Goal: Task Accomplishment & Management: Manage account settings

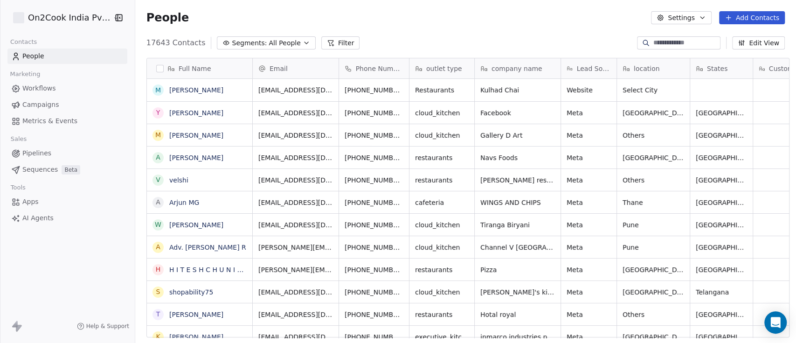
scroll to position [292, 656]
click at [516, 30] on div "People Settings Add Contacts" at bounding box center [465, 17] width 661 height 35
click at [278, 44] on span "All People" at bounding box center [285, 43] width 32 height 10
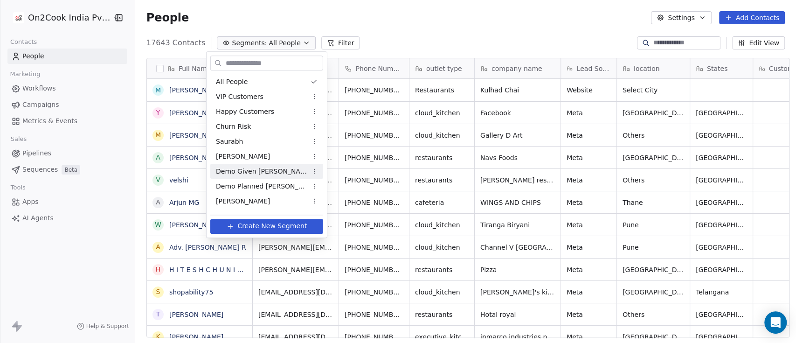
click at [259, 168] on span "Demo Given Sam" at bounding box center [261, 172] width 91 height 10
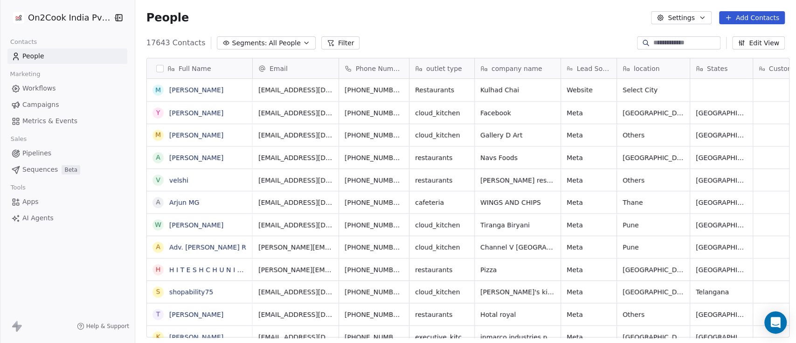
scroll to position [10, 10]
click at [275, 45] on span "All People" at bounding box center [285, 43] width 32 height 10
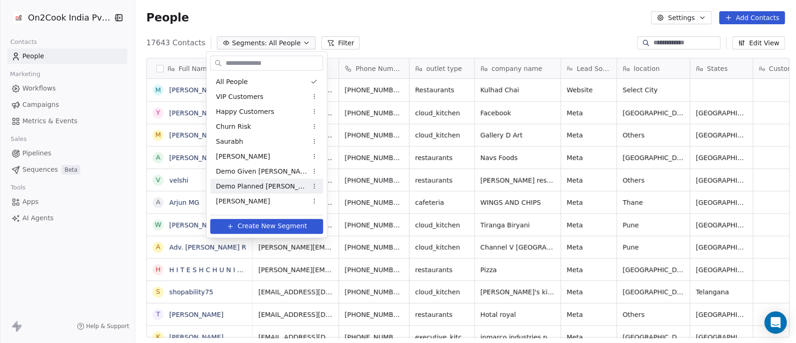
click at [258, 182] on span "Demo Planned [PERSON_NAME]" at bounding box center [261, 187] width 91 height 10
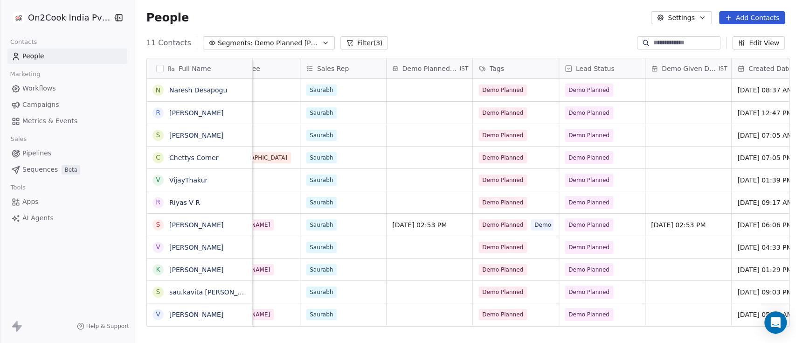
scroll to position [0, 471]
click at [590, 228] on button "grid" at bounding box center [633, 223] width 11 height 11
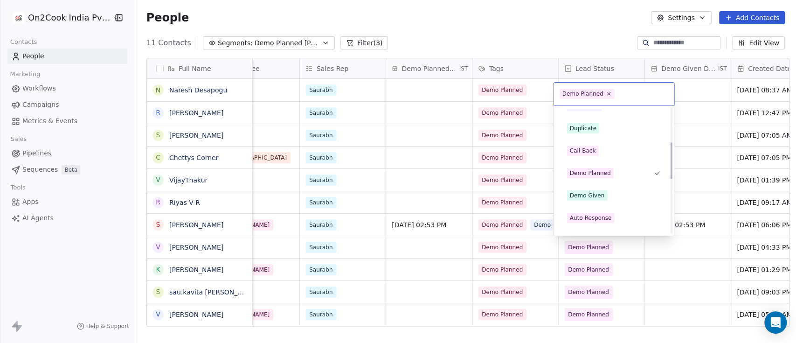
scroll to position [187, 0]
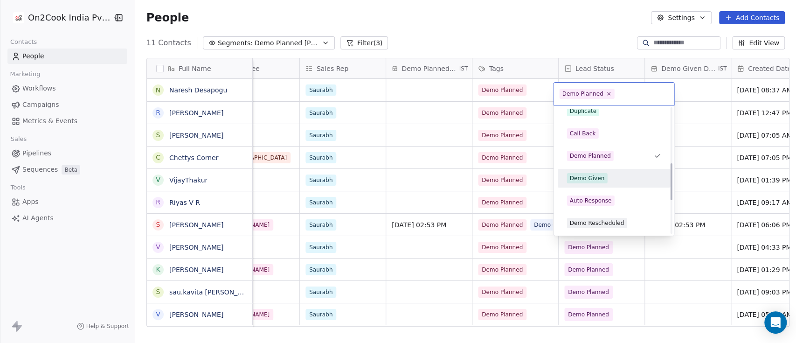
click at [590, 172] on div "Demo Given" at bounding box center [614, 178] width 105 height 15
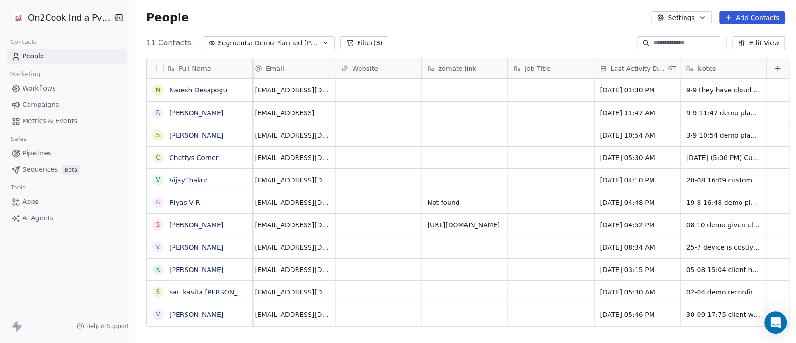
scroll to position [0, 1135]
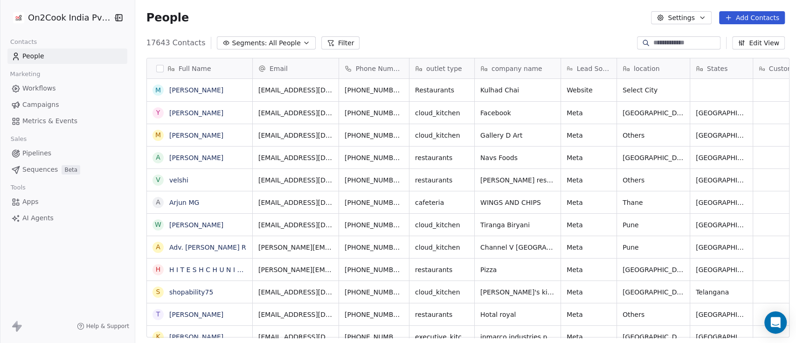
scroll to position [292, 656]
click at [303, 39] on icon "button" at bounding box center [306, 42] width 7 height 7
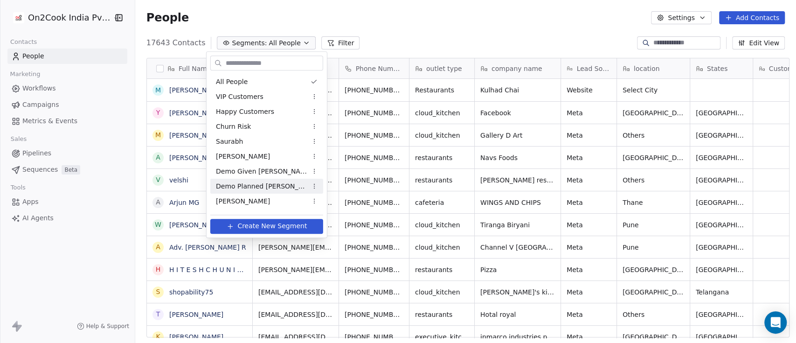
click at [273, 182] on span "Demo Planned [PERSON_NAME]" at bounding box center [261, 187] width 91 height 10
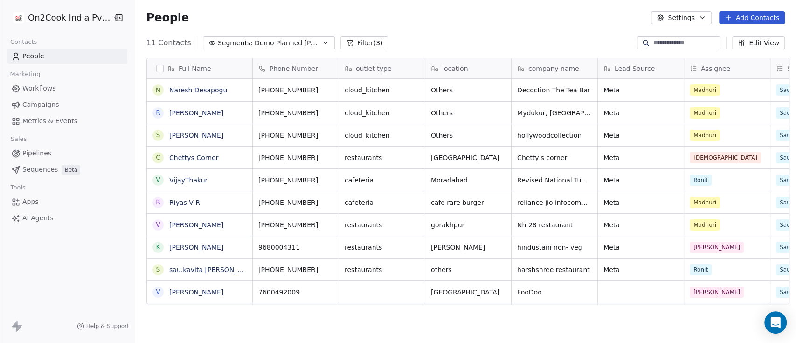
click at [157, 66] on button "button" at bounding box center [159, 68] width 7 height 7
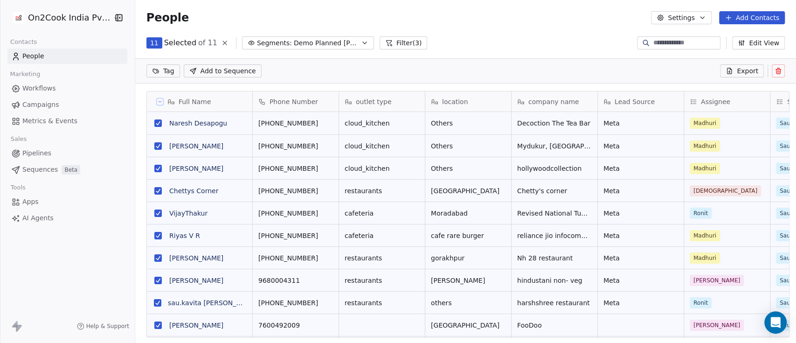
click at [223, 43] on icon at bounding box center [225, 43] width 4 height 4
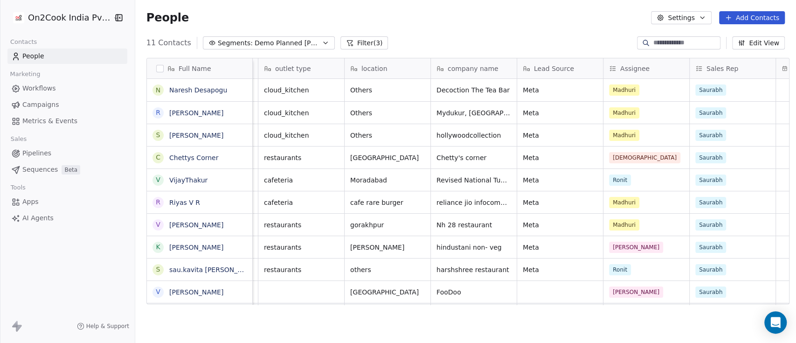
scroll to position [0, 0]
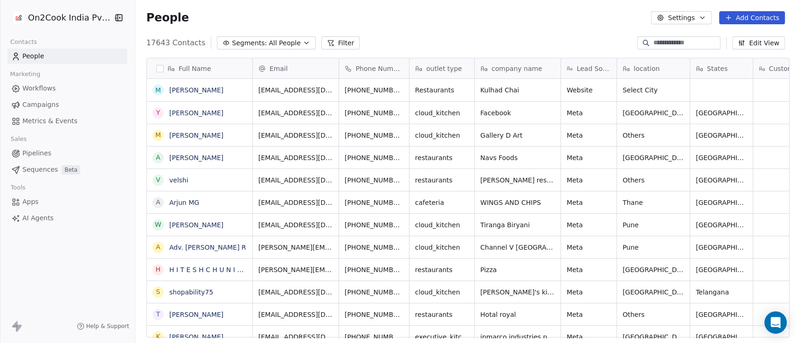
scroll to position [292, 656]
click at [245, 39] on span "Segments:" at bounding box center [249, 43] width 35 height 10
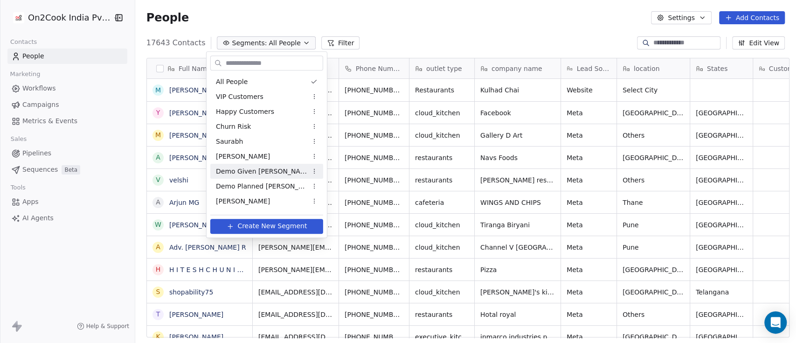
click at [245, 168] on span "Demo Given [PERSON_NAME]" at bounding box center [261, 172] width 91 height 10
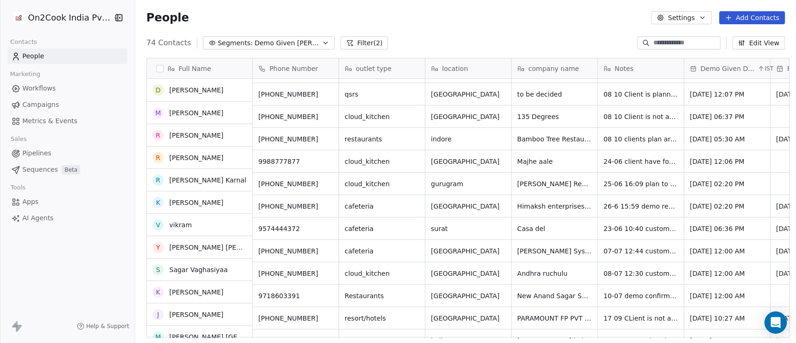
scroll to position [0, 0]
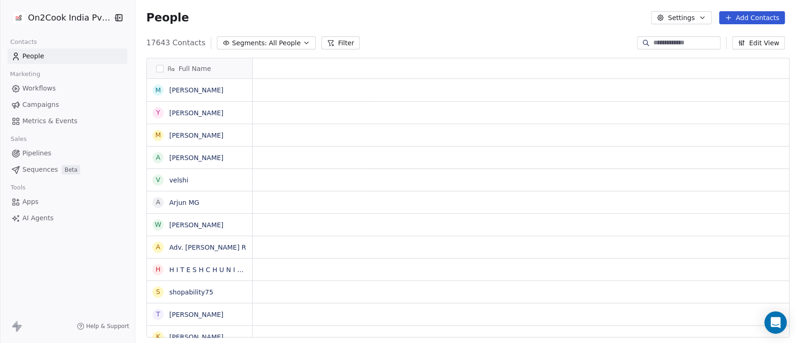
scroll to position [10, 10]
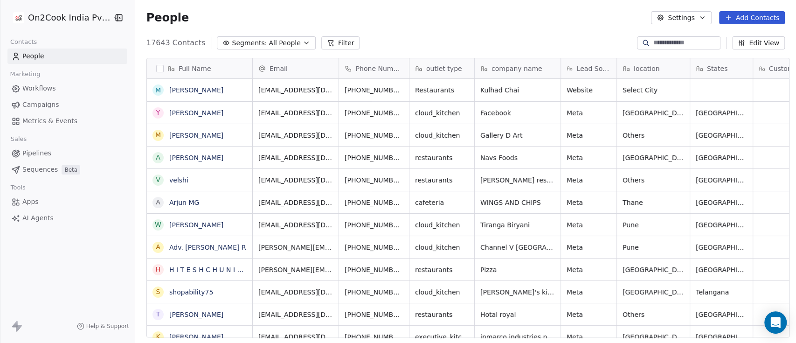
click at [276, 49] on button "Segments: All People" at bounding box center [266, 42] width 98 height 13
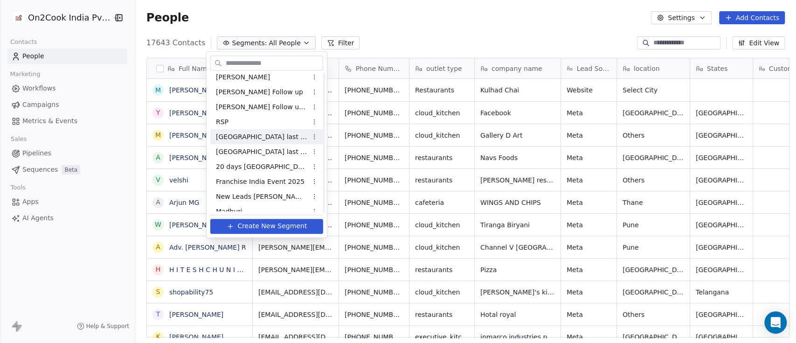
scroll to position [187, 0]
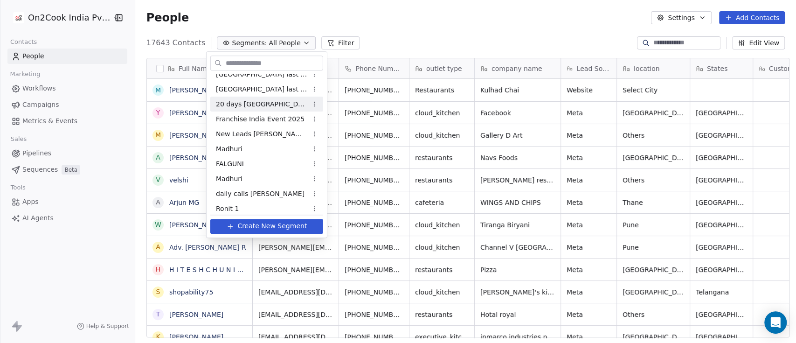
click at [313, 104] on html "On2Cook India Pvt. Ltd. Contacts People Marketing Workflows Campaigns Metrics &…" at bounding box center [398, 171] width 796 height 343
click at [327, 151] on div "Delete" at bounding box center [344, 152] width 63 height 15
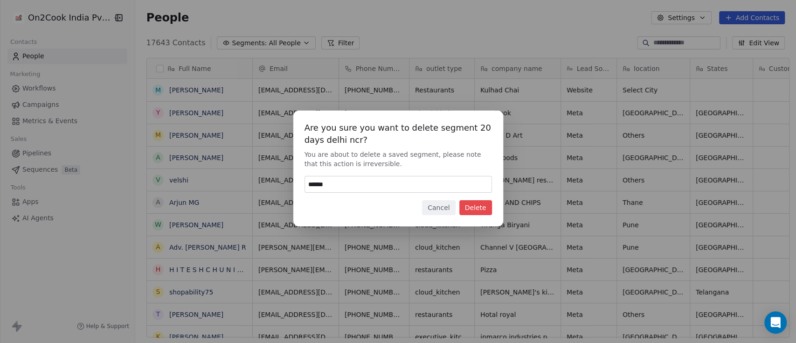
type input "******"
click at [485, 214] on button "Delete" at bounding box center [476, 207] width 33 height 15
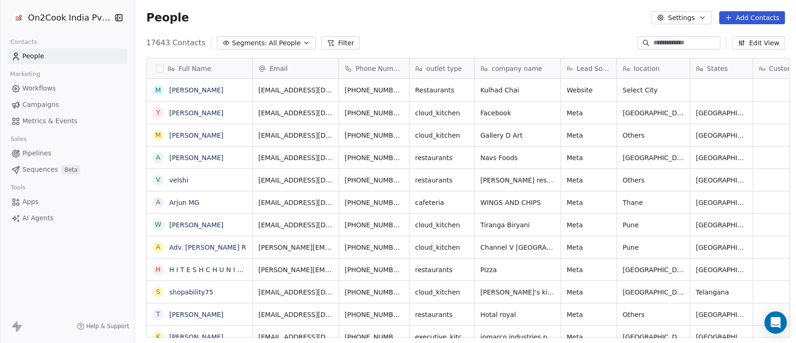
click at [303, 43] on icon "button" at bounding box center [306, 42] width 7 height 7
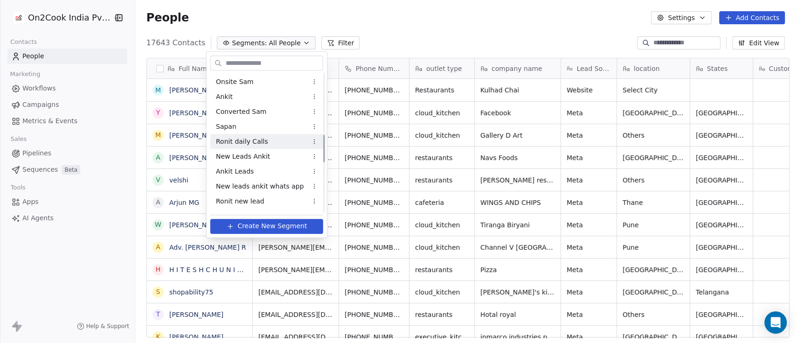
scroll to position [311, 0]
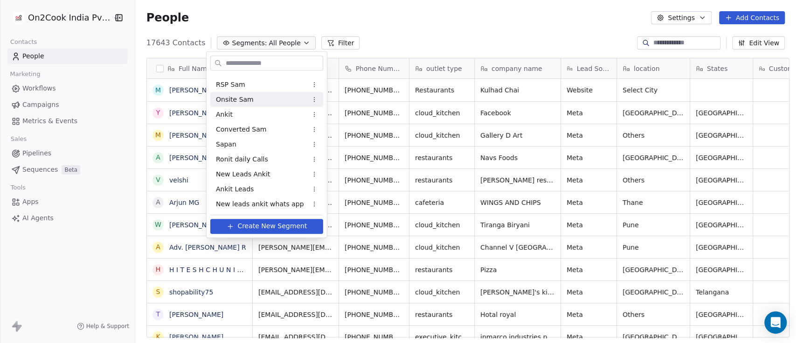
click at [315, 100] on html "On2Cook India Pvt. Ltd. Contacts People Marketing Workflows Campaigns Metrics &…" at bounding box center [398, 171] width 796 height 343
click at [332, 136] on div "Rename" at bounding box center [344, 132] width 63 height 15
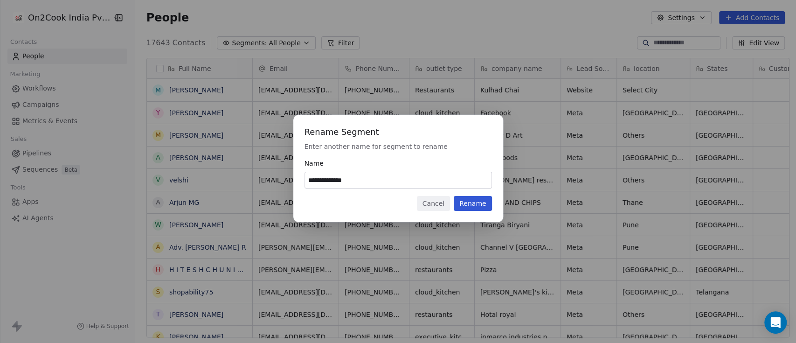
type input "**********"
click at [471, 205] on button "Rename" at bounding box center [473, 203] width 38 height 15
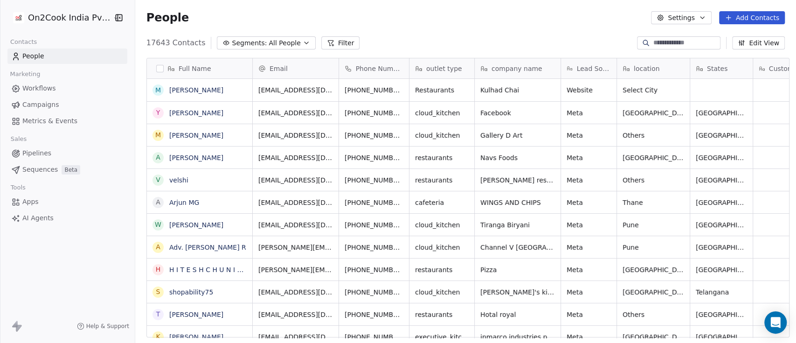
click at [284, 39] on span "All People" at bounding box center [285, 43] width 32 height 10
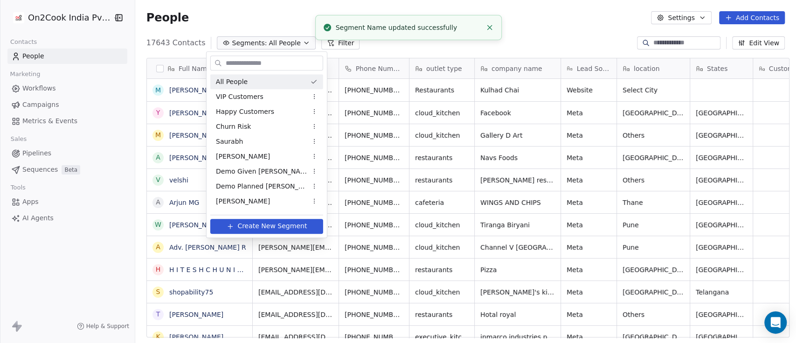
click at [256, 61] on input "text" at bounding box center [273, 63] width 99 height 14
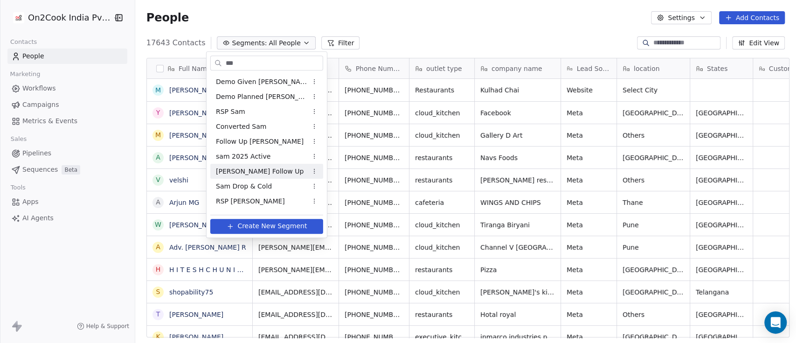
type input "***"
click at [250, 168] on span "Sam Follow Up" at bounding box center [260, 172] width 88 height 10
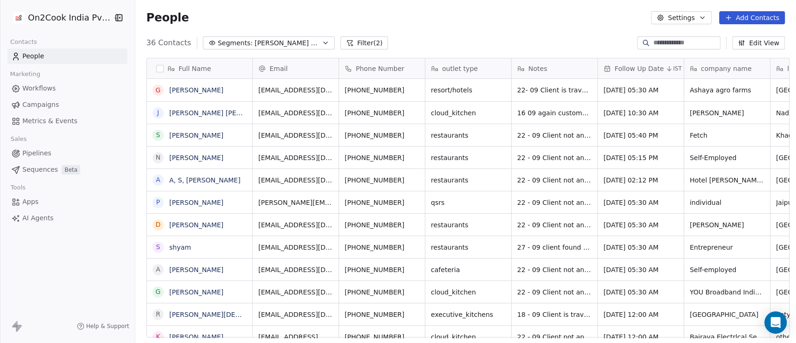
scroll to position [292, 656]
click at [341, 42] on button "Filter (2)" at bounding box center [365, 42] width 48 height 13
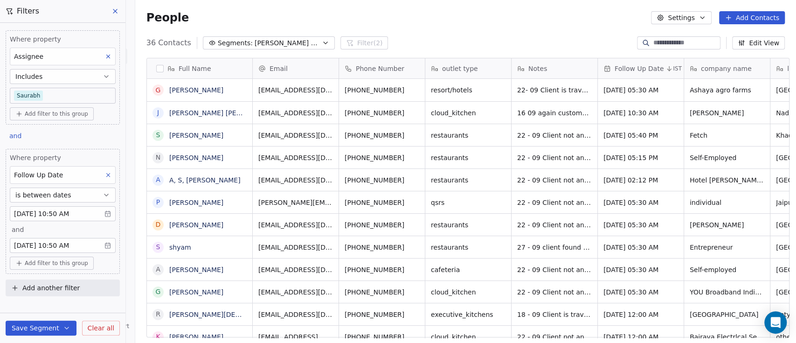
click at [81, 246] on body "On2Cook India Pvt. Ltd. Contacts People Marketing Workflows Campaigns Metrics &…" at bounding box center [398, 171] width 796 height 343
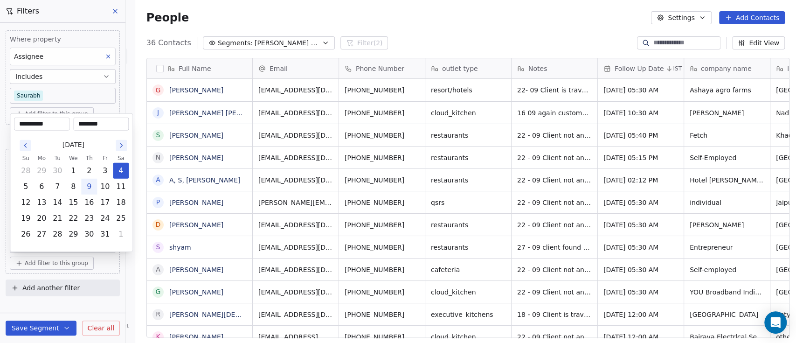
click at [87, 189] on button "9" at bounding box center [89, 186] width 15 height 15
type input "**********"
click at [414, 28] on html "On2Cook India Pvt. Ltd. Contacts People Marketing Workflows Campaigns Metrics &…" at bounding box center [398, 171] width 796 height 343
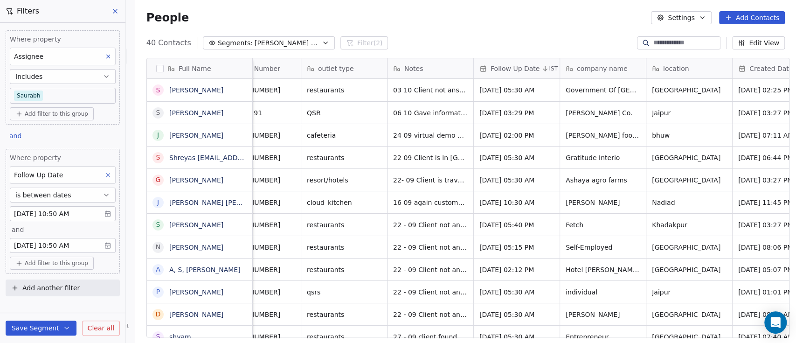
scroll to position [0, 124]
click at [504, 136] on span "Oct 07, 2025 02:00 PM" at bounding box center [509, 135] width 57 height 9
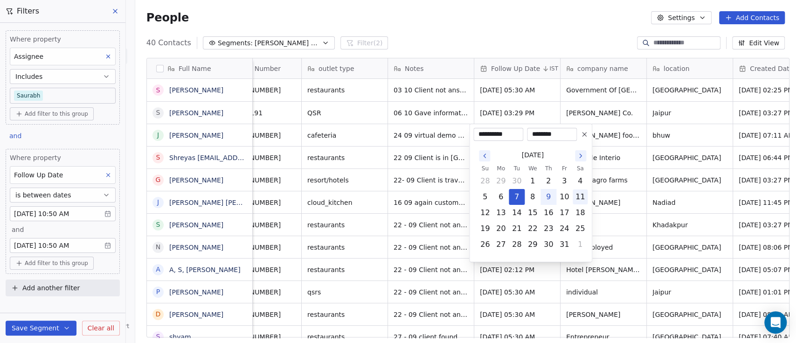
click at [576, 196] on button "11" at bounding box center [580, 196] width 15 height 15
type input "**********"
click at [498, 36] on html "On2Cook India Pvt. Ltd. Contacts People Marketing Workflows Campaigns Metrics &…" at bounding box center [398, 171] width 796 height 343
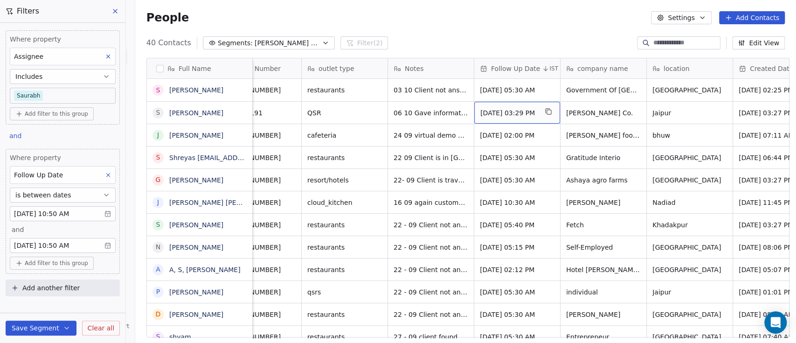
click at [501, 112] on span "Oct 08, 2025 03:29 PM" at bounding box center [509, 112] width 57 height 9
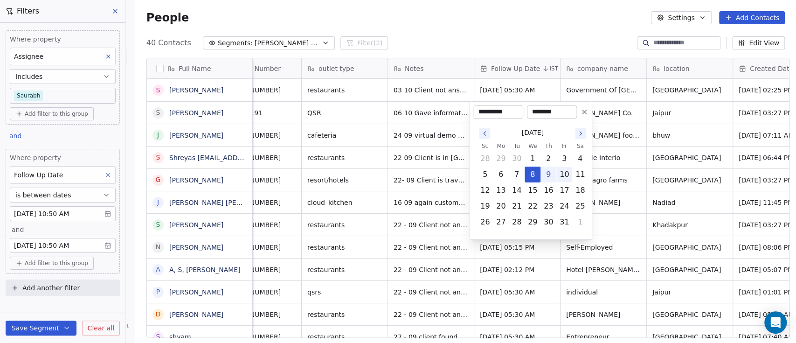
click at [567, 173] on button "10" at bounding box center [564, 174] width 15 height 15
type input "**********"
click at [519, 28] on html "On2Cook India Pvt. Ltd. Contacts People Marketing Workflows Campaigns Metrics &…" at bounding box center [398, 171] width 796 height 343
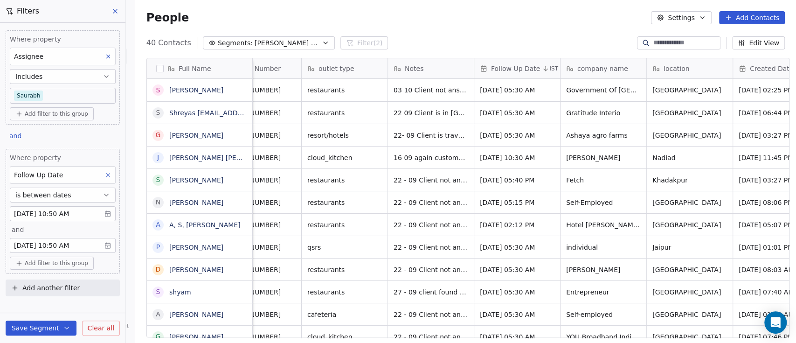
click at [322, 42] on icon "button" at bounding box center [325, 42] width 7 height 7
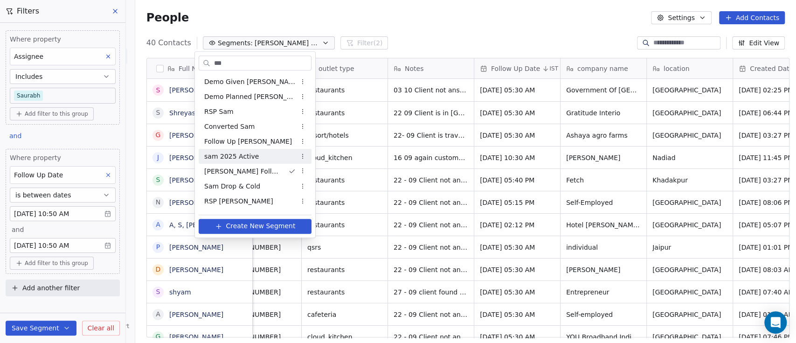
click at [265, 155] on div "sam 2025 Active" at bounding box center [255, 156] width 113 height 15
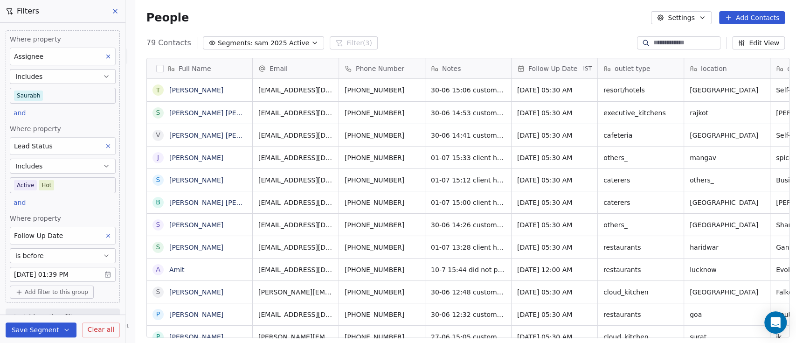
scroll to position [292, 656]
click at [279, 42] on span "sam 2025 Active" at bounding box center [282, 43] width 55 height 10
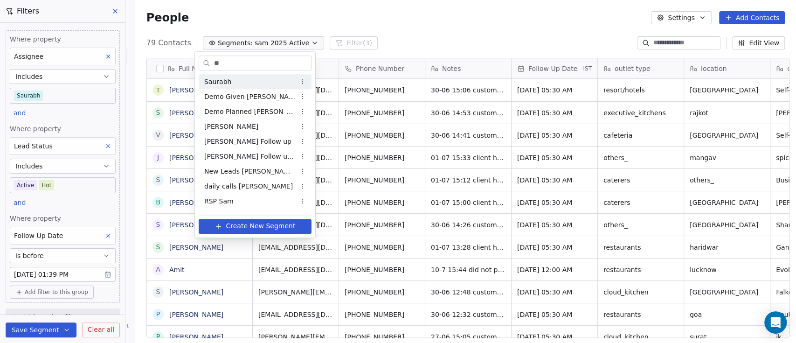
type input "*"
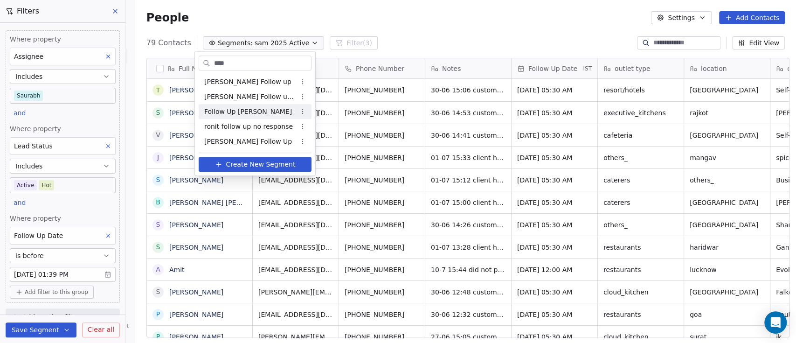
type input "****"
click at [236, 112] on span "Follow Up Sam" at bounding box center [248, 112] width 88 height 10
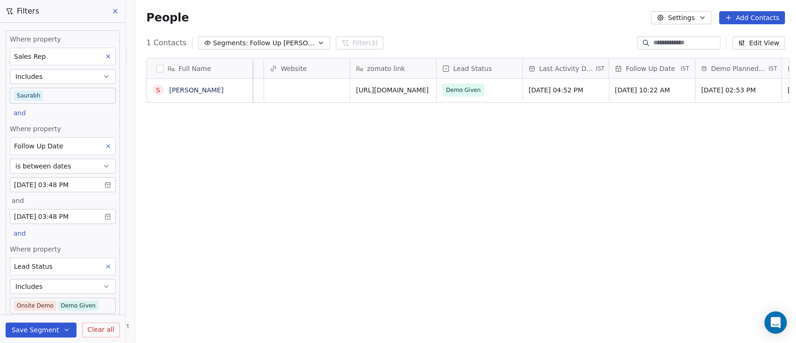
scroll to position [5, 1112]
click at [625, 86] on span "Oct 06, 2025 10:22 AM" at bounding box center [642, 89] width 57 height 9
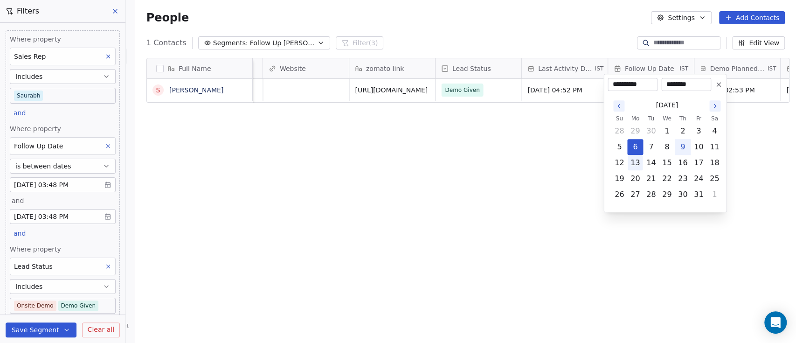
click at [638, 163] on button "13" at bounding box center [635, 162] width 15 height 15
type input "**********"
click at [604, 18] on html "**********" at bounding box center [398, 171] width 796 height 343
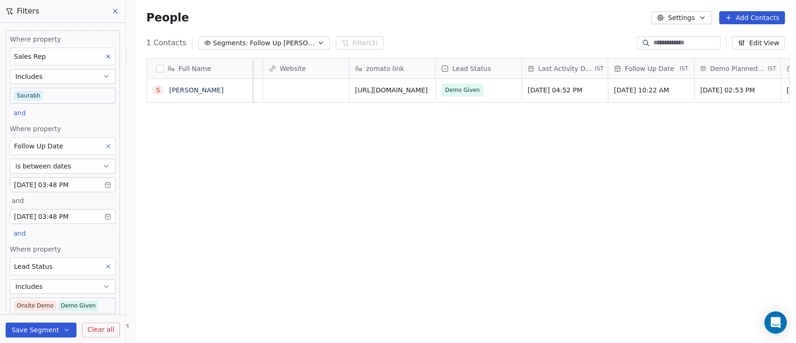
click at [355, 172] on div "Full Name S Sajal Kumar location States Assignee Sales Rep Website zomato link …" at bounding box center [465, 201] width 661 height 302
click at [433, 17] on div "People Settings Add Contacts" at bounding box center [466, 17] width 639 height 13
click at [317, 43] on icon "button" at bounding box center [320, 42] width 7 height 7
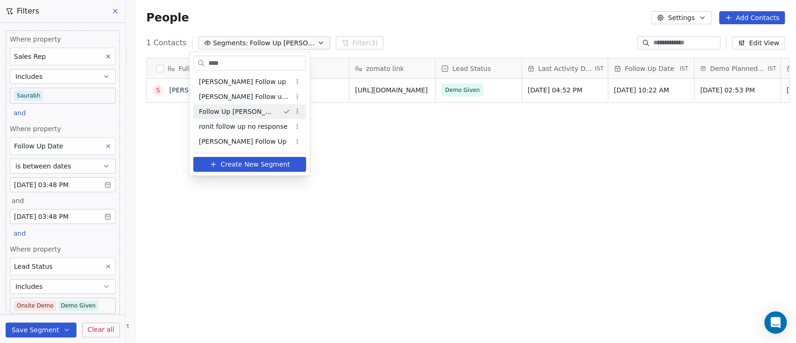
click at [285, 107] on html "On2Cook India Pvt. Ltd. Contacts People Marketing Workflows Campaigns Metrics &…" at bounding box center [398, 171] width 796 height 343
click at [309, 158] on div "Delete" at bounding box center [317, 159] width 63 height 15
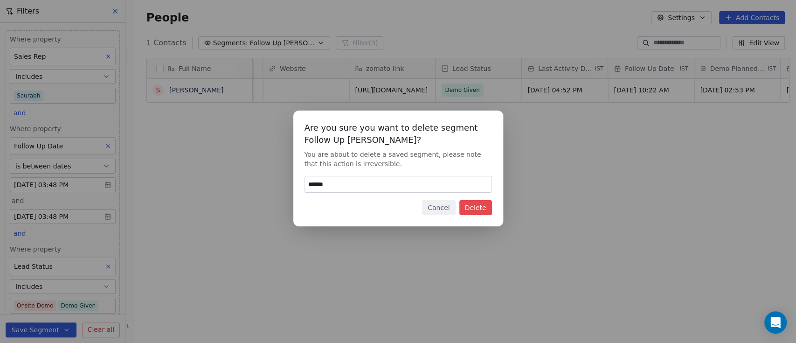
type input "******"
click at [477, 210] on button "Delete" at bounding box center [476, 207] width 33 height 15
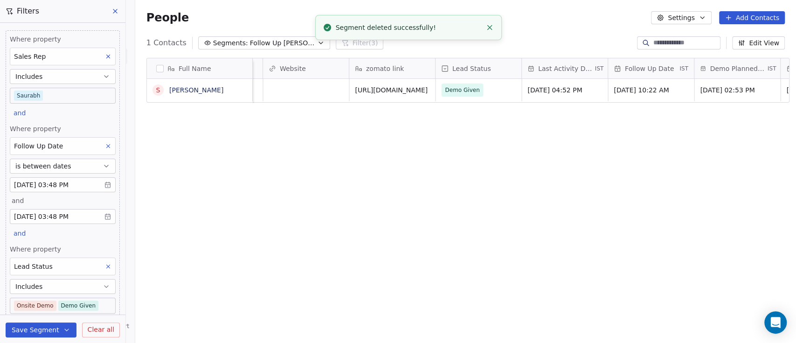
click at [263, 43] on span "Follow Up Sam" at bounding box center [282, 43] width 65 height 10
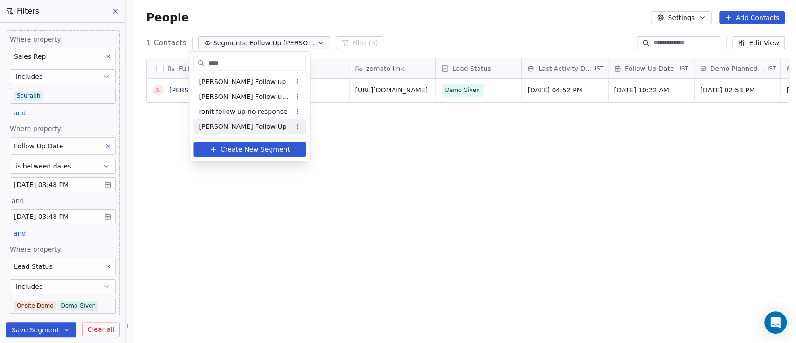
click at [265, 125] on div "Sam Follow Up" at bounding box center [249, 126] width 113 height 15
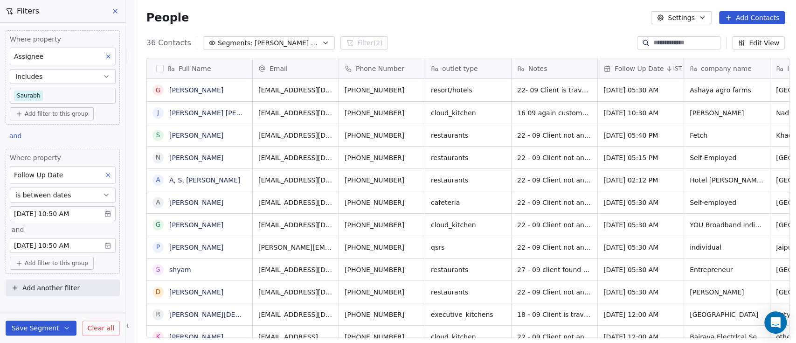
scroll to position [292, 656]
click at [557, 22] on div "People Settings Add Contacts" at bounding box center [466, 17] width 639 height 13
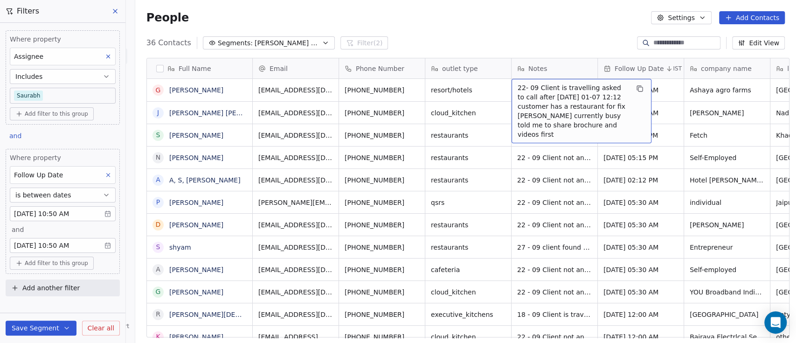
click at [518, 87] on span "22- 09 Client is travelling asked to call after Navratri 01-07 12:12 customer h…" at bounding box center [573, 111] width 111 height 56
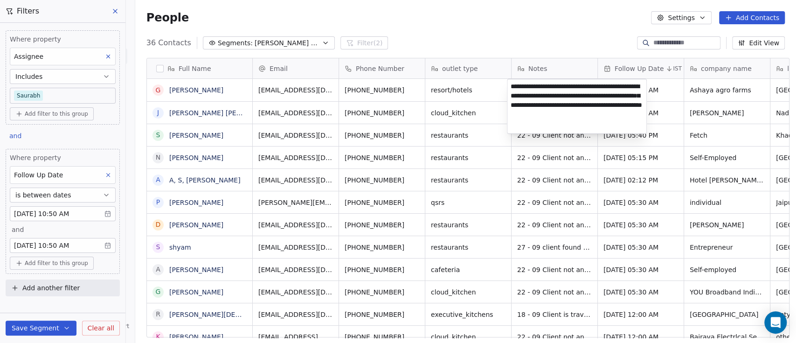
click at [515, 87] on textarea "**********" at bounding box center [577, 106] width 139 height 54
click at [473, 88] on html "On2Cook India Pvt. Ltd. Contacts People Marketing Workflows Campaigns Metrics &…" at bounding box center [398, 171] width 796 height 343
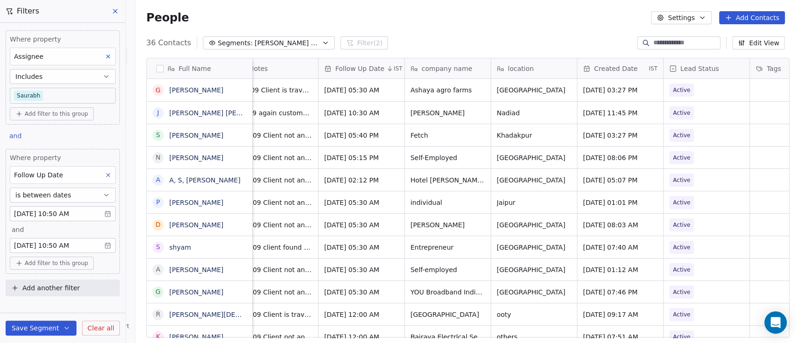
scroll to position [0, 279]
click at [478, 14] on div "People Settings Add Contacts" at bounding box center [466, 17] width 639 height 13
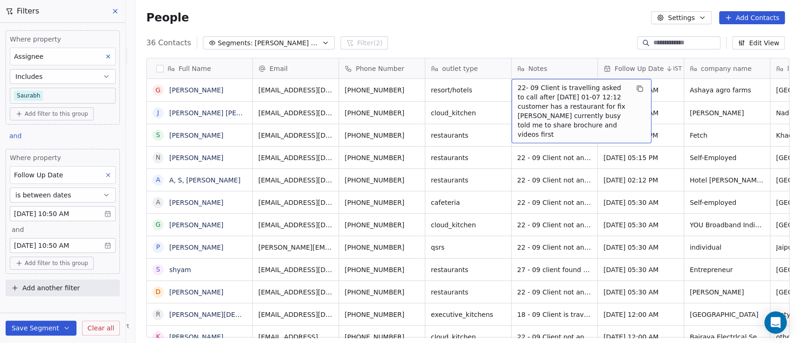
click at [518, 90] on span "22- 09 Client is travelling asked to call after Navratri 01-07 12:12 customer h…" at bounding box center [573, 111] width 111 height 56
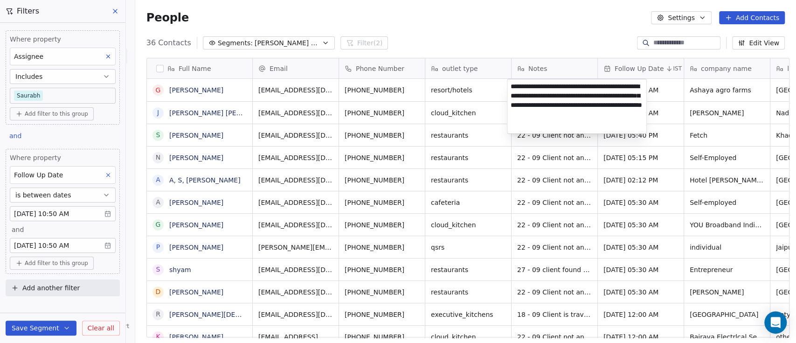
click at [513, 90] on textarea "**********" at bounding box center [577, 106] width 139 height 54
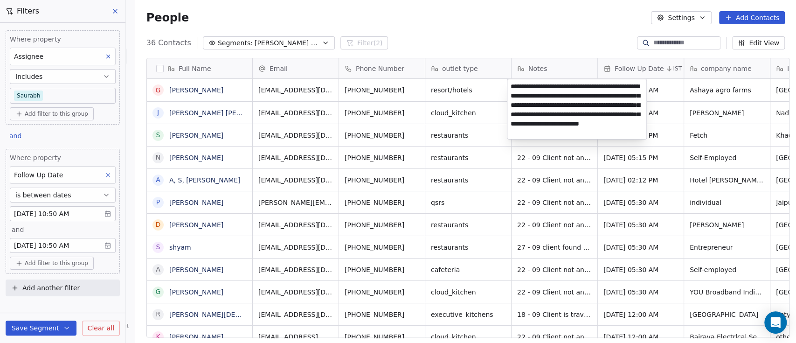
type textarea "**********"
click at [517, 45] on html "On2Cook India Pvt. Ltd. Contacts People Marketing Workflows Campaigns Metrics &…" at bounding box center [398, 171] width 796 height 343
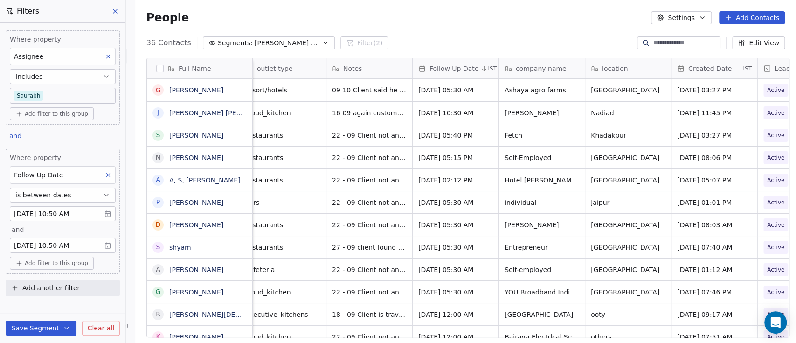
scroll to position [0, 186]
click at [425, 89] on span "Oct 02, 2025 05:30 AM" at bounding box center [446, 89] width 57 height 9
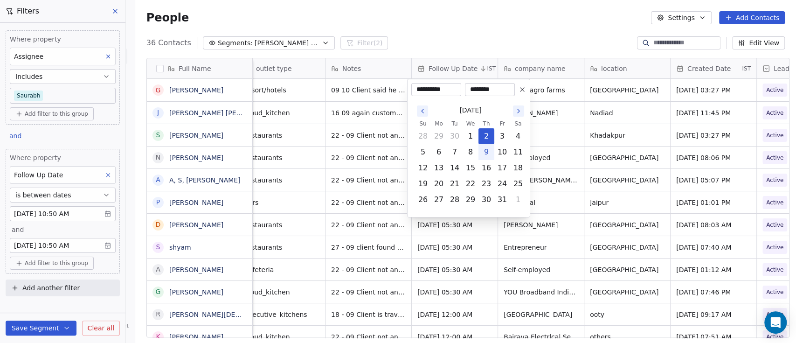
click at [449, 24] on html "On2Cook India Pvt. Ltd. Contacts People Marketing Workflows Campaigns Metrics &…" at bounding box center [398, 171] width 796 height 343
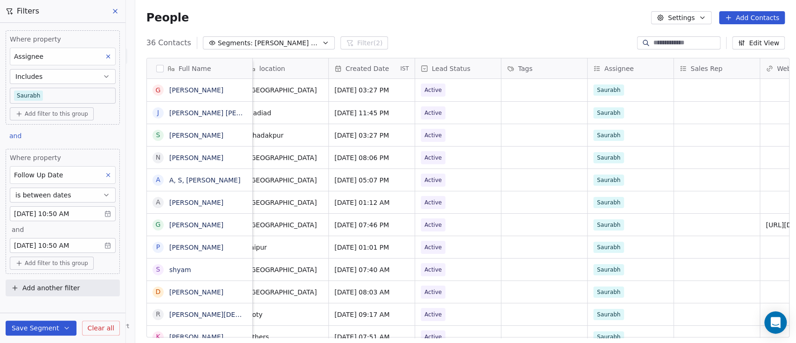
scroll to position [0, 536]
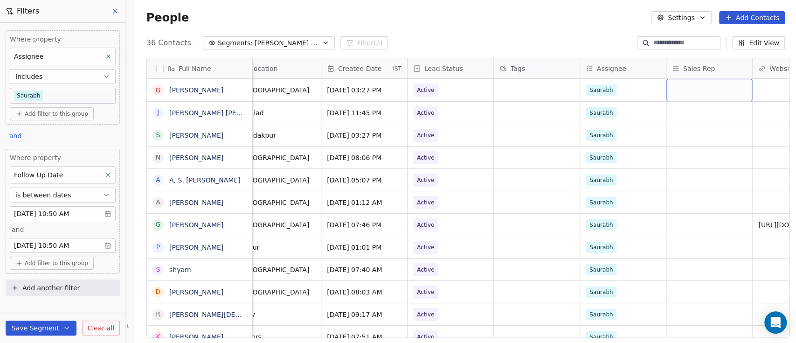
click at [695, 91] on div "grid" at bounding box center [710, 90] width 86 height 22
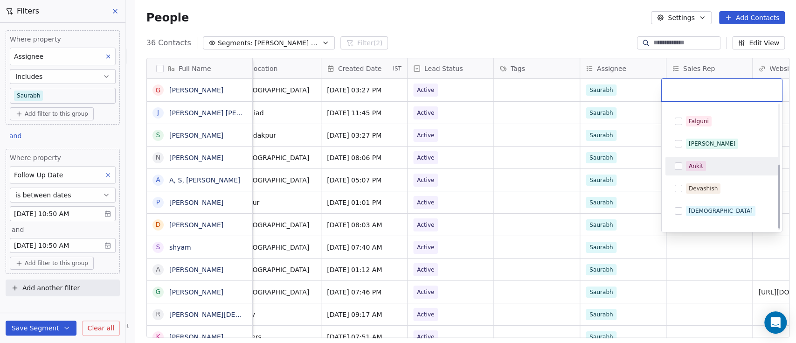
scroll to position [119, 0]
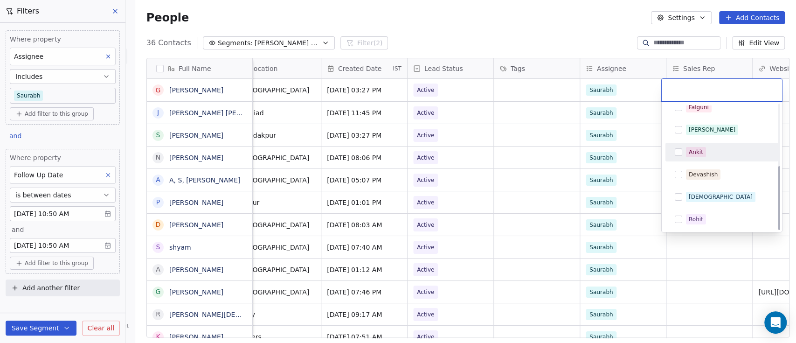
click at [710, 157] on div "Ankit" at bounding box center [722, 152] width 105 height 15
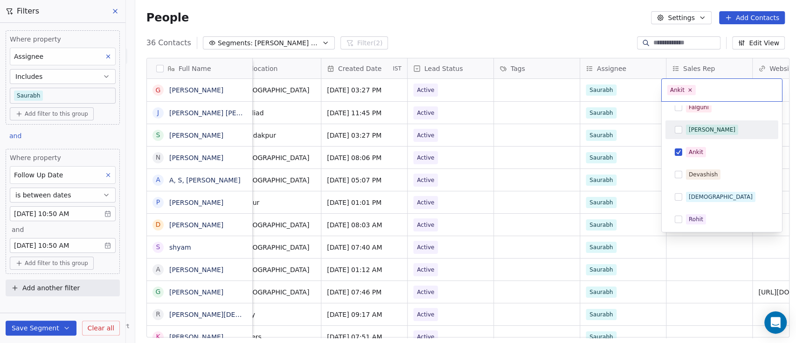
click at [586, 9] on html "On2Cook India Pvt. Ltd. Contacts People Marketing Workflows Campaigns Metrics &…" at bounding box center [398, 171] width 796 height 343
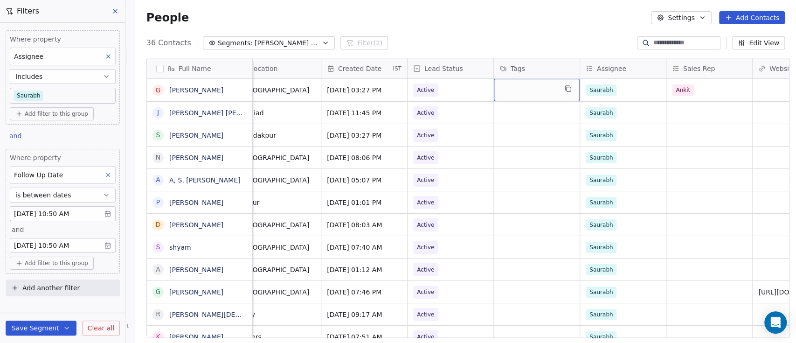
click at [524, 88] on div "grid" at bounding box center [537, 90] width 86 height 22
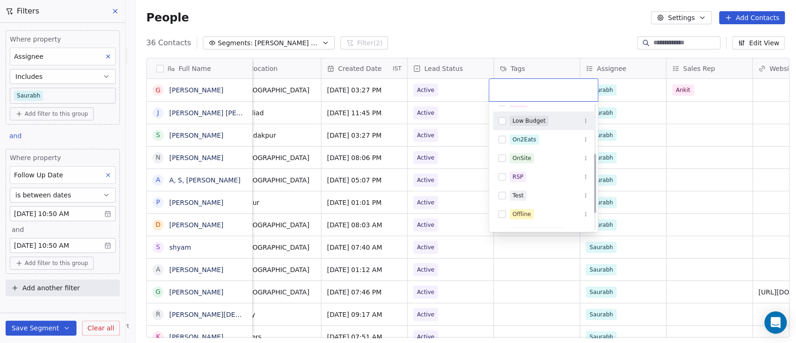
scroll to position [138, 0]
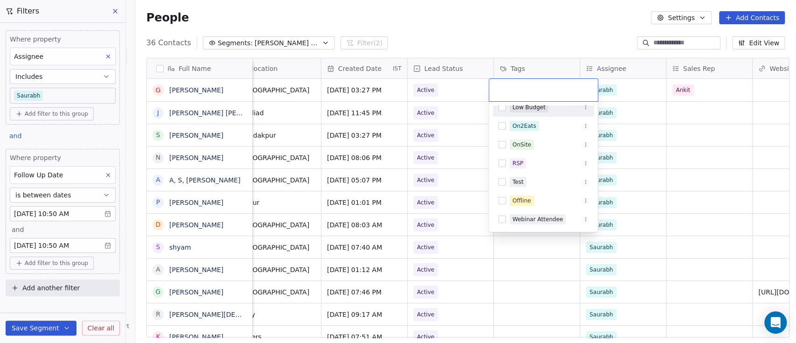
click at [546, 18] on html "On2Cook India Pvt. Ltd. Contacts People Marketing Workflows Campaigns Metrics &…" at bounding box center [398, 171] width 796 height 343
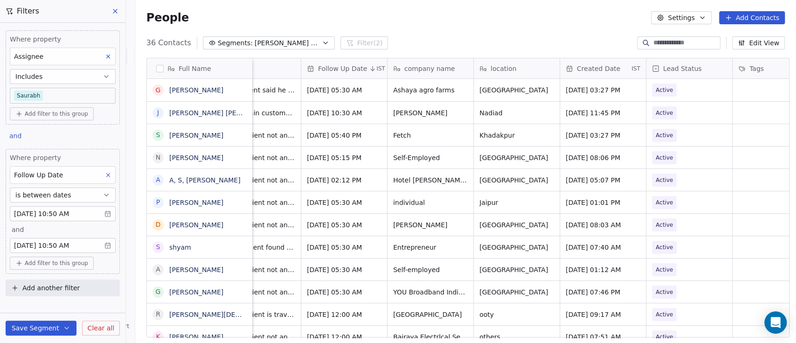
scroll to position [0, 296]
click at [704, 93] on span "Active" at bounding box center [681, 90] width 57 height 13
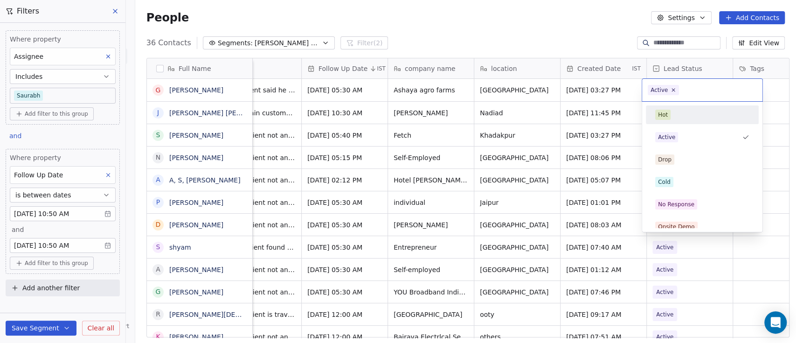
click at [686, 114] on div "Hot" at bounding box center [703, 115] width 94 height 10
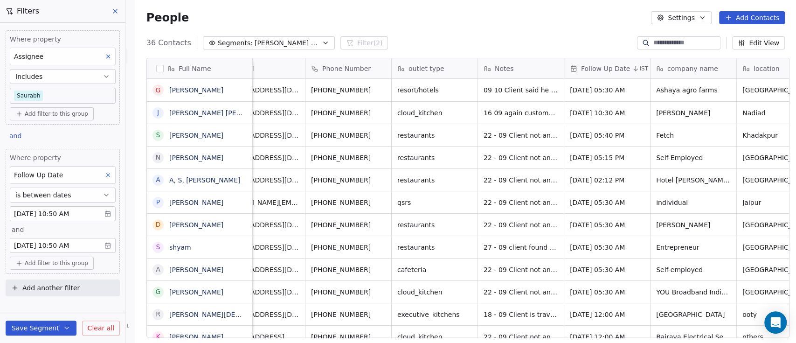
scroll to position [0, 0]
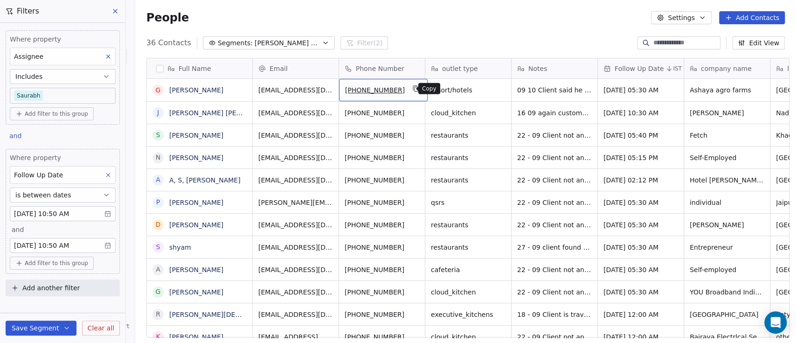
click at [415, 90] on icon "grid" at bounding box center [417, 89] width 4 height 4
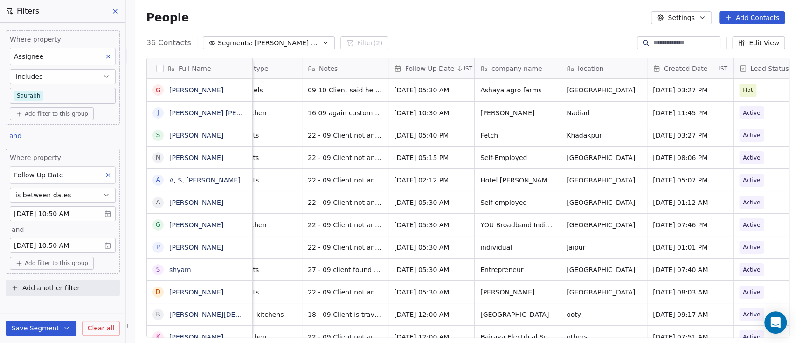
scroll to position [0, 195]
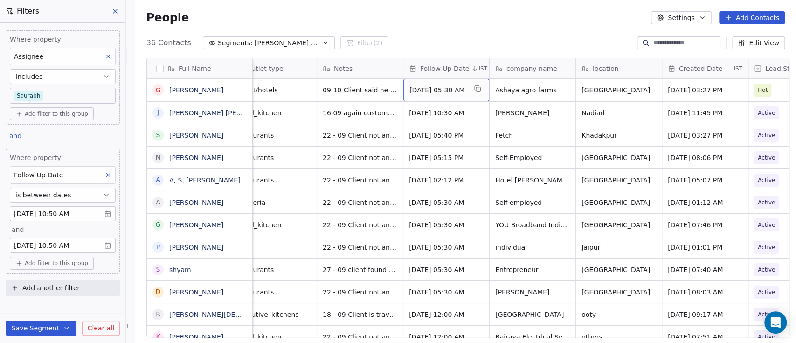
click at [453, 89] on span "Oct 02, 2025 05:30 AM" at bounding box center [438, 89] width 57 height 9
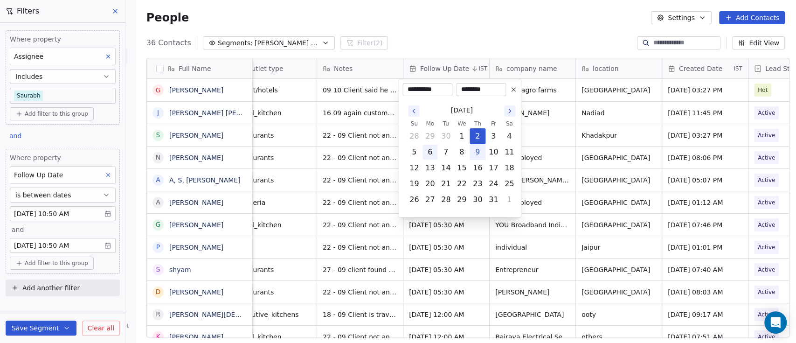
click at [430, 151] on button "6" at bounding box center [430, 152] width 15 height 15
type input "**********"
click at [505, 25] on html "On2Cook India Pvt. Ltd. Contacts People Marketing Workflows Campaigns Metrics &…" at bounding box center [398, 171] width 796 height 343
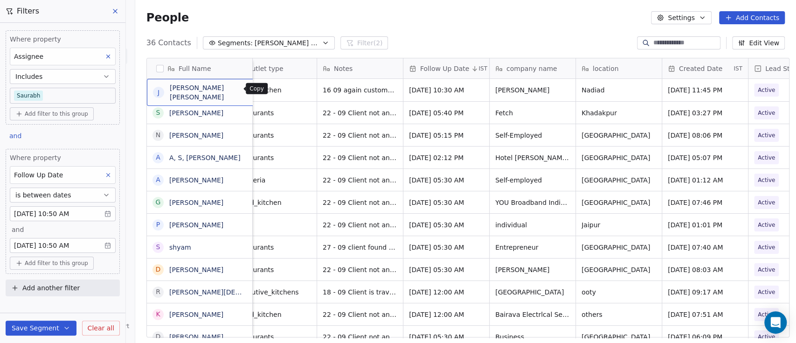
click at [272, 91] on icon "grid" at bounding box center [275, 88] width 7 height 7
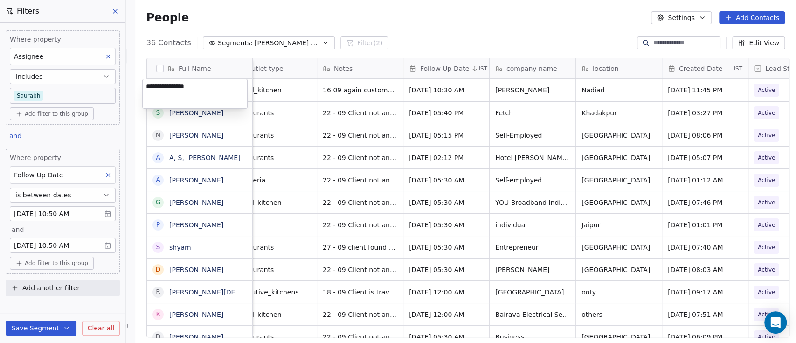
click at [402, 15] on html "On2Cook India Pvt. Ltd. Contacts People Marketing Workflows Campaigns Metrics &…" at bounding box center [398, 171] width 796 height 343
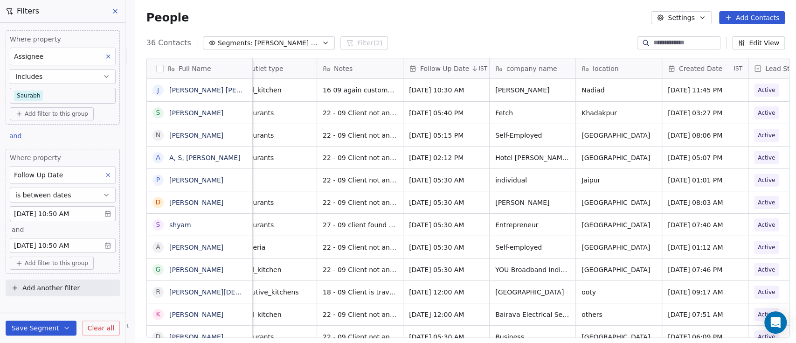
scroll to position [0, 0]
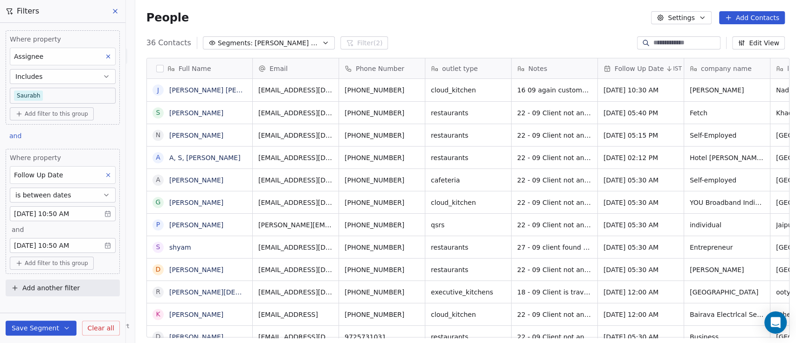
click at [509, 1] on div "People Settings Add Contacts" at bounding box center [465, 17] width 661 height 35
click at [121, 12] on button at bounding box center [116, 11] width 14 height 13
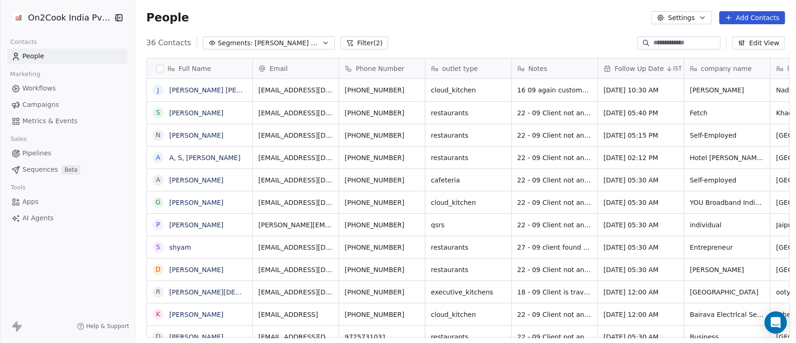
click at [341, 41] on button "Filter (2)" at bounding box center [365, 42] width 48 height 13
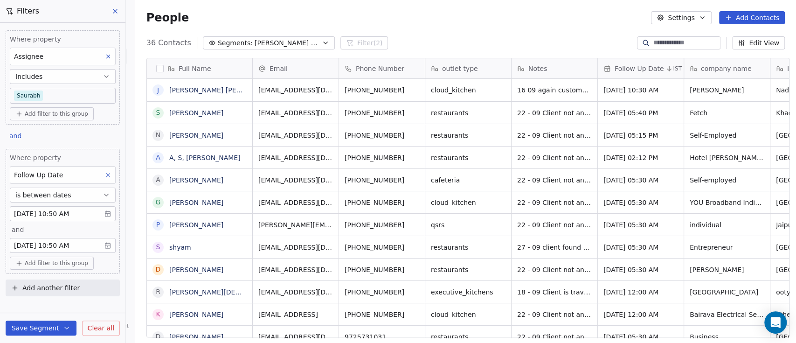
click at [95, 241] on body "On2Cook India Pvt. Ltd. Contacts People Marketing Workflows Campaigns Metrics &…" at bounding box center [398, 171] width 796 height 343
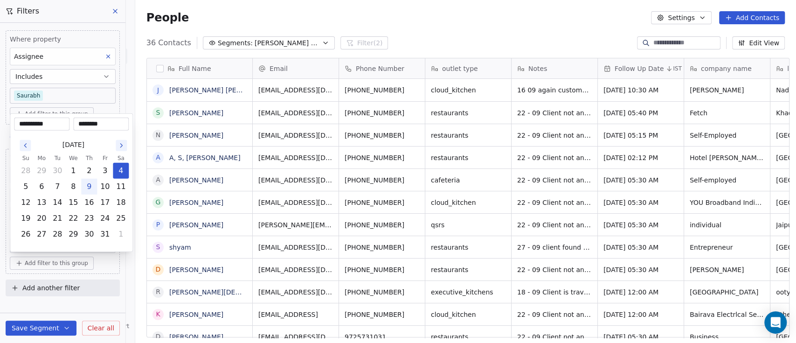
click at [93, 184] on button "9" at bounding box center [89, 186] width 15 height 15
type input "**********"
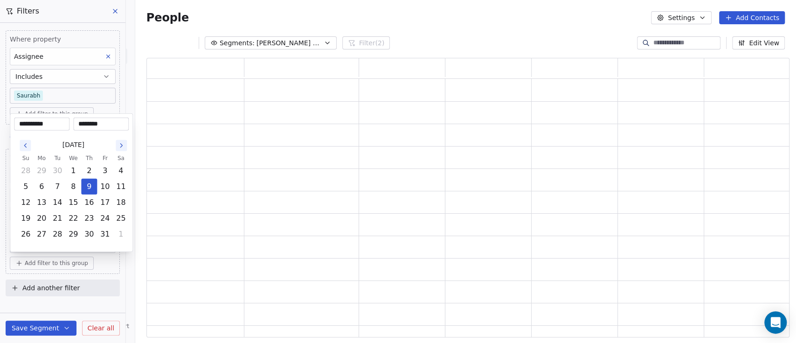
click at [46, 324] on html "**********" at bounding box center [398, 171] width 796 height 343
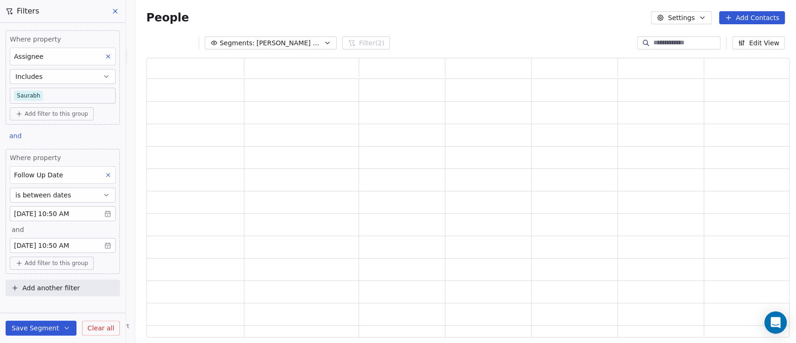
click at [42, 324] on button "Save Segment" at bounding box center [41, 328] width 71 height 15
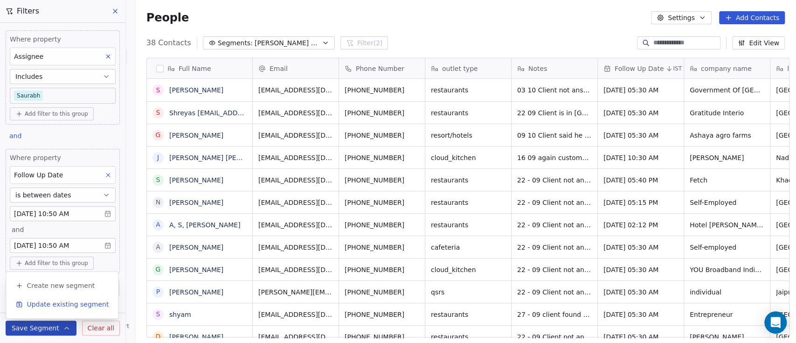
scroll to position [292, 656]
click at [88, 177] on div "Follow Up Date" at bounding box center [63, 175] width 106 height 18
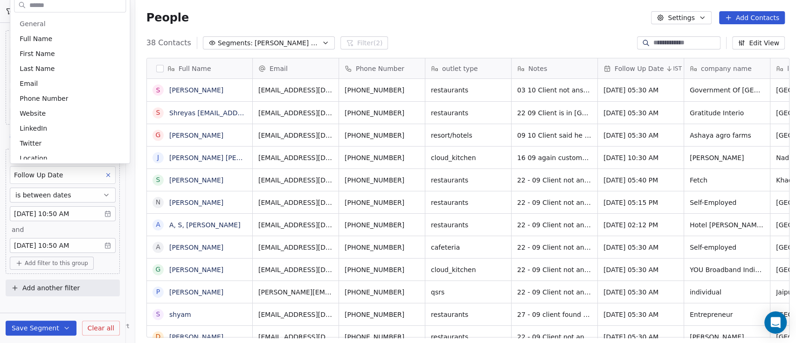
scroll to position [515, 0]
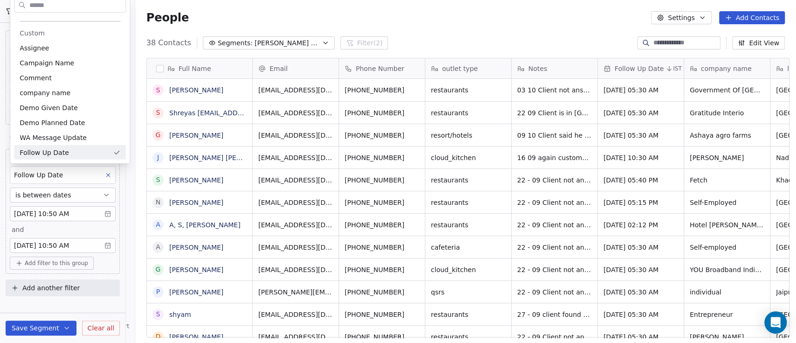
click at [79, 176] on html "On2Cook India Pvt. Ltd. Contacts People Marketing Workflows Campaigns Metrics &…" at bounding box center [398, 171] width 796 height 343
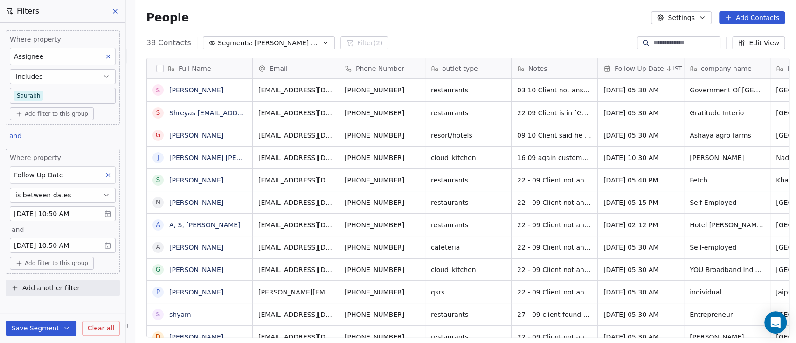
click at [73, 192] on button "is between dates" at bounding box center [63, 195] width 106 height 15
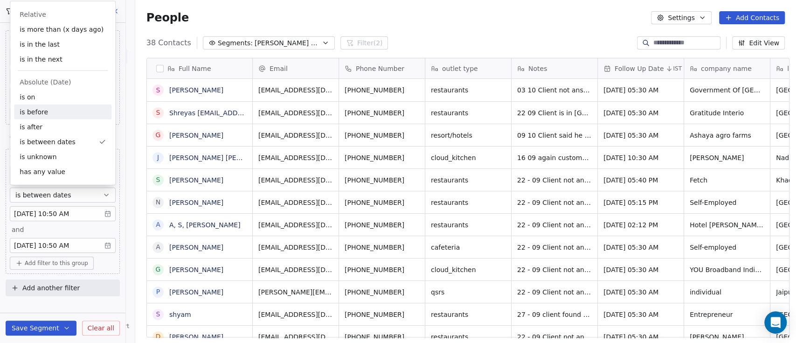
click at [45, 114] on div "is before" at bounding box center [63, 112] width 98 height 15
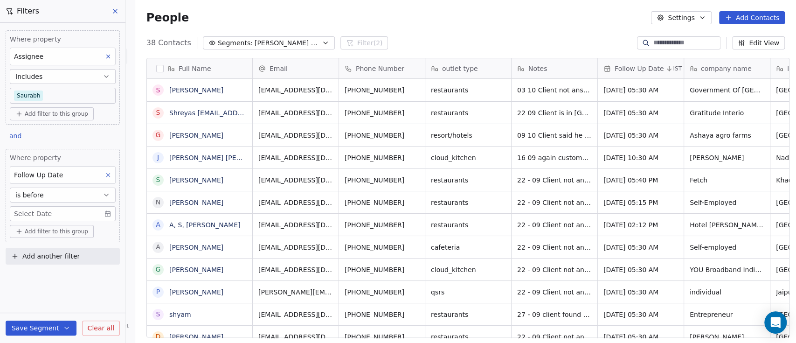
click at [63, 216] on body "On2Cook India Pvt. Ltd. Contacts People Marketing Workflows Campaigns Metrics &…" at bounding box center [398, 171] width 796 height 343
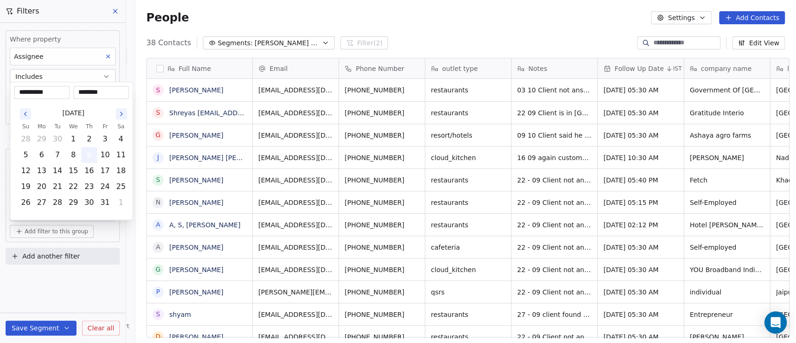
click at [85, 158] on button "9" at bounding box center [89, 154] width 15 height 15
click at [88, 154] on button "9" at bounding box center [89, 154] width 15 height 15
click at [60, 282] on html "On2Cook India Pvt. Ltd. Contacts People Marketing Workflows Campaigns Metrics &…" at bounding box center [398, 171] width 796 height 343
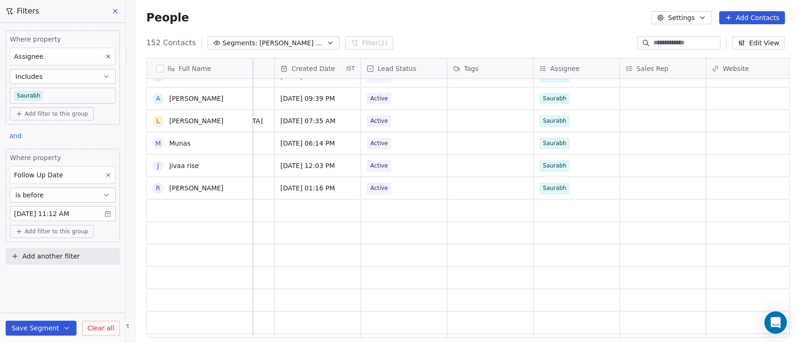
scroll to position [669, 0]
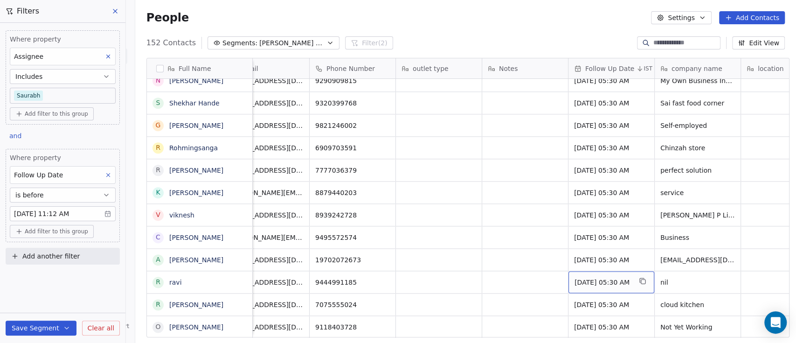
click at [614, 271] on div "Dec 31, 2024 05:30 AM" at bounding box center [612, 282] width 86 height 22
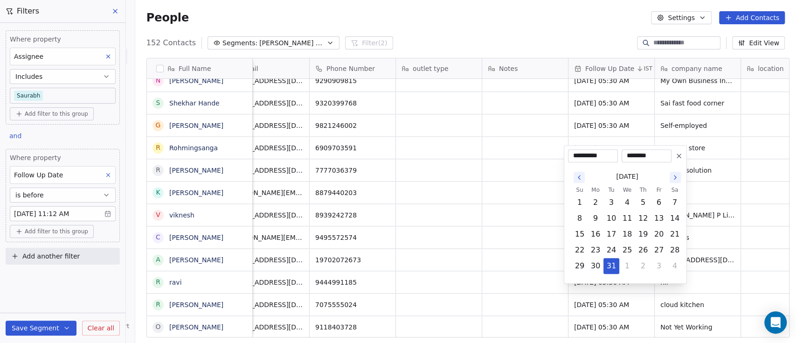
click at [675, 151] on button at bounding box center [679, 155] width 11 height 11
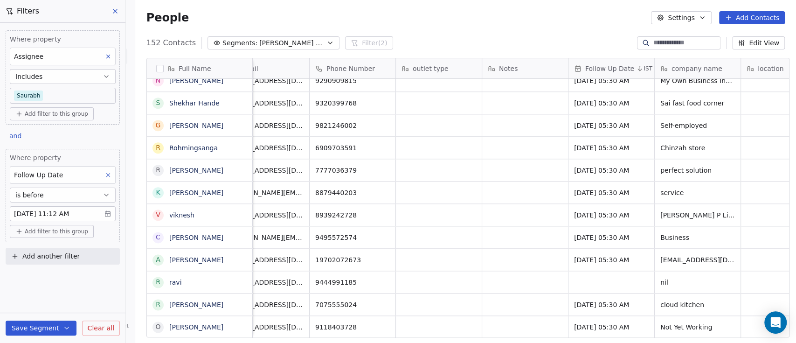
click at [509, 20] on div "People Settings Add Contacts" at bounding box center [466, 17] width 639 height 13
click at [603, 300] on span "Dec 31, 2024 05:30 AM" at bounding box center [603, 304] width 57 height 9
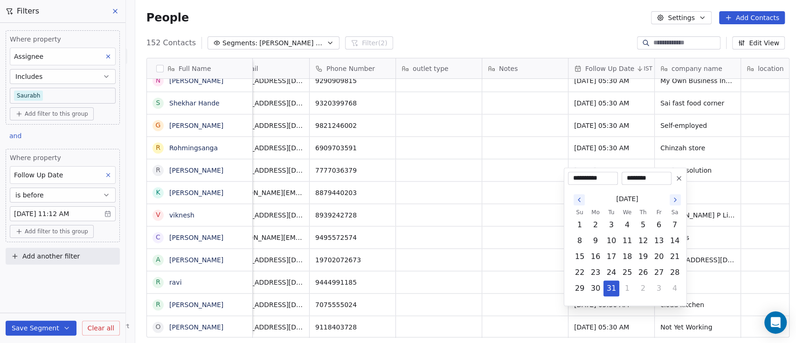
click at [675, 178] on button at bounding box center [679, 178] width 11 height 11
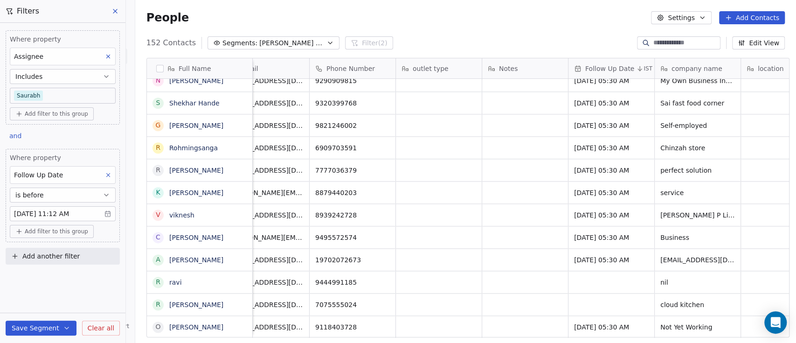
click at [527, 37] on div "152 Contacts Segments: Sam Follow Up Filter (2) Edit View" at bounding box center [465, 42] width 661 height 15
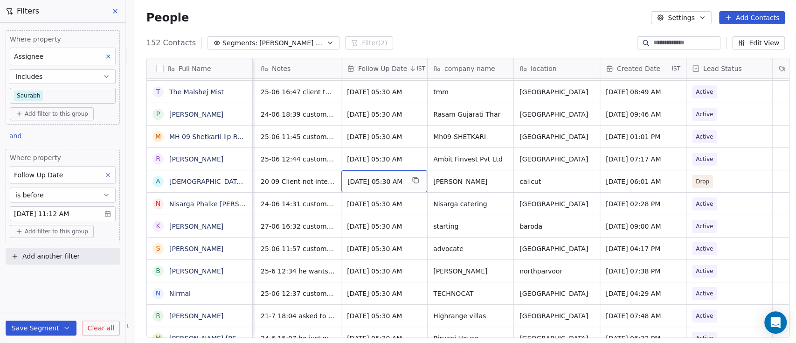
click at [398, 177] on span "Jul 02, 2025 05:30 AM" at bounding box center [376, 181] width 57 height 9
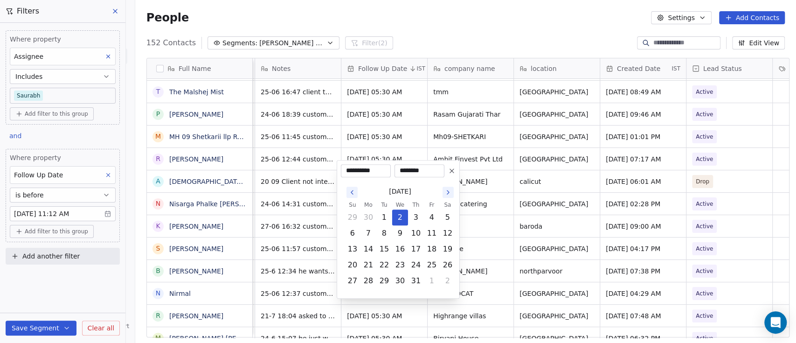
click at [450, 170] on icon at bounding box center [451, 170] width 7 height 7
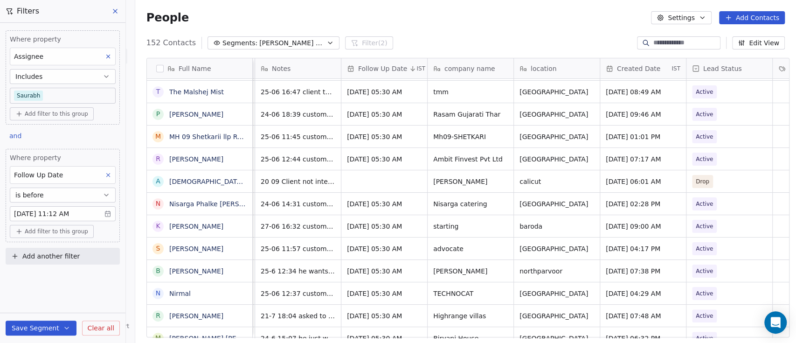
click at [500, 16] on div "People Settings Add Contacts" at bounding box center [466, 17] width 639 height 13
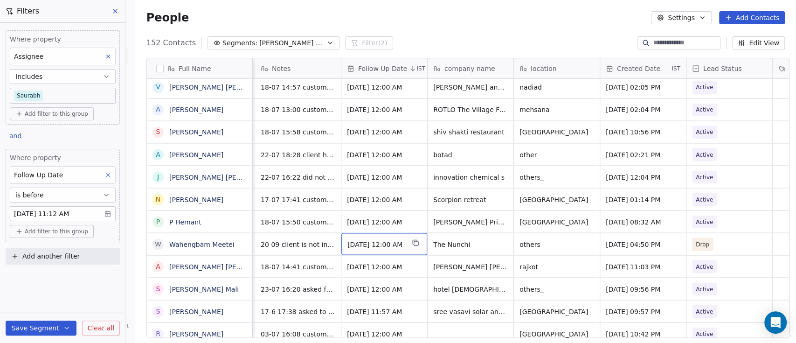
click at [381, 239] on span "Jul 29, 2025 12:00 AM" at bounding box center [376, 243] width 57 height 9
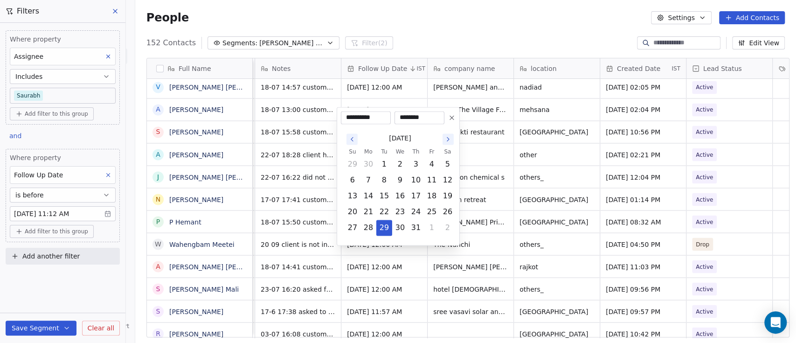
click at [452, 112] on button at bounding box center [452, 117] width 11 height 11
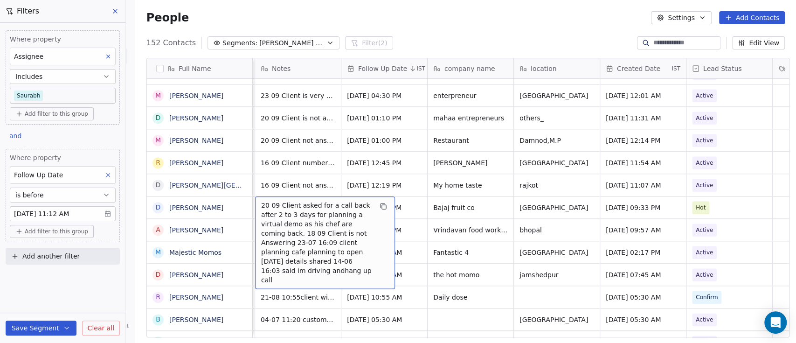
click at [403, 39] on div "152 Contacts Segments: Sam Follow Up Filter (2) Edit View" at bounding box center [465, 42] width 661 height 15
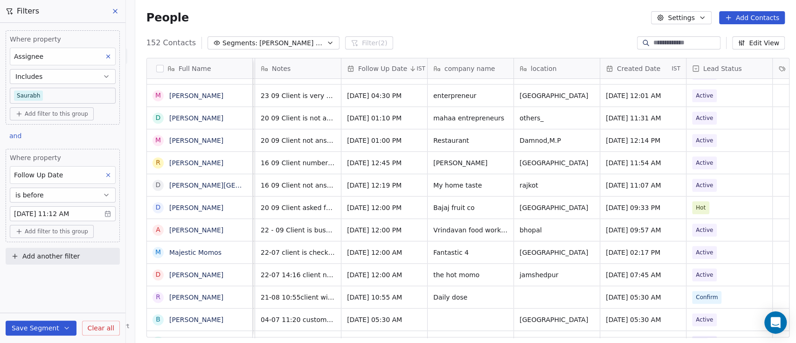
click at [389, 37] on div "152 Contacts Segments: Sam Follow Up Filter (2) Edit View" at bounding box center [465, 42] width 661 height 15
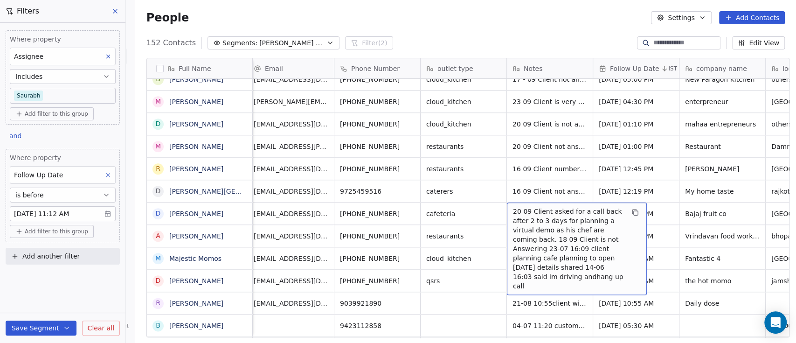
click at [513, 207] on span "20 09 Client asked for a call back after 2 to 3 days for planning a virtual dem…" at bounding box center [568, 249] width 111 height 84
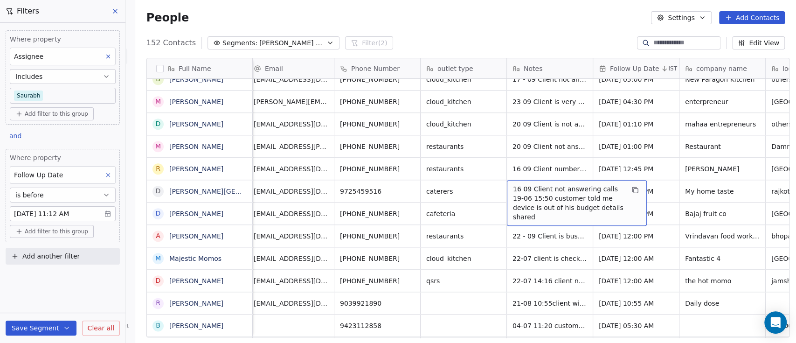
drag, startPoint x: 526, startPoint y: 178, endPoint x: 597, endPoint y: 176, distance: 71.0
click at [597, 184] on span "16 09 Client not answering calls 19-06 15:50 customer told me device is out of …" at bounding box center [568, 202] width 111 height 37
drag, startPoint x: 601, startPoint y: 179, endPoint x: 525, endPoint y: 178, distance: 75.6
click at [525, 184] on span "16 09 Client not answering calls 19-06 15:50 customer told me device is out of …" at bounding box center [568, 202] width 111 height 37
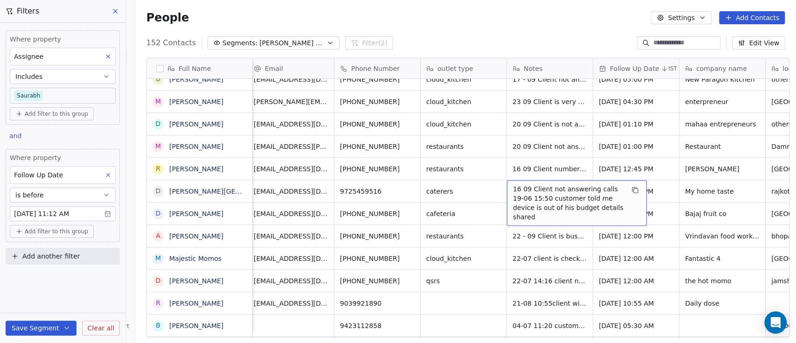
click at [525, 184] on span "16 09 Client not answering calls 19-06 15:50 customer told me device is out of …" at bounding box center [568, 202] width 111 height 37
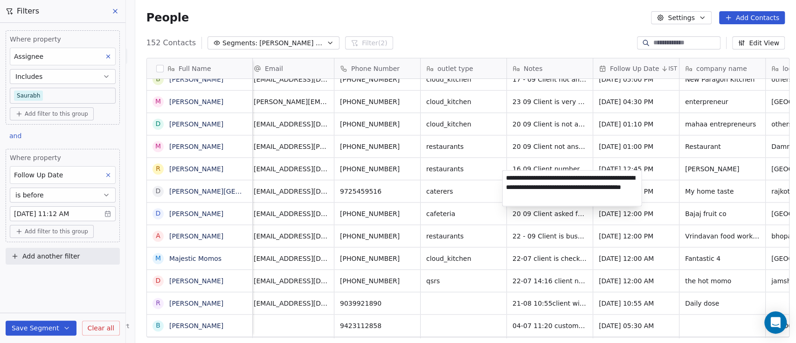
click at [525, 178] on textarea "**********" at bounding box center [572, 187] width 139 height 35
drag, startPoint x: 525, startPoint y: 178, endPoint x: 595, endPoint y: 176, distance: 69.6
click at [595, 176] on textarea "**********" at bounding box center [572, 187] width 139 height 35
click at [472, 203] on html "On2Cook India Pvt. Ltd. Contacts People Marketing Workflows Campaigns Metrics &…" at bounding box center [398, 171] width 796 height 343
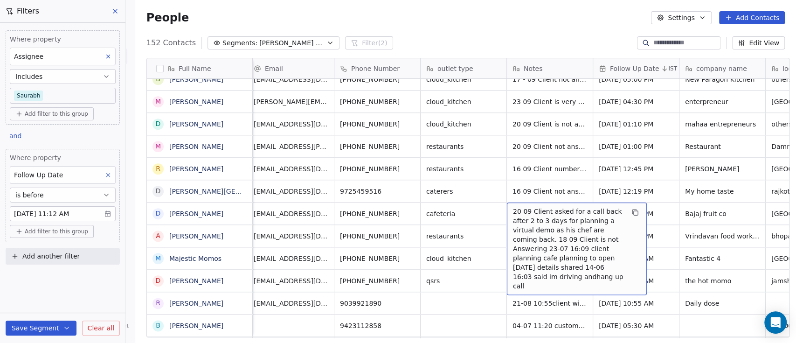
click at [538, 207] on span "20 09 Client asked for a call back after 2 to 3 days for planning a virtual dem…" at bounding box center [568, 249] width 111 height 84
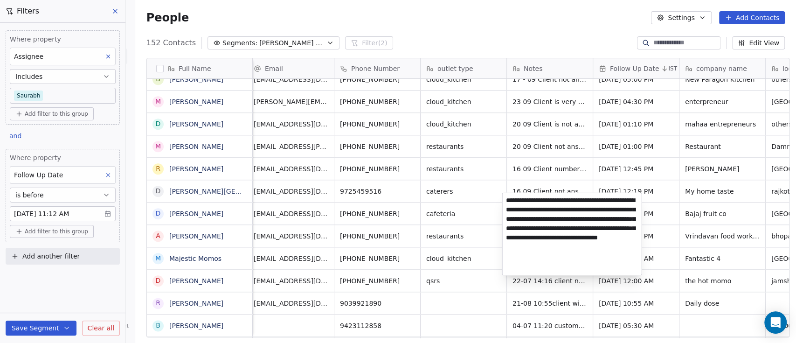
click at [505, 201] on textarea "**********" at bounding box center [572, 234] width 139 height 82
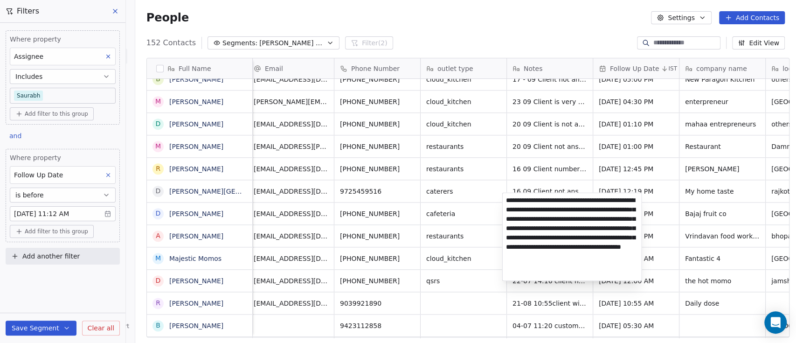
type textarea "**********"
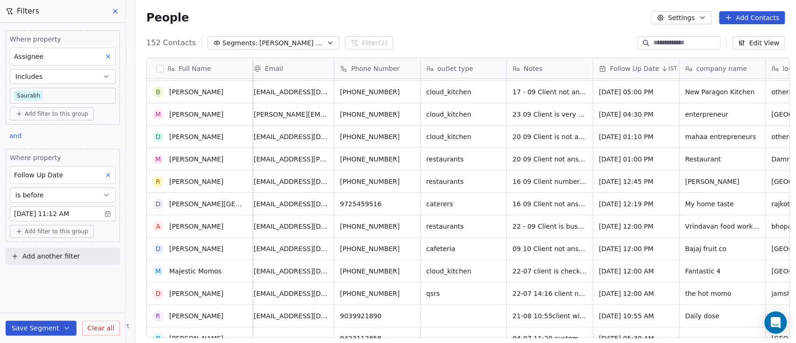
scroll to position [670, 0]
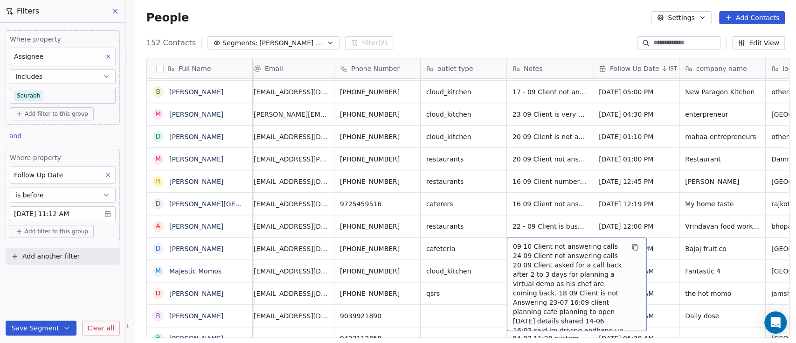
click at [534, 242] on span "09 10 Client not answering calls 24 09 Client not answering calls 20 09 Client …" at bounding box center [568, 293] width 111 height 103
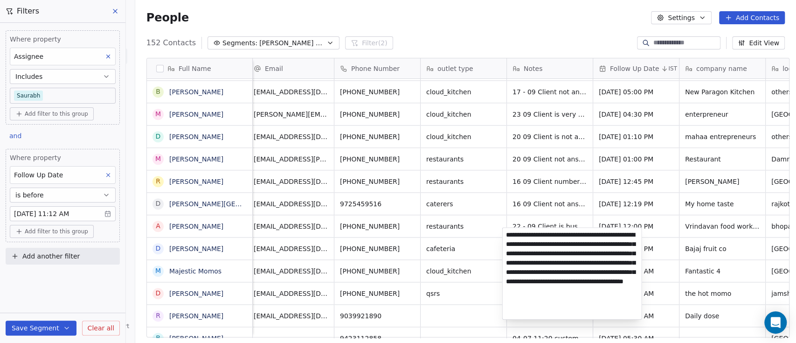
click at [504, 235] on textarea "**********" at bounding box center [572, 273] width 139 height 91
click at [509, 235] on textarea "**********" at bounding box center [572, 272] width 139 height 88
type textarea "**********"
click at [478, 235] on html "On2Cook India Pvt. Ltd. Contacts People Marketing Workflows Campaigns Metrics &…" at bounding box center [398, 171] width 796 height 343
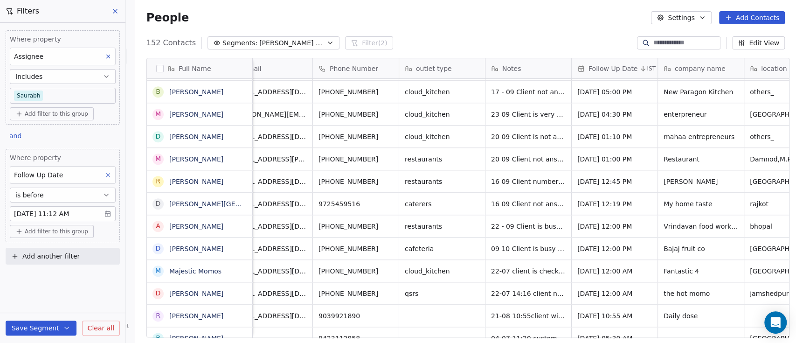
scroll to position [9, 27]
click at [585, 244] on span "Sep 23, 2025 12:00 PM" at bounding box center [605, 248] width 57 height 9
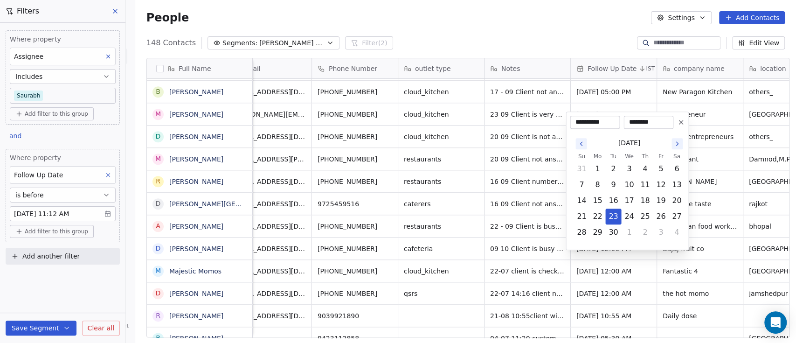
click at [676, 142] on icon "Go to the Next Month" at bounding box center [677, 143] width 7 height 7
click at [601, 233] on button "27" at bounding box center [597, 232] width 15 height 15
type input "**********"
click at [559, 14] on html "On2Cook India Pvt. Ltd. Contacts People Marketing Workflows Campaigns Metrics &…" at bounding box center [398, 171] width 796 height 343
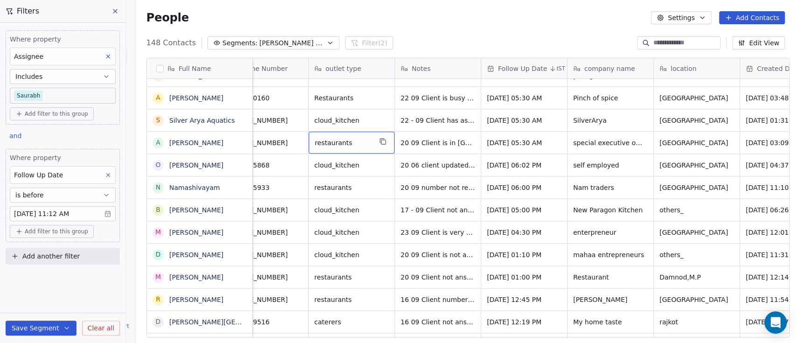
scroll to position [1, 118]
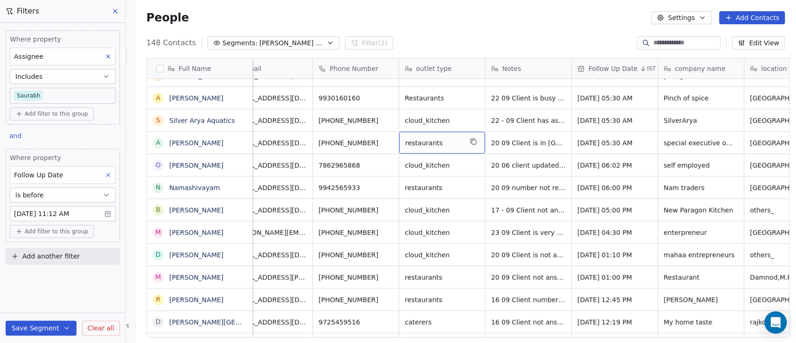
scroll to position [1, 0]
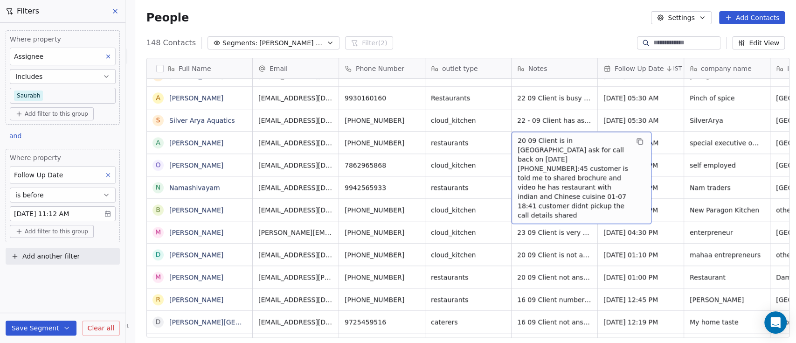
click at [563, 170] on span "20 09 Client is in [GEOGRAPHIC_DATA] ask for call back on [DATE][PHONE_NUMBER]:…" at bounding box center [573, 178] width 111 height 84
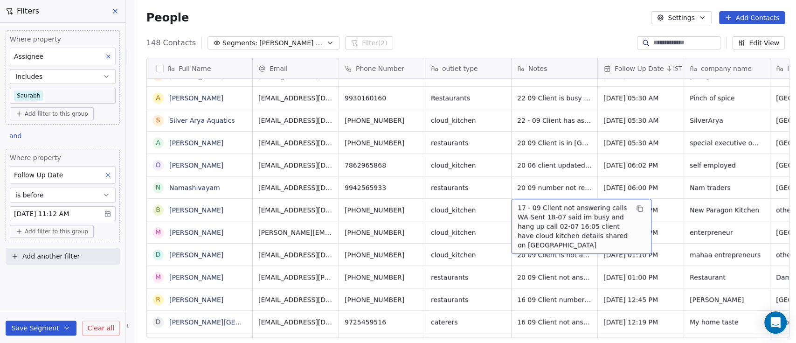
drag, startPoint x: 534, startPoint y: 205, endPoint x: 601, endPoint y: 203, distance: 66.7
click at [601, 203] on span "17 - 09 Client not answering calls WA Sent 18-07 said im busy and hang up call …" at bounding box center [573, 226] width 111 height 47
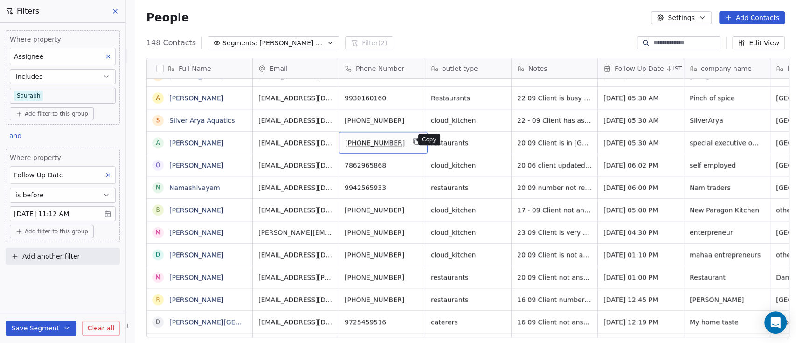
click at [415, 140] on icon "grid" at bounding box center [417, 142] width 4 height 4
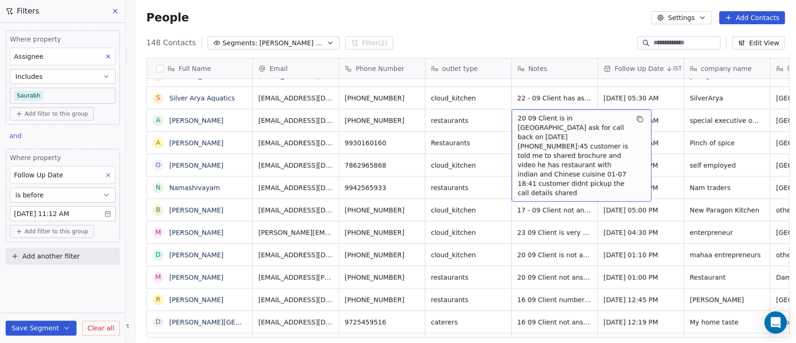
click at [512, 117] on div "20 09 Client is in Banglore ask for call back on 24 sep 25 02-07 10:45 customer…" at bounding box center [582, 155] width 140 height 92
click at [518, 116] on span "20 09 Client is in Banglore ask for call back on 24 sep 25 02-07 10:45 customer…" at bounding box center [573, 155] width 111 height 84
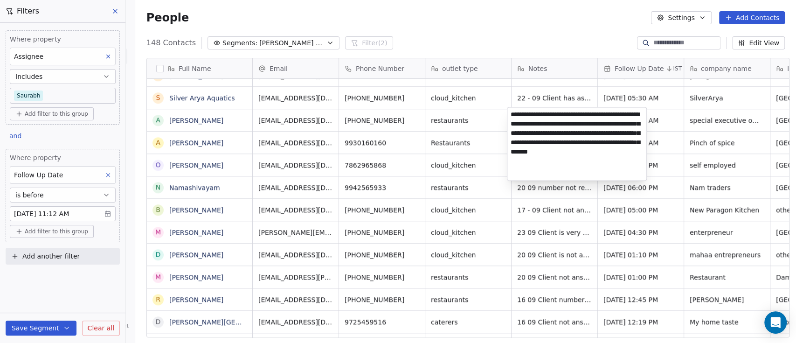
click at [515, 116] on textarea "**********" at bounding box center [577, 143] width 139 height 73
type textarea "**********"
click at [537, 207] on html "On2Cook India Pvt. Ltd. Contacts People Marketing Workflows Campaigns Metrics &…" at bounding box center [398, 171] width 796 height 343
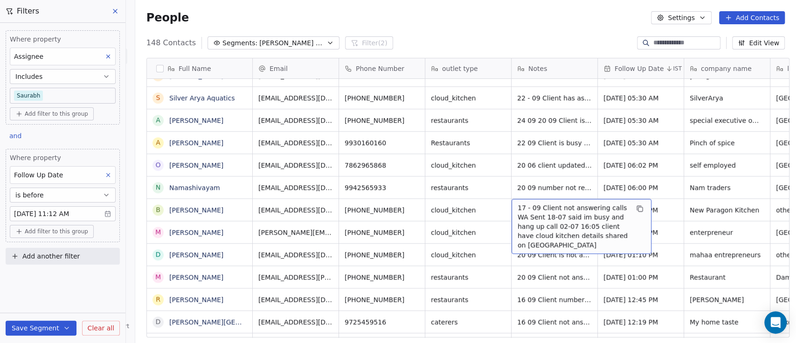
click at [542, 206] on span "17 - 09 Client not answering calls WA Sent 18-07 said im busy and hang up call …" at bounding box center [573, 226] width 111 height 47
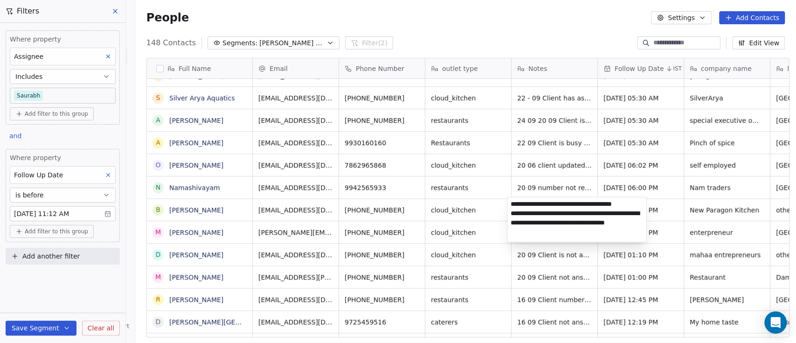
click at [623, 204] on textarea "**********" at bounding box center [577, 219] width 139 height 45
drag, startPoint x: 535, startPoint y: 203, endPoint x: 647, endPoint y: 206, distance: 111.6
click at [647, 206] on div "**********" at bounding box center [577, 219] width 140 height 46
click at [524, 135] on html "On2Cook India Pvt. Ltd. Contacts People Marketing Workflows Campaigns Metrics &…" at bounding box center [398, 171] width 796 height 343
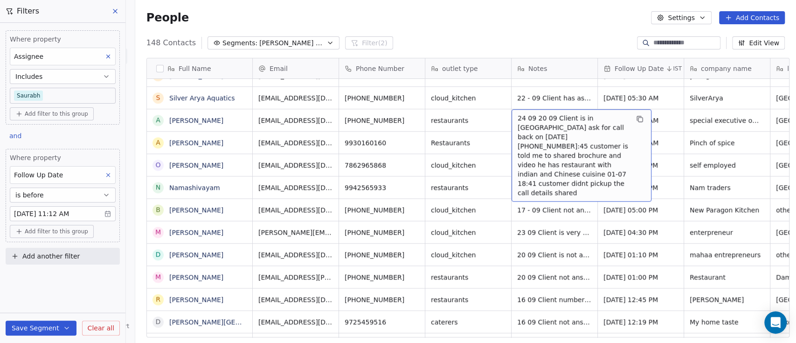
click at [532, 117] on span "24 09 20 09 Client is in Banglore ask for call back on 24 sep 25 02-07 10:45 cu…" at bounding box center [573, 155] width 111 height 84
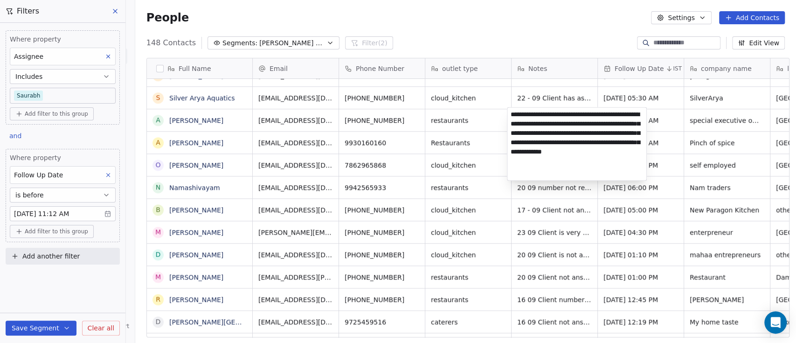
click at [529, 115] on textarea "**********" at bounding box center [577, 143] width 139 height 73
type textarea "**********"
click at [524, 6] on html "On2Cook India Pvt. Ltd. Contacts People Marketing Workflows Campaigns Metrics &…" at bounding box center [398, 171] width 796 height 343
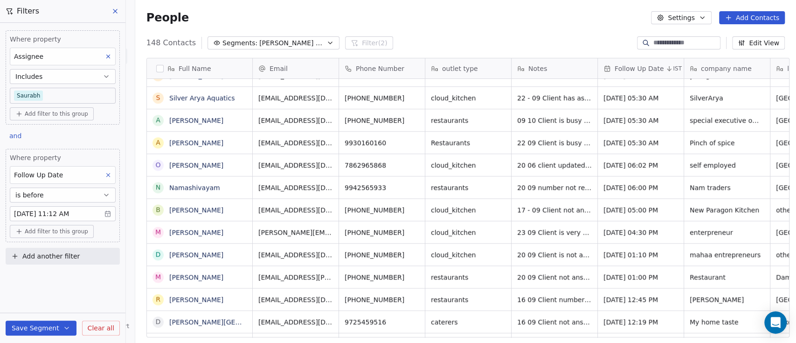
click at [52, 232] on span "Add filter to this group" at bounding box center [56, 231] width 63 height 7
click at [51, 251] on span "Contact properties" at bounding box center [50, 251] width 61 height 10
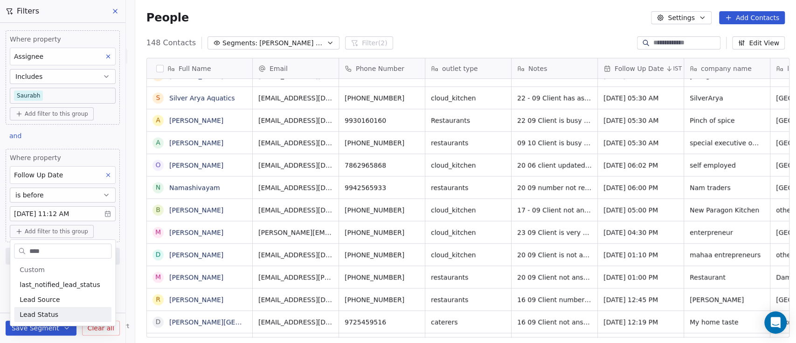
type input "****"
click at [35, 318] on span "Lead Status" at bounding box center [39, 314] width 39 height 9
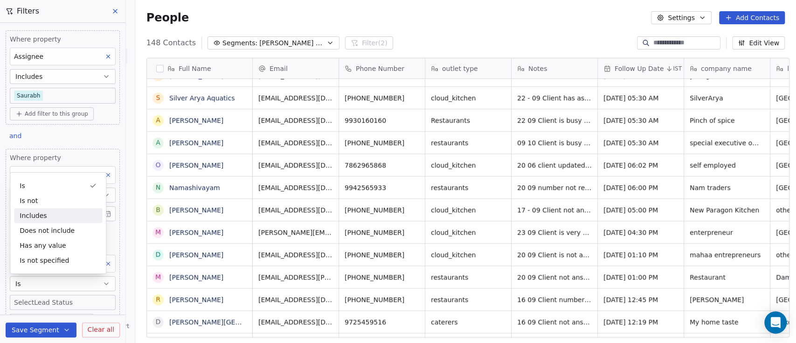
click at [49, 214] on div "Includes" at bounding box center [58, 215] width 88 height 15
click at [42, 295] on body "On2Cook India Pvt. Ltd. Contacts People Marketing Workflows Campaigns Metrics &…" at bounding box center [398, 171] width 796 height 343
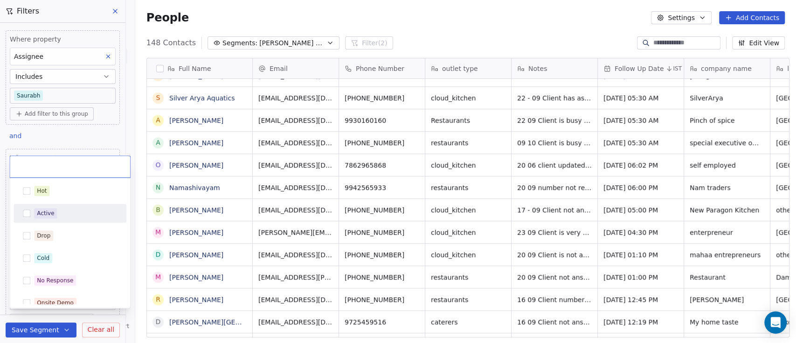
click at [37, 215] on div "Active" at bounding box center [45, 213] width 17 height 8
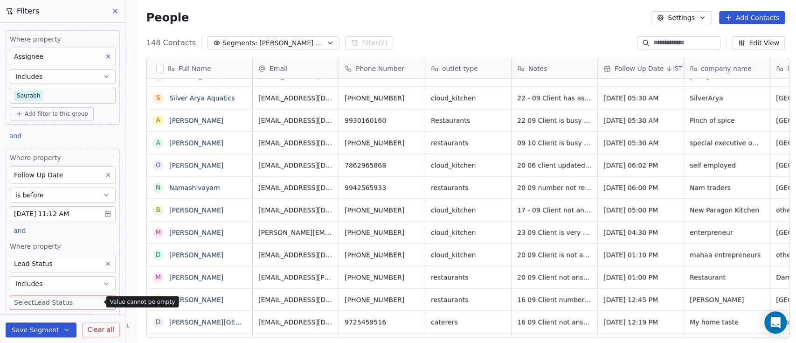
click at [53, 284] on button "Includes" at bounding box center [63, 283] width 106 height 15
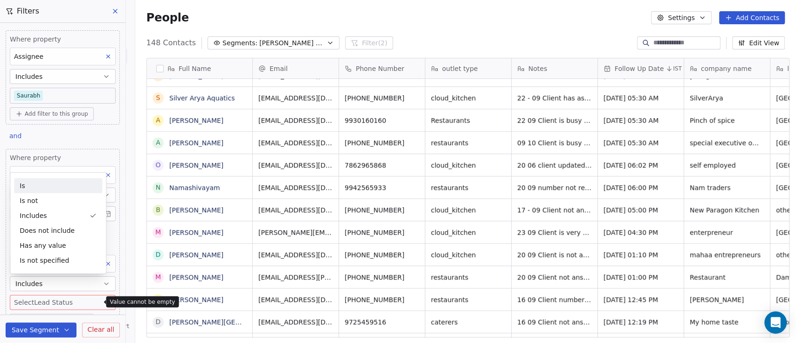
click at [42, 185] on div "Is" at bounding box center [58, 185] width 88 height 15
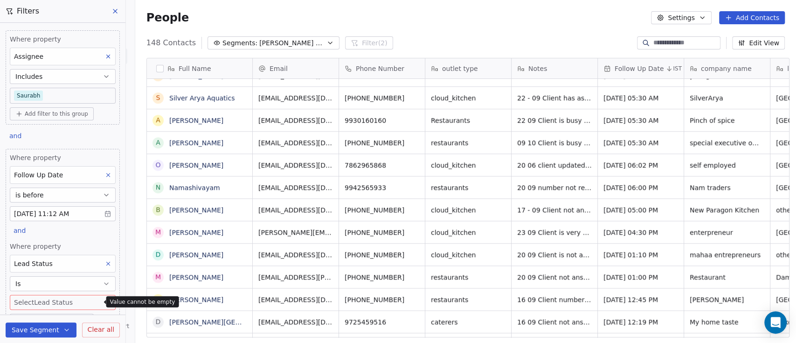
click at [37, 287] on button "Is" at bounding box center [63, 283] width 106 height 15
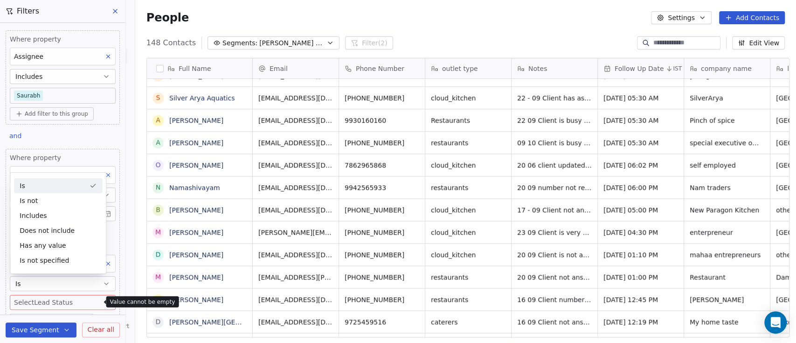
click at [41, 189] on div "Is" at bounding box center [58, 185] width 88 height 15
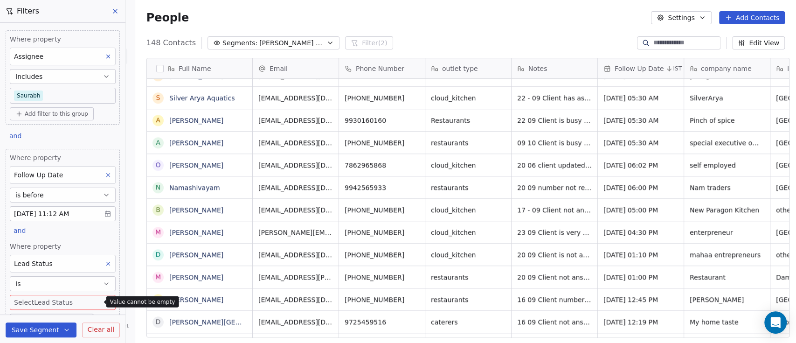
click at [44, 299] on body "On2Cook India Pvt. Ltd. Contacts People Marketing Workflows Campaigns Metrics &…" at bounding box center [398, 171] width 796 height 343
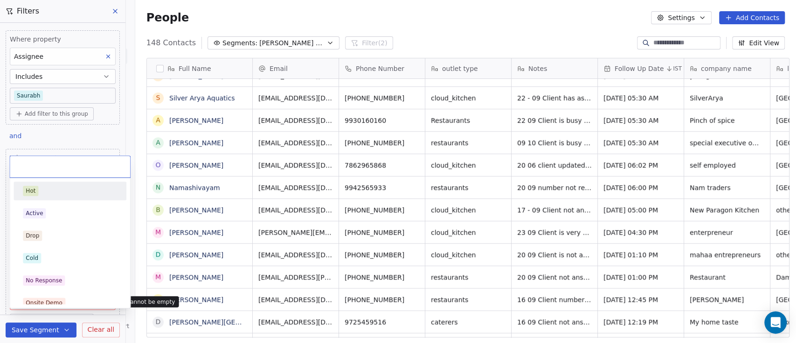
click at [42, 195] on div "Hot" at bounding box center [70, 191] width 94 height 10
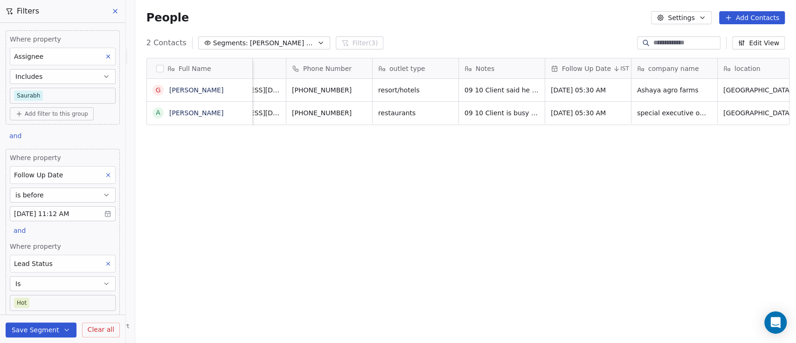
scroll to position [0, 52]
click at [494, 118] on span "09 10 Client is busy will update tomorrow 24 09 Client not answering calls WA S…" at bounding box center [521, 157] width 111 height 103
click at [496, 163] on div "Full Name G Girish P Karhadkar a amar shetty Email Phone Number outlet type Not…" at bounding box center [465, 201] width 661 height 302
click at [563, 112] on span "Sep 24, 2025 05:30 AM" at bounding box center [580, 112] width 57 height 9
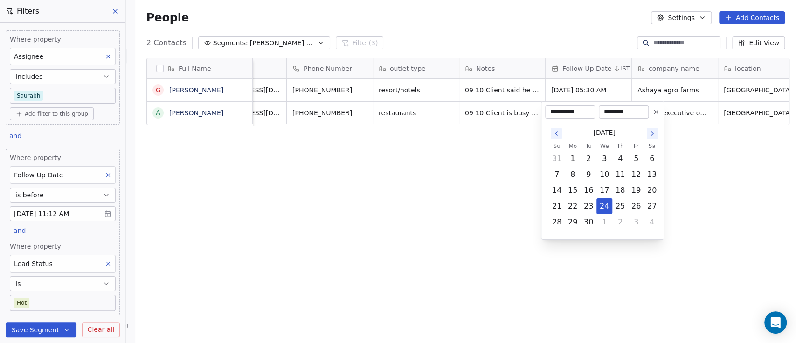
click at [652, 133] on icon "Go to the Next Month" at bounding box center [652, 133] width 7 height 7
click at [634, 176] on button "10" at bounding box center [636, 174] width 15 height 15
type input "**********"
click at [739, 181] on html "On2Cook India Pvt. Ltd. Contacts People Marketing Workflows Campaigns Metrics &…" at bounding box center [398, 171] width 796 height 343
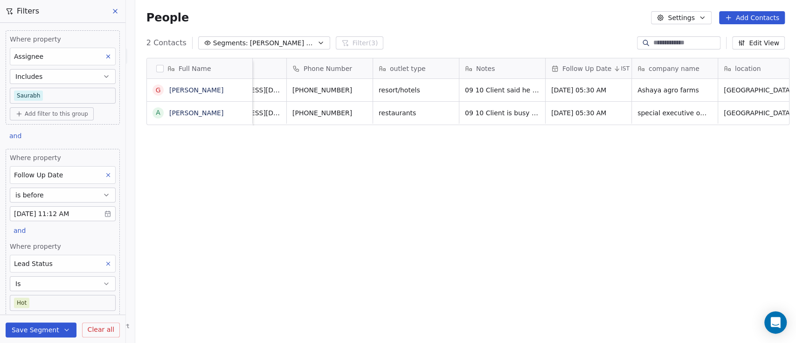
click at [478, 159] on div "Full Name G Girish P Karhadkar a amar shetty Email Phone Number outlet type Not…" at bounding box center [465, 201] width 661 height 302
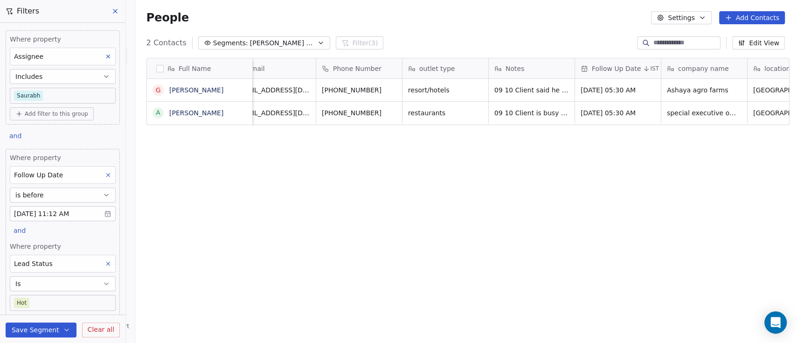
scroll to position [0, 22]
drag, startPoint x: 49, startPoint y: 290, endPoint x: 48, endPoint y: 298, distance: 7.5
click at [49, 291] on div "Where property Lead Status Is Hot" at bounding box center [63, 276] width 106 height 69
click at [48, 302] on body "On2Cook India Pvt. Ltd. Contacts People Marketing Workflows Campaigns Metrics &…" at bounding box center [398, 171] width 796 height 343
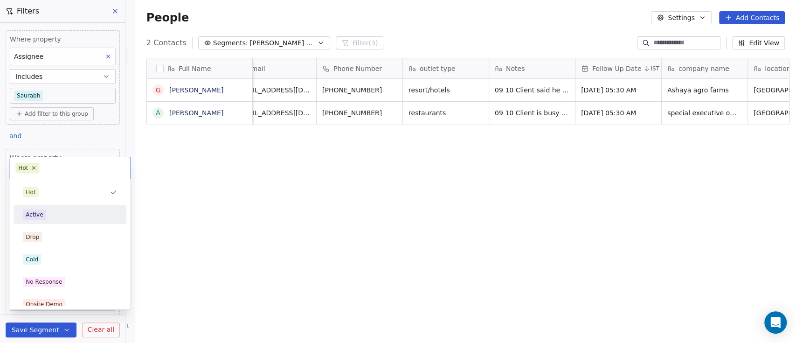
click at [49, 209] on div "Active" at bounding box center [70, 214] width 94 height 10
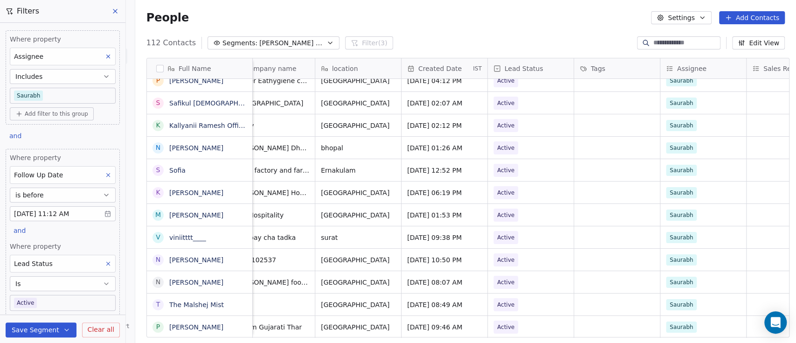
scroll to position [0, 0]
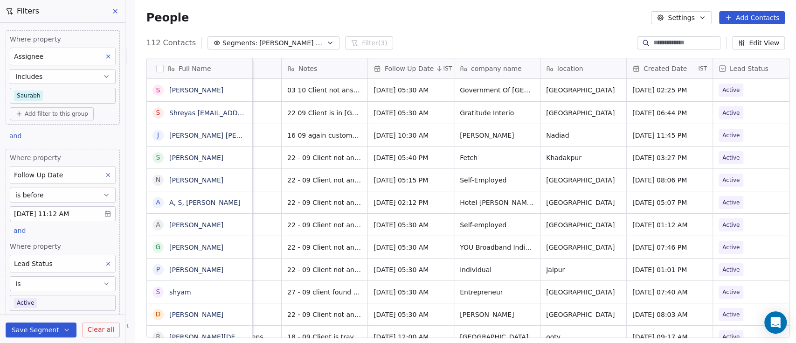
click at [418, 68] on span "Follow Up Date" at bounding box center [409, 68] width 49 height 9
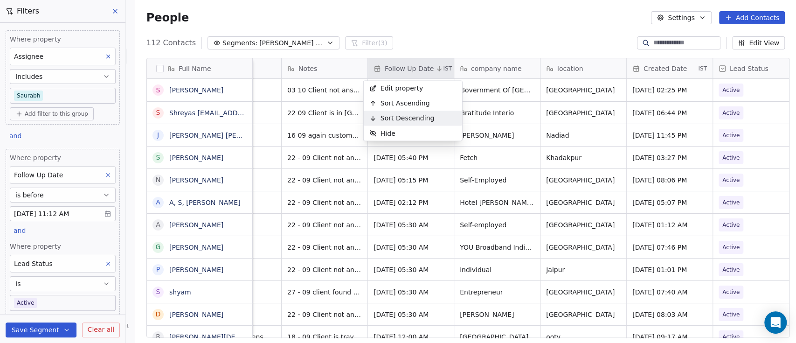
click at [406, 116] on span "Sort Descending" at bounding box center [408, 117] width 54 height 9
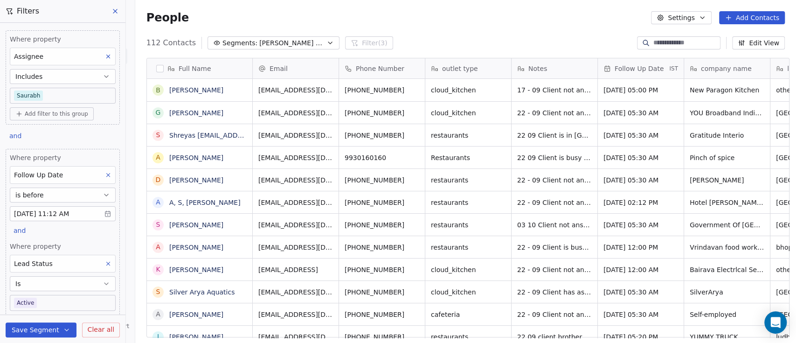
click at [658, 73] on div "Follow Up Date" at bounding box center [636, 68] width 64 height 9
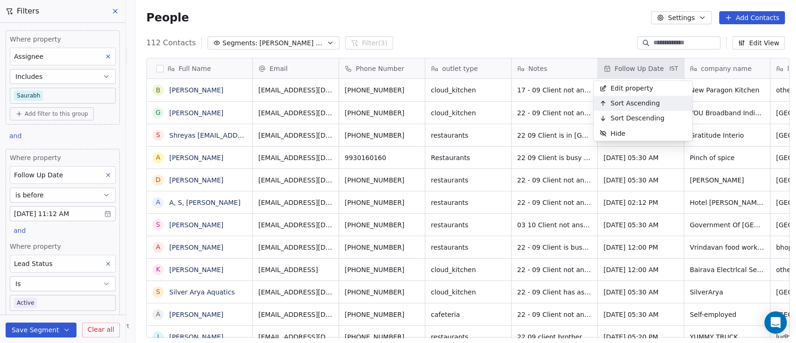
click at [639, 104] on span "Sort Ascending" at bounding box center [635, 102] width 49 height 9
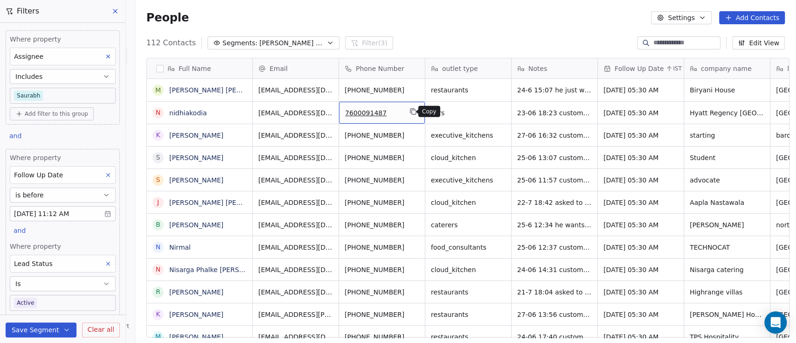
click at [410, 110] on icon "grid" at bounding box center [413, 111] width 7 height 7
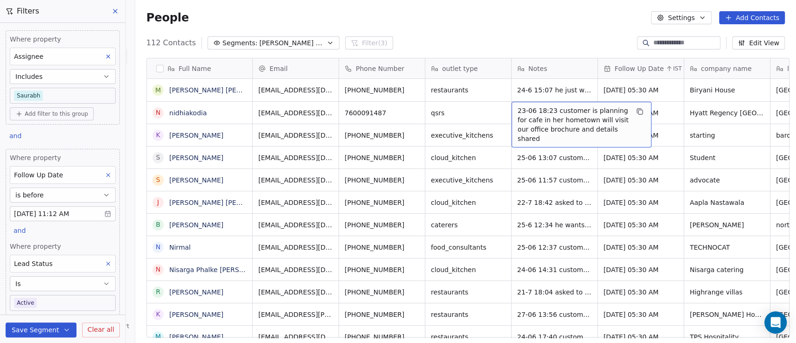
click at [518, 110] on span "23-06 18:23 customer is planning for cafe in her hometown will visit our office…" at bounding box center [573, 124] width 111 height 37
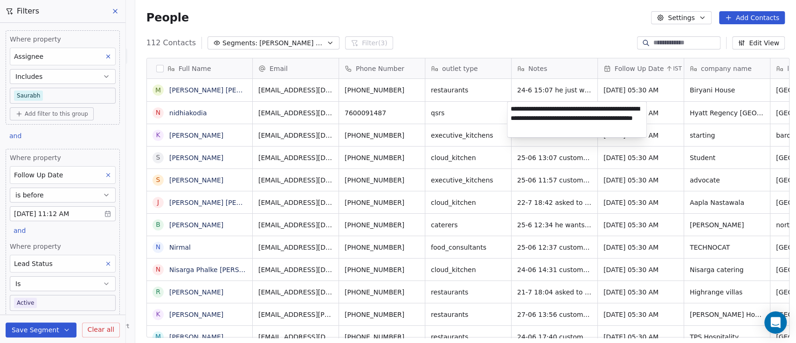
click at [513, 110] on textarea "**********" at bounding box center [577, 119] width 139 height 35
click at [511, 110] on textarea "**********" at bounding box center [577, 119] width 139 height 35
type textarea "**********"
click at [555, 221] on html "On2Cook India Pvt. Ltd. Contacts People Marketing Workflows Campaigns Metrics &…" at bounding box center [398, 171] width 796 height 343
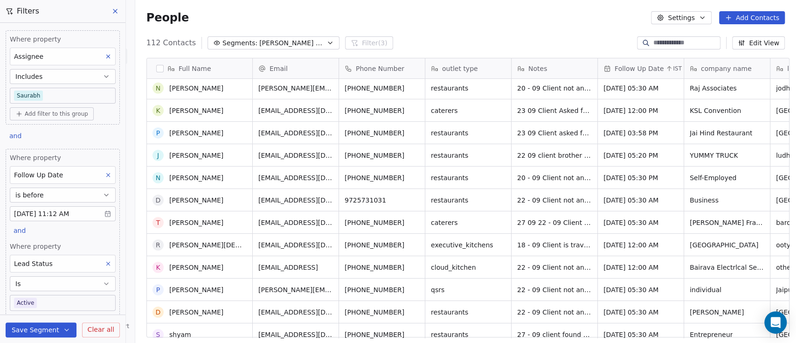
scroll to position [2063, 0]
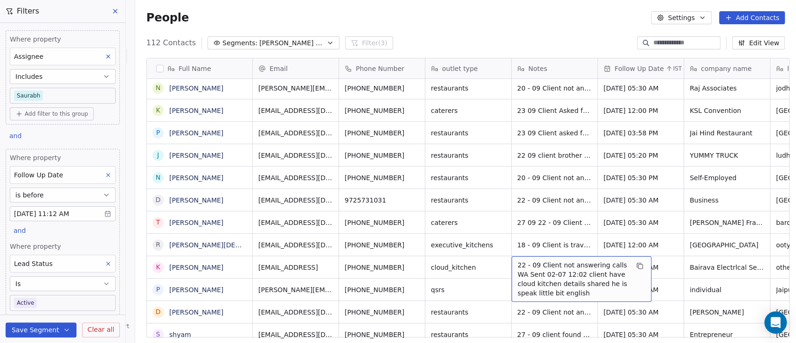
click at [625, 263] on div "22 - 09 Client not answering calls WA Sent 02-07 12:02 client have cloud kitche…" at bounding box center [582, 279] width 140 height 46
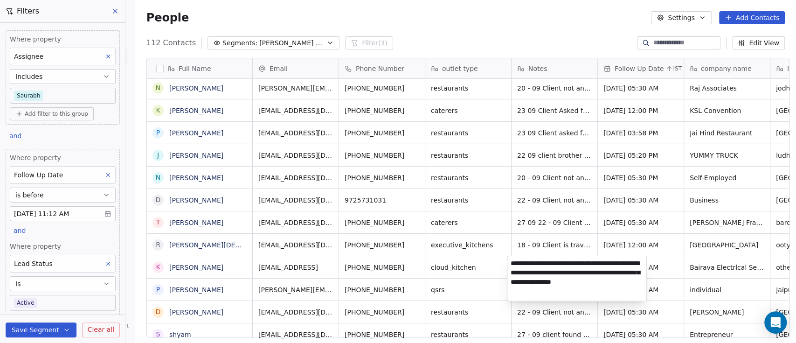
click at [620, 263] on textarea "**********" at bounding box center [577, 278] width 139 height 45
drag, startPoint x: 635, startPoint y: 264, endPoint x: 533, endPoint y: 262, distance: 102.7
click at [533, 262] on textarea "**********" at bounding box center [577, 278] width 139 height 45
click at [538, 170] on html "On2Cook India Pvt. Ltd. Contacts People Marketing Workflows Campaigns Metrics &…" at bounding box center [398, 171] width 796 height 343
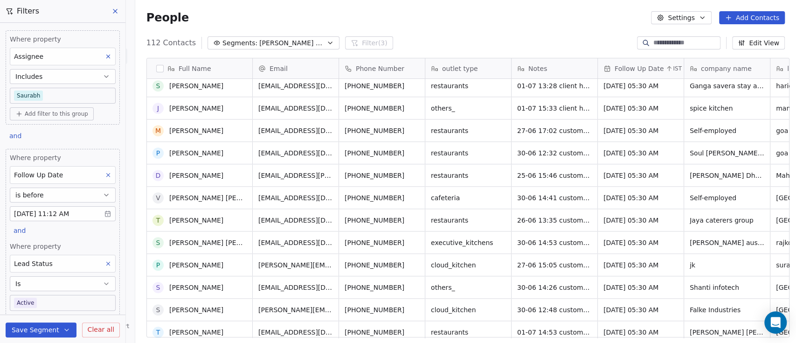
scroll to position [594, 0]
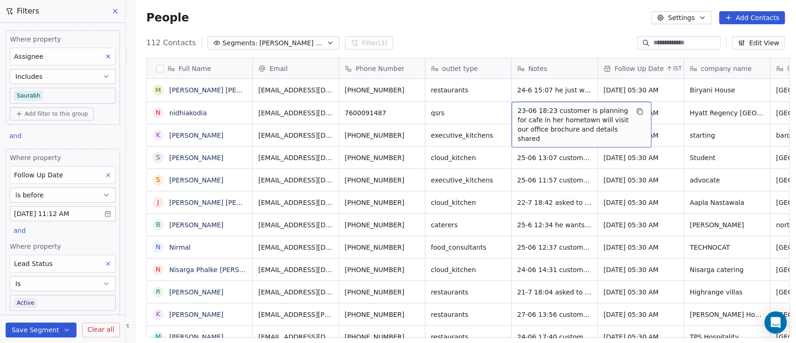
click at [518, 110] on span "23-06 18:23 customer is planning for cafe in her hometown will visit our office…" at bounding box center [573, 124] width 111 height 37
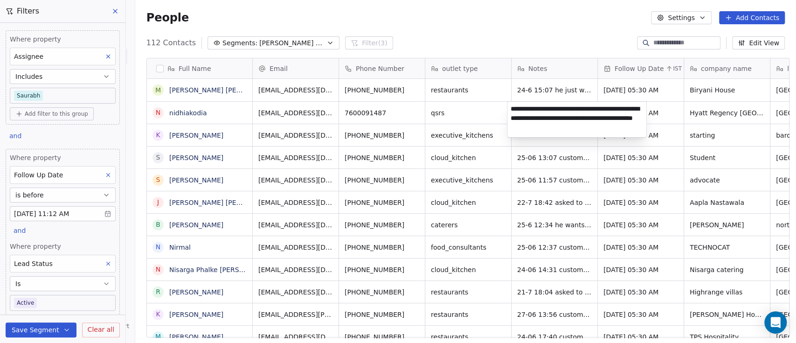
click at [514, 110] on textarea "**********" at bounding box center [577, 119] width 139 height 35
type textarea "**********"
drag, startPoint x: 466, startPoint y: 28, endPoint x: 562, endPoint y: 44, distance: 98.0
click at [466, 28] on html "On2Cook India Pvt. Ltd. Contacts People Marketing Workflows Campaigns Metrics &…" at bounding box center [398, 171] width 796 height 343
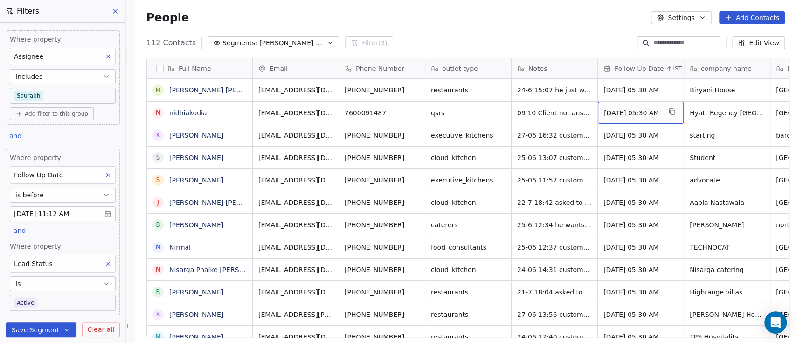
click at [639, 113] on span "Jul 02, 2025 05:30 AM" at bounding box center [632, 112] width 57 height 9
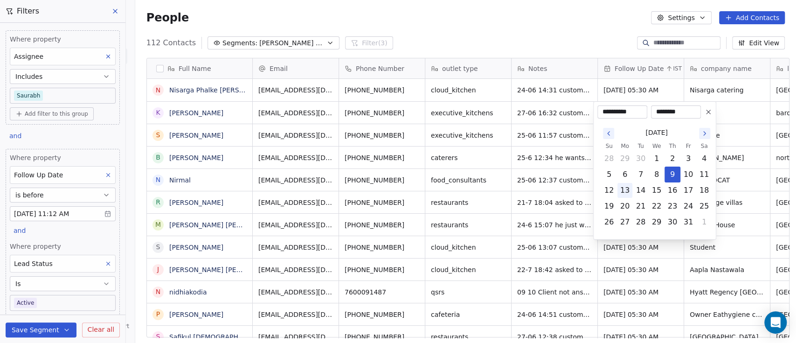
click at [628, 191] on button "13" at bounding box center [625, 190] width 15 height 15
click at [623, 220] on button "27" at bounding box center [625, 222] width 15 height 15
type input "**********"
click at [547, 25] on html "On2Cook India Pvt. Ltd. Contacts People Marketing Workflows Campaigns Metrics &…" at bounding box center [398, 171] width 796 height 343
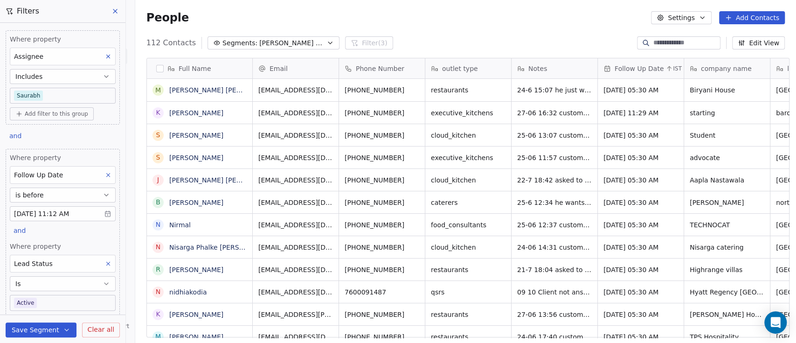
click at [43, 327] on button "Save Segment" at bounding box center [41, 329] width 71 height 15
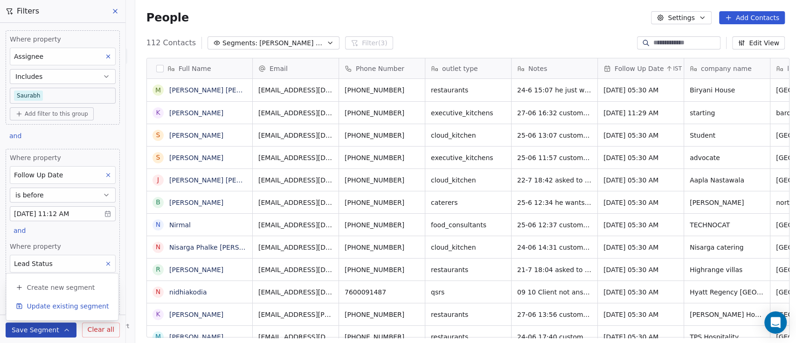
click at [54, 306] on span "Update existing segment" at bounding box center [68, 305] width 82 height 9
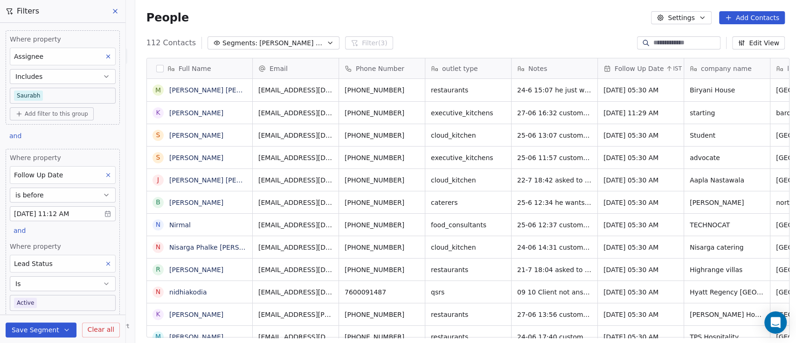
click at [555, 4] on div "People Settings Add Contacts" at bounding box center [465, 17] width 661 height 35
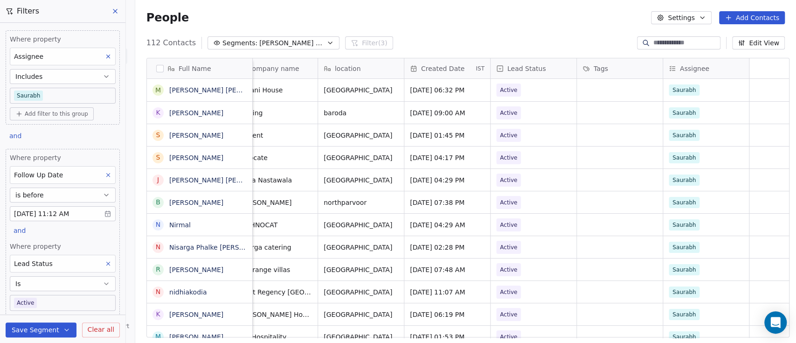
scroll to position [0, 0]
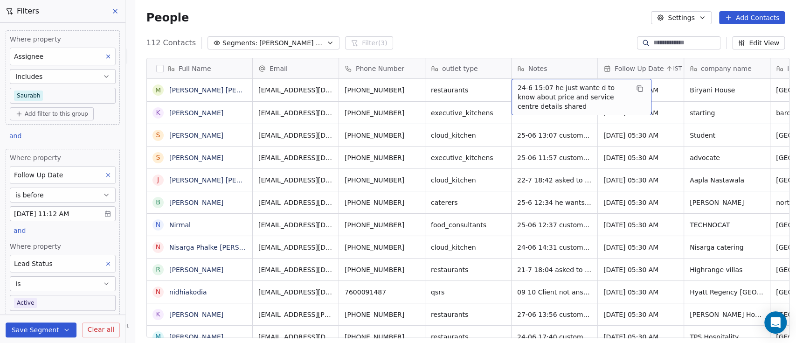
click at [546, 21] on div "People Settings Add Contacts" at bounding box center [466, 17] width 639 height 13
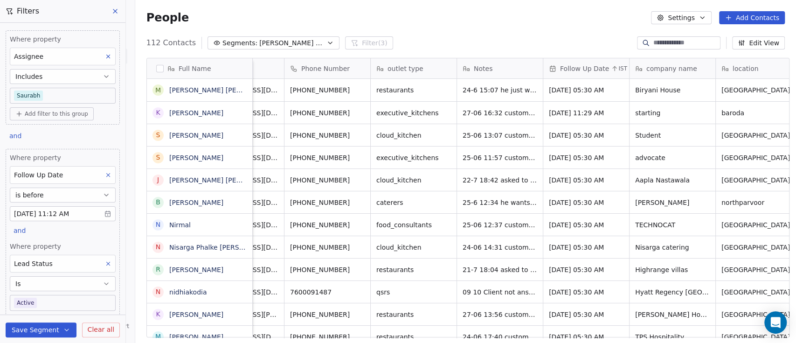
scroll to position [0, 58]
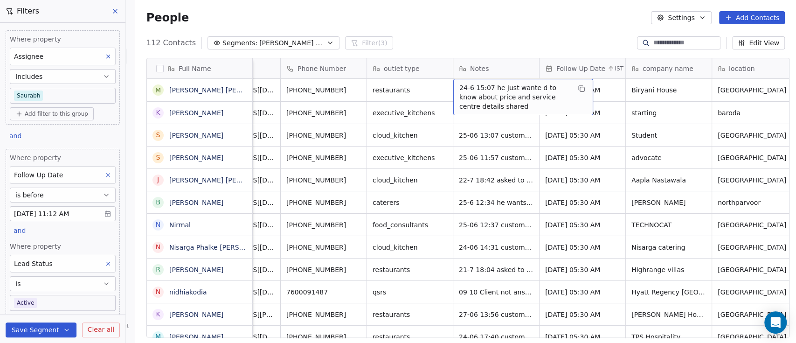
click at [454, 88] on div "24-6 15:07 he just wante d to know about price and service centre details shared" at bounding box center [524, 97] width 140 height 36
click at [460, 86] on span "24-6 15:07 he just wante d to know about price and service centre details shared" at bounding box center [515, 97] width 111 height 28
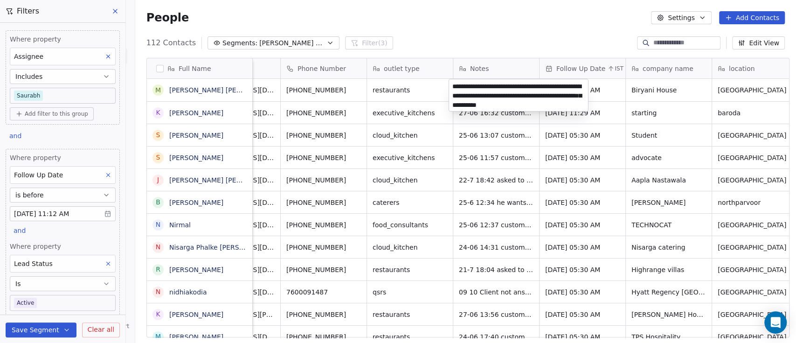
type textarea "**********"
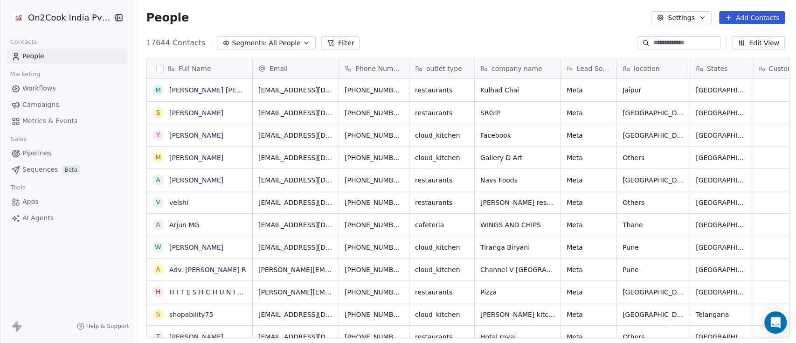
scroll to position [292, 656]
click at [244, 46] on span "Segments:" at bounding box center [249, 43] width 35 height 10
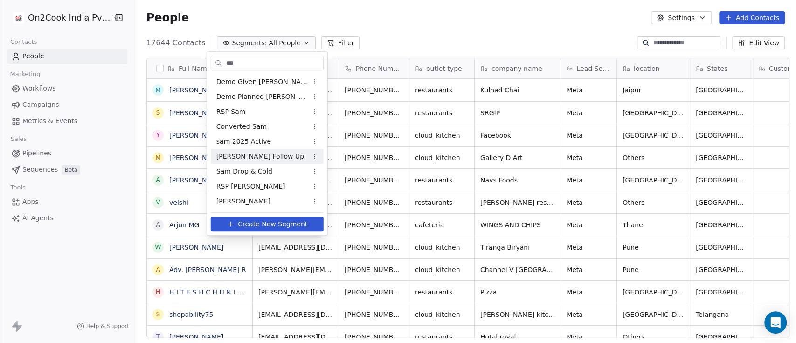
type input "***"
click at [262, 154] on div "[PERSON_NAME] Follow Up" at bounding box center [267, 156] width 113 height 15
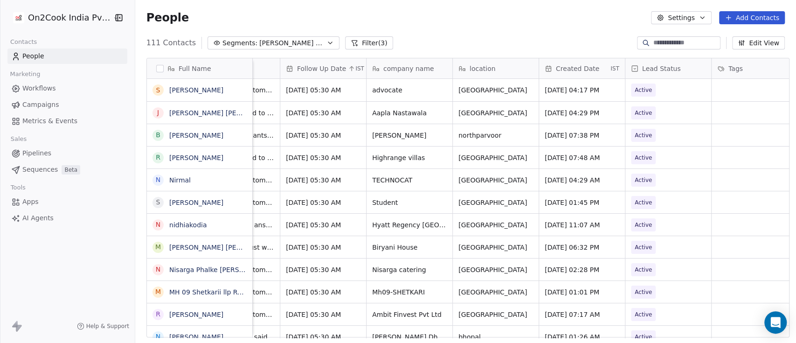
scroll to position [0, 351]
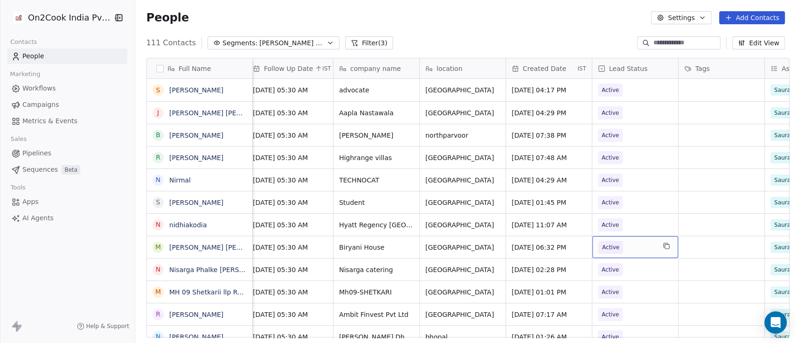
click at [632, 246] on span "Active" at bounding box center [627, 247] width 57 height 13
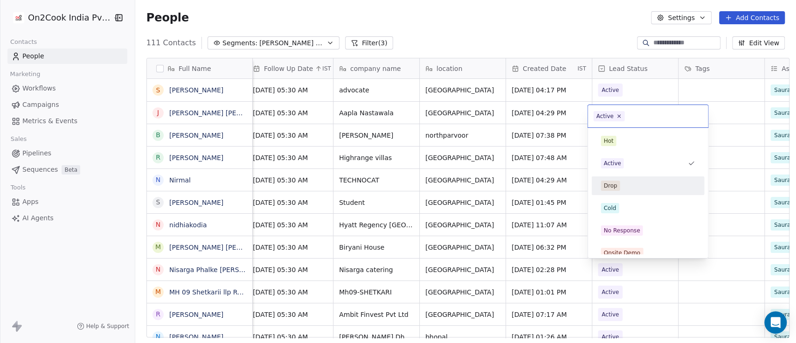
click at [625, 181] on div "Drop" at bounding box center [648, 186] width 94 height 10
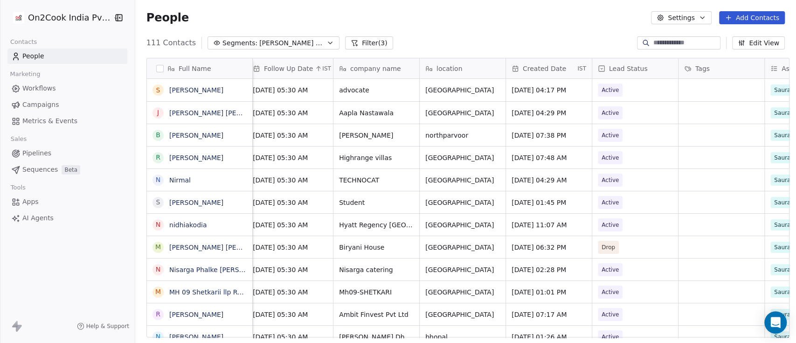
click at [576, 25] on div "People Settings Add Contacts" at bounding box center [465, 17] width 661 height 35
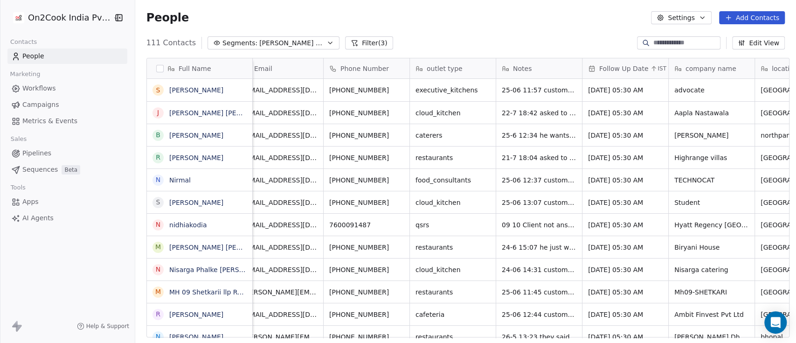
scroll to position [0, 0]
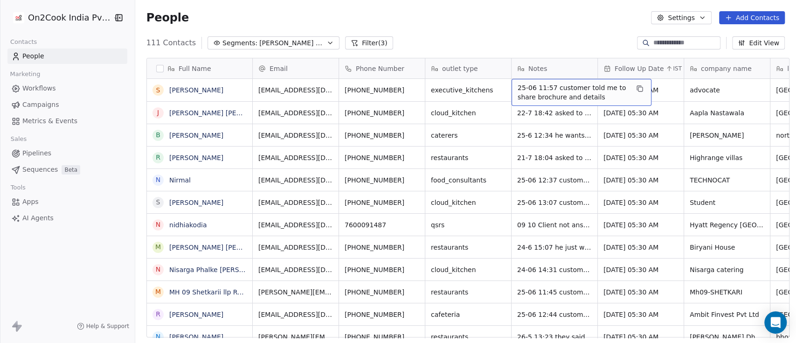
click at [518, 87] on span "25-06 11:57 customer told me to share brochure and details" at bounding box center [573, 92] width 111 height 19
click at [518, 88] on span "25-06 11:57 customer told me to share brochure and details" at bounding box center [573, 92] width 111 height 19
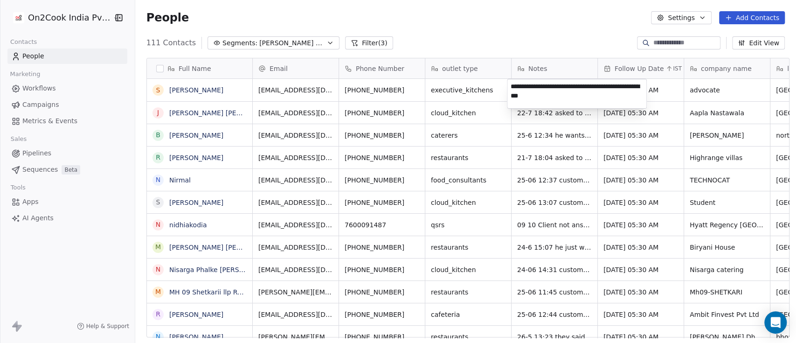
click at [511, 87] on textarea "**********" at bounding box center [577, 93] width 139 height 29
click at [407, 90] on html "On2Cook India Pvt. Ltd. Contacts People Marketing Workflows Campaigns Metrics &…" at bounding box center [398, 171] width 796 height 343
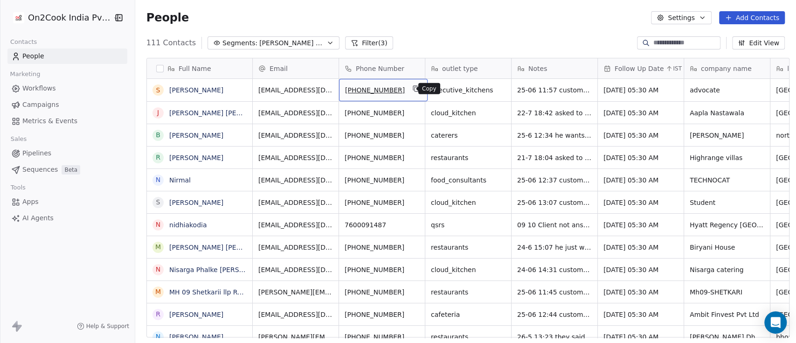
click at [415, 91] on icon "grid" at bounding box center [417, 89] width 4 height 4
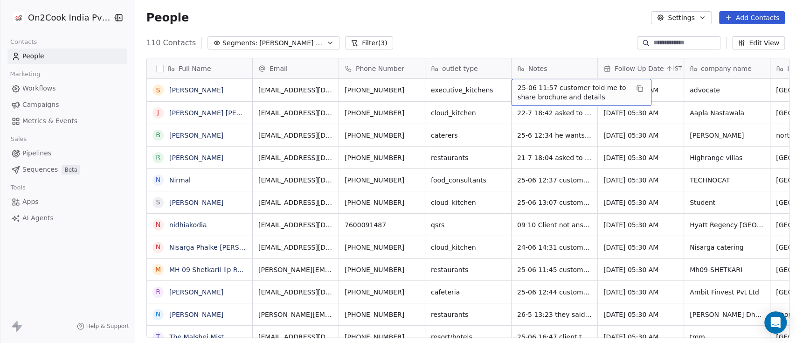
click at [518, 89] on span "25-06 11:57 customer told me to share brochure and details" at bounding box center [573, 92] width 111 height 19
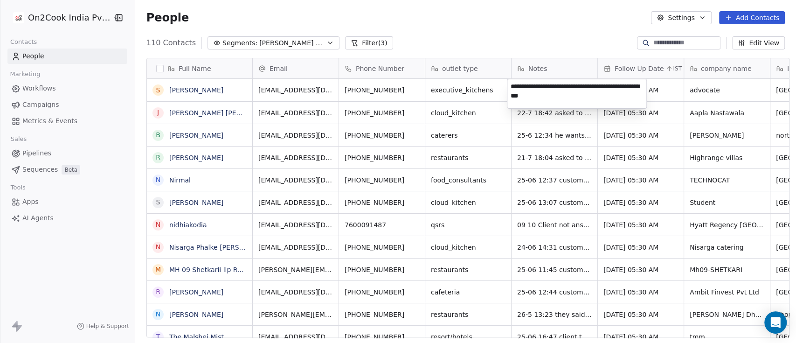
click at [511, 85] on textarea "**********" at bounding box center [577, 93] width 139 height 29
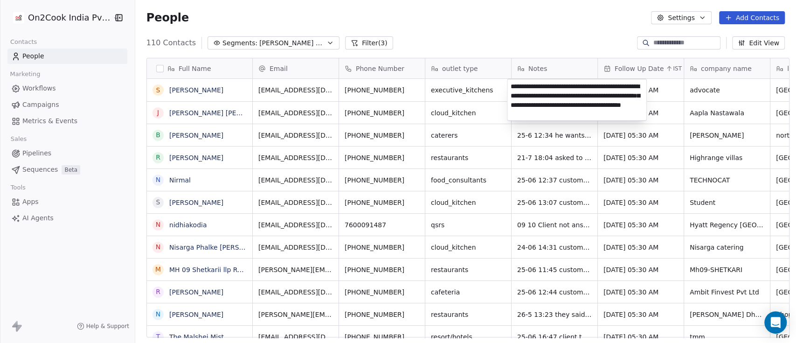
type textarea "**********"
click at [676, 177] on html "On2Cook India Pvt. Ltd. Contacts People Marketing Workflows Campaigns Metrics &…" at bounding box center [398, 171] width 796 height 343
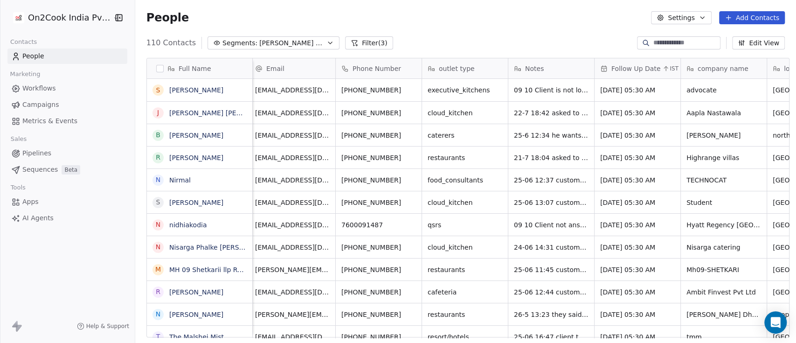
scroll to position [0, 4]
click at [649, 89] on span "Jul 02, 2025 05:30 AM" at bounding box center [629, 89] width 57 height 9
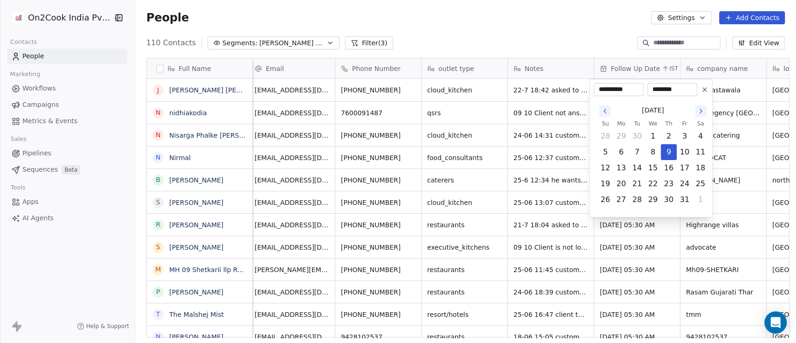
click at [579, 36] on html "On2Cook India Pvt. Ltd. Contacts People Marketing Workflows Campaigns Metrics &…" at bounding box center [398, 171] width 796 height 343
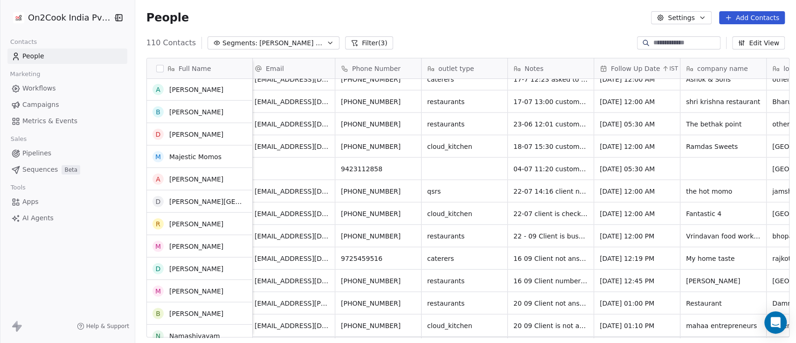
scroll to position [0, 0]
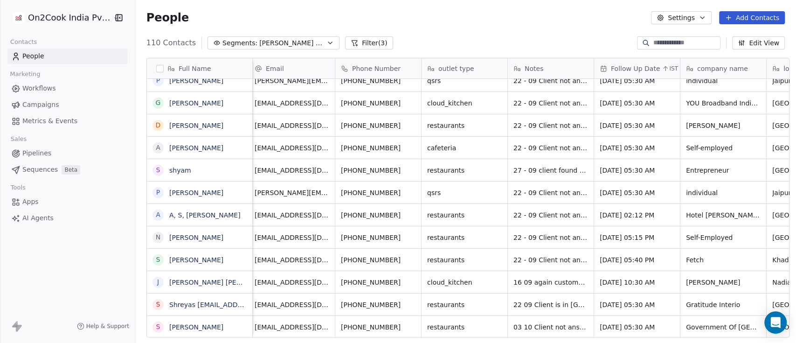
click at [670, 42] on input at bounding box center [686, 42] width 65 height 9
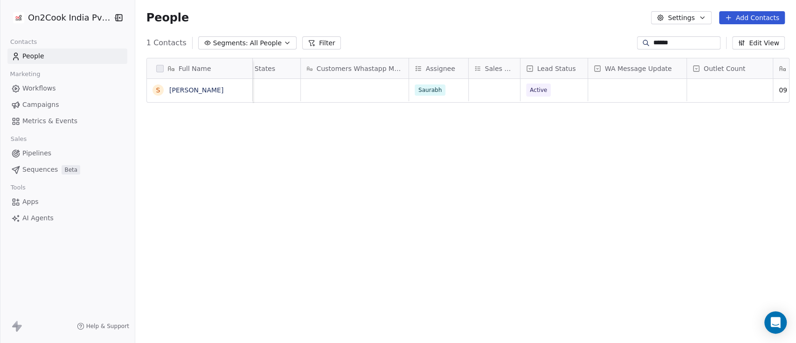
type input "******"
click at [558, 94] on span "Active" at bounding box center [546, 90] width 38 height 13
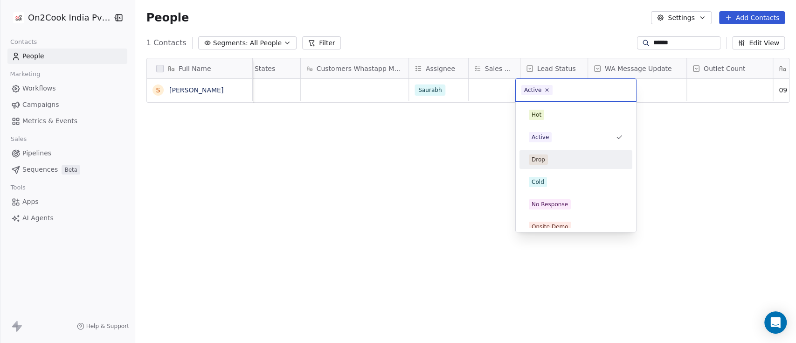
click at [563, 158] on div "Drop" at bounding box center [576, 159] width 94 height 10
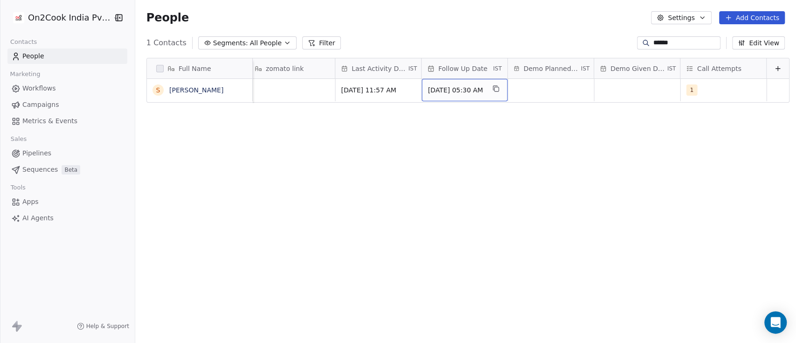
click at [474, 93] on span "Jul 02, 2025 05:30 AM" at bounding box center [456, 89] width 57 height 9
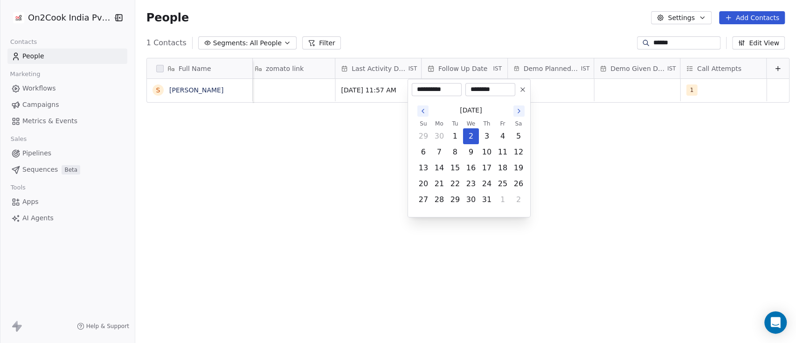
click at [523, 86] on icon at bounding box center [522, 89] width 7 height 7
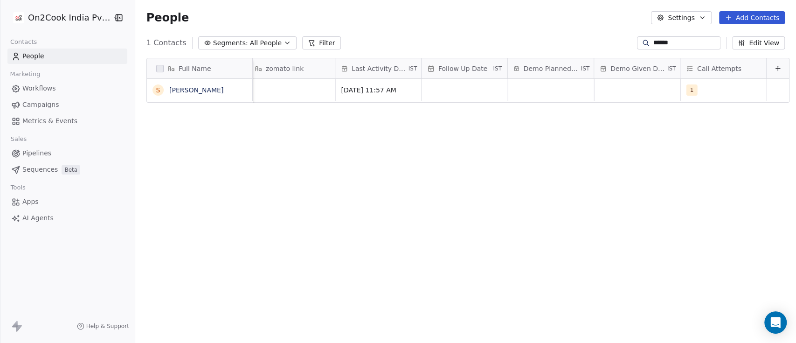
click at [501, 16] on div "People Settings Add Contacts" at bounding box center [466, 17] width 639 height 13
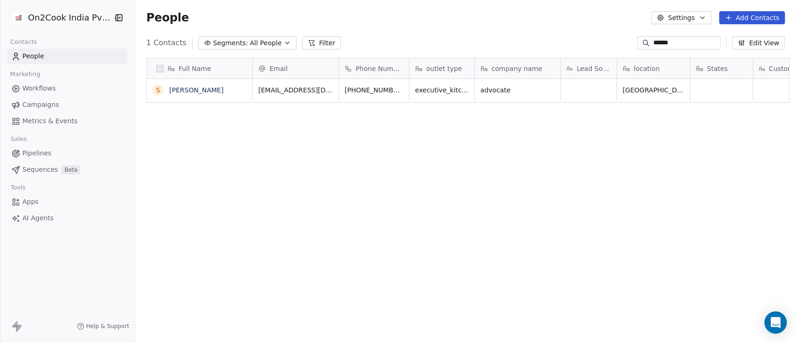
click at [250, 43] on span "All People" at bounding box center [266, 43] width 32 height 10
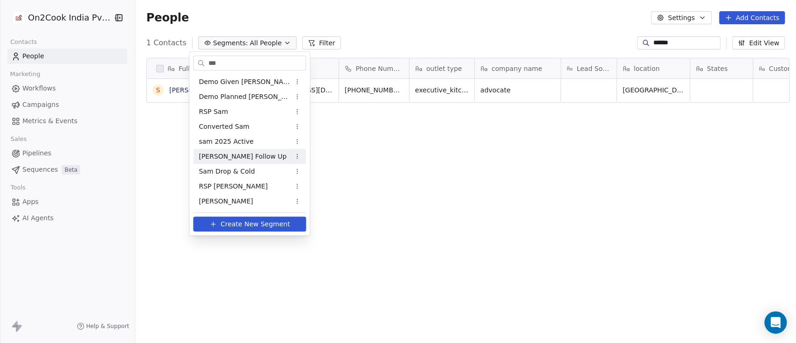
click at [244, 151] on div "Sam Follow Up" at bounding box center [249, 156] width 113 height 15
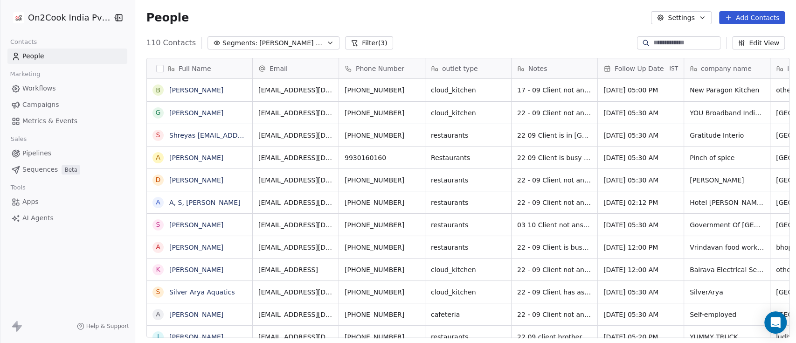
click at [650, 70] on span "Follow Up Date" at bounding box center [639, 68] width 49 height 9
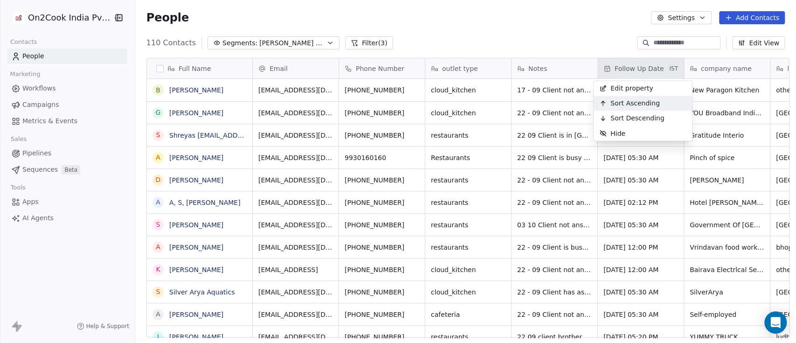
click at [635, 105] on span "Sort Ascending" at bounding box center [635, 102] width 49 height 9
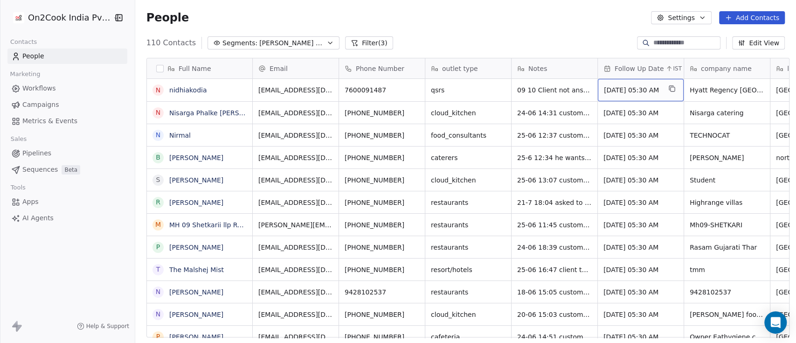
click at [622, 88] on span "Jul 02, 2025 05:30 AM" at bounding box center [632, 89] width 57 height 9
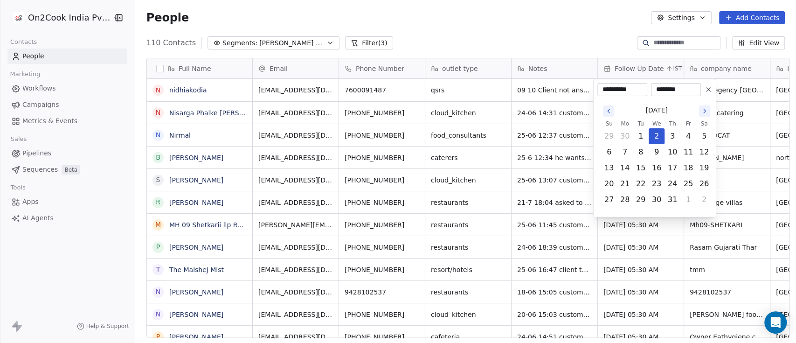
click at [703, 110] on icon "Go to the Next Month" at bounding box center [704, 110] width 7 height 7
click at [628, 174] on button "13" at bounding box center [625, 168] width 15 height 15
type input "**********"
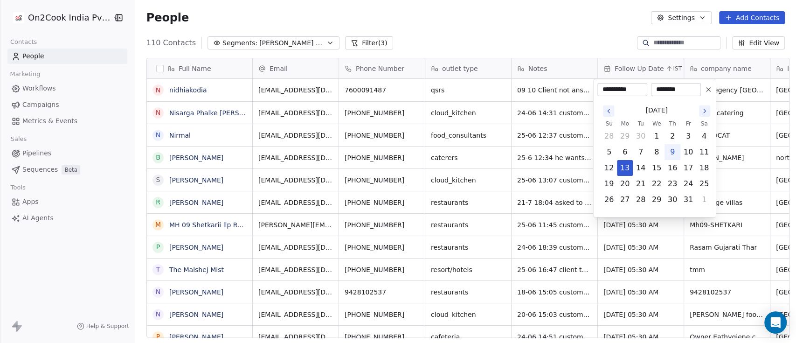
click at [567, 32] on html "On2Cook India Pvt. Ltd. Contacts People Marketing Workflows Campaigns Metrics &…" at bounding box center [398, 171] width 796 height 343
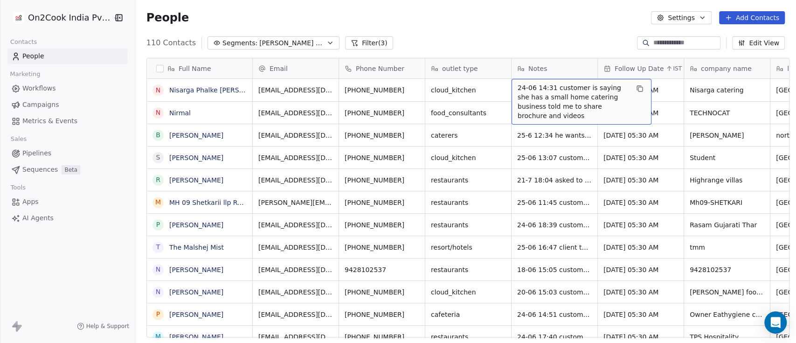
click at [562, 26] on div "People Settings Add Contacts" at bounding box center [465, 17] width 661 height 35
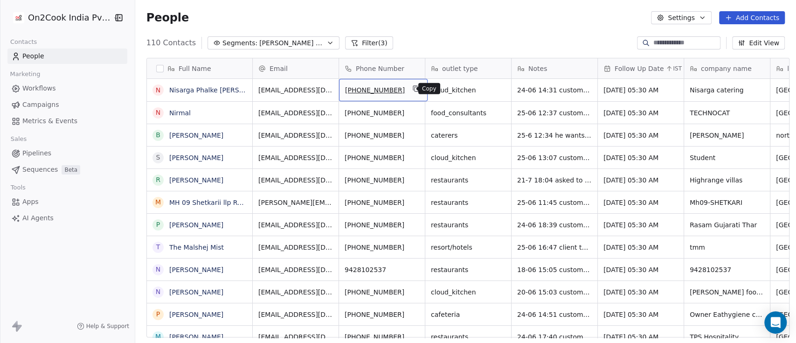
click at [415, 91] on icon "grid" at bounding box center [417, 89] width 4 height 4
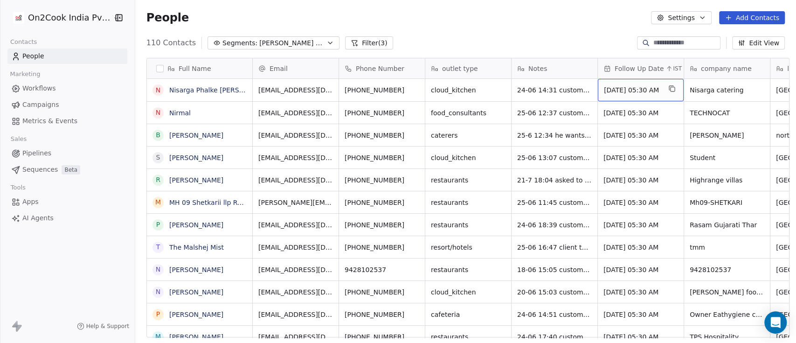
click at [620, 91] on span "Jul 02, 2025 05:30 AM" at bounding box center [632, 89] width 57 height 9
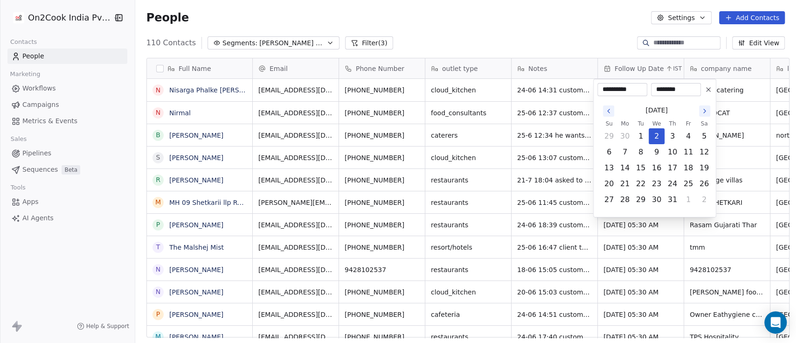
click at [705, 110] on icon "Go to the Next Month" at bounding box center [705, 111] width 2 height 4
click at [691, 156] on button "10" at bounding box center [688, 152] width 15 height 15
type input "**********"
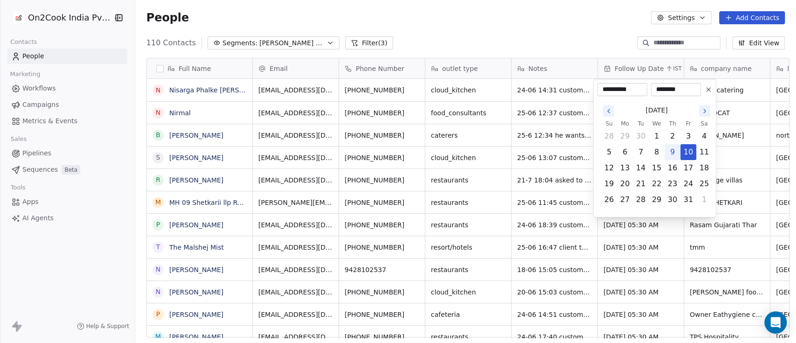
click at [587, 21] on html "On2Cook India Pvt. Ltd. Contacts People Marketing Workflows Campaigns Metrics &…" at bounding box center [398, 171] width 796 height 343
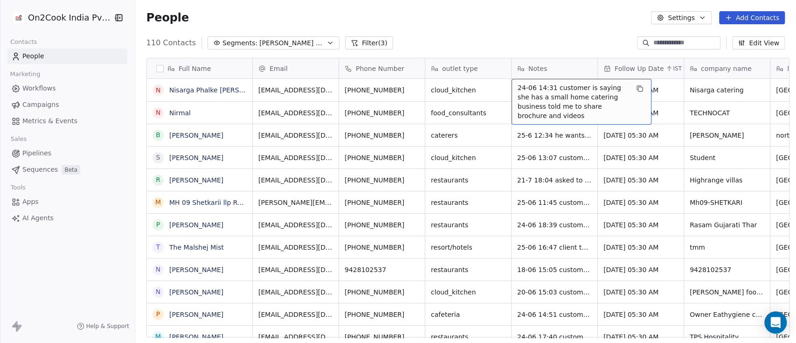
click at [518, 87] on span "24-06 14:31 customer is saying she has a small home catering business told me t…" at bounding box center [573, 101] width 111 height 37
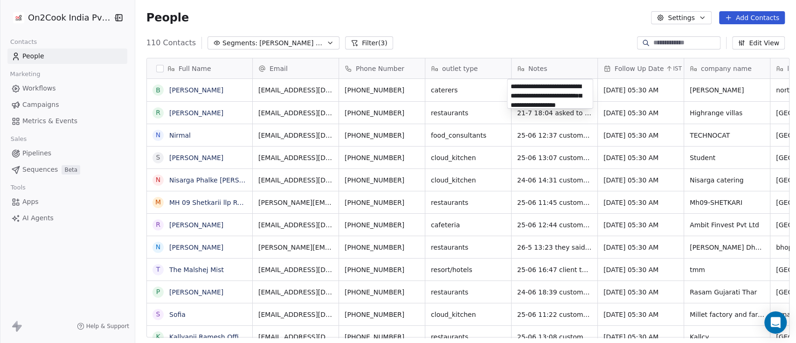
scroll to position [13, 0]
click at [515, 87] on textarea "**********" at bounding box center [550, 93] width 85 height 29
click at [513, 87] on textarea "**********" at bounding box center [550, 93] width 85 height 29
click at [468, 31] on html "On2Cook India Pvt. Ltd. Contacts People Marketing Workflows Campaigns Metrics &…" at bounding box center [398, 171] width 796 height 343
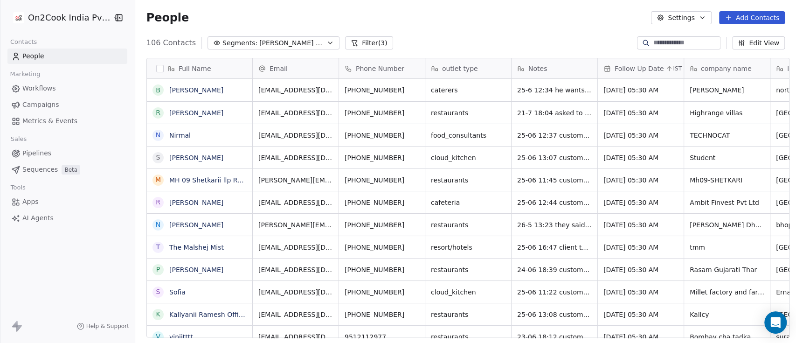
click at [569, 37] on div "106 Contacts Segments: Sam Follow Up Filter (3) Edit View" at bounding box center [465, 42] width 661 height 15
click at [547, 32] on div "People Settings Add Contacts" at bounding box center [465, 17] width 661 height 35
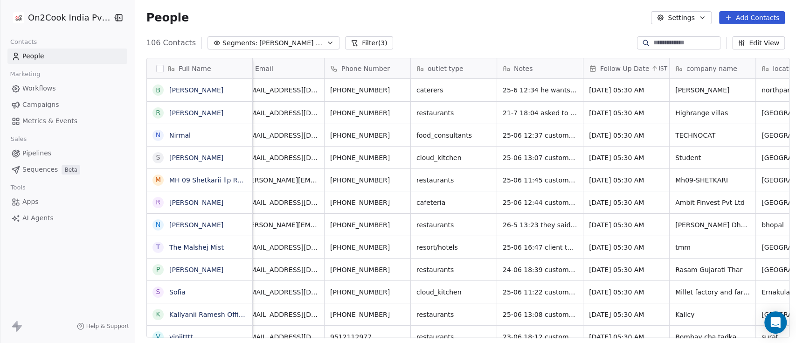
scroll to position [0, 9]
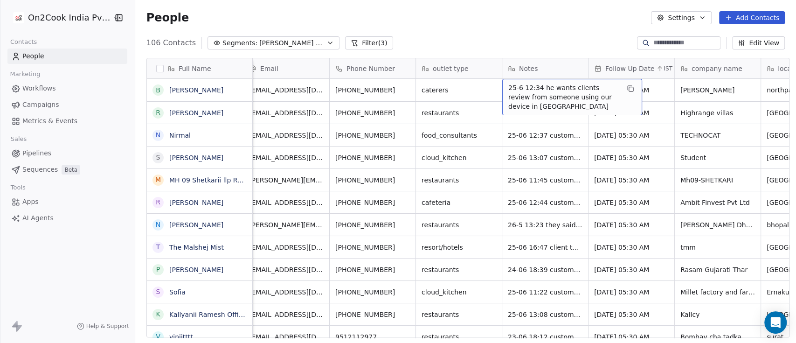
click at [509, 88] on span "25-6 12:34 he wants clients review from someone using our device in south india" at bounding box center [564, 97] width 111 height 28
click at [517, 28] on div "People Settings Add Contacts" at bounding box center [465, 17] width 661 height 35
click at [509, 91] on span "25-6 12:34 he wants clients review from someone using our device in south india" at bounding box center [564, 97] width 111 height 28
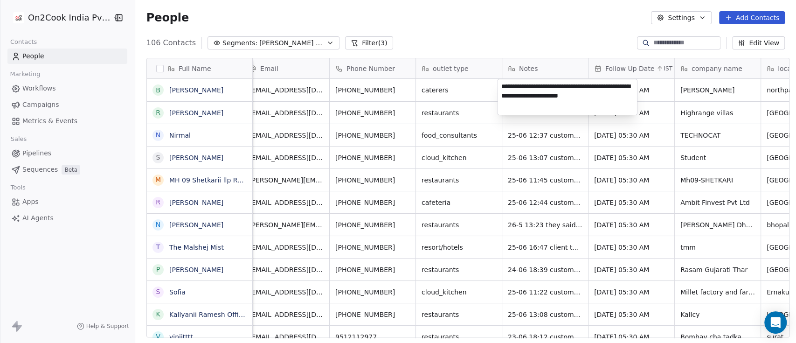
click at [502, 88] on textarea "**********" at bounding box center [567, 96] width 139 height 35
type textarea "**********"
click at [503, 18] on html "On2Cook India Pvt. Ltd. Contacts People Marketing Workflows Campaigns Metrics &…" at bounding box center [398, 171] width 796 height 343
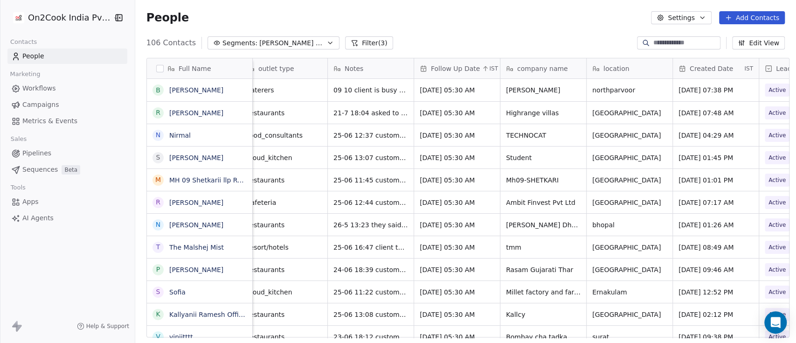
scroll to position [0, 187]
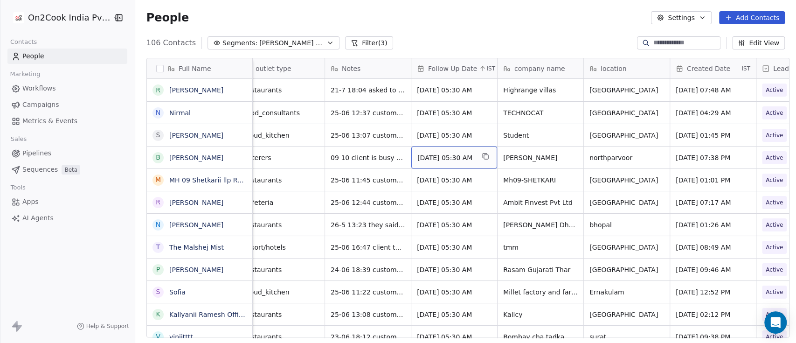
click at [440, 158] on span "Jul 02, 2025 05:30 AM" at bounding box center [446, 157] width 57 height 9
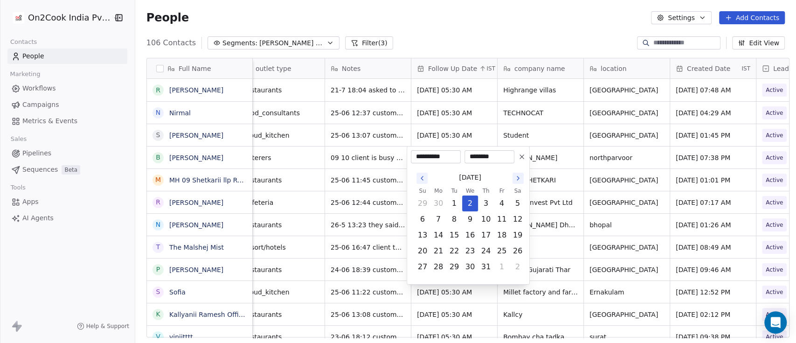
click at [521, 158] on icon at bounding box center [522, 157] width 4 height 4
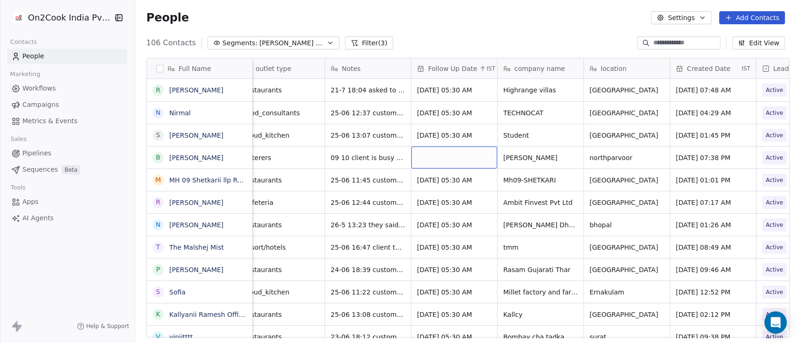
click at [434, 153] on div "grid" at bounding box center [455, 158] width 86 height 22
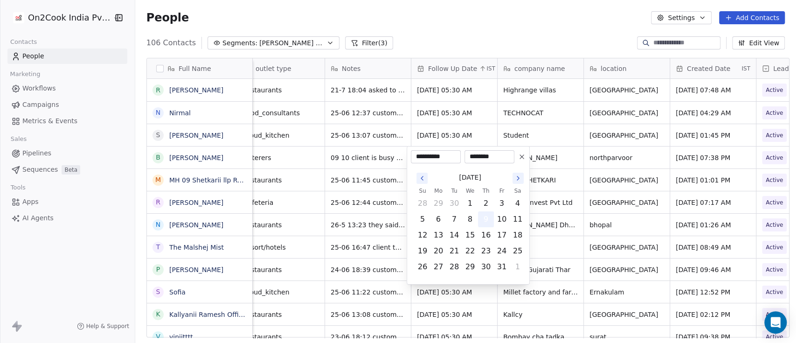
click at [483, 218] on button "9" at bounding box center [486, 219] width 15 height 15
click at [507, 21] on html "On2Cook India Pvt. Ltd. Contacts People Marketing Workflows Campaigns Metrics &…" at bounding box center [398, 171] width 796 height 343
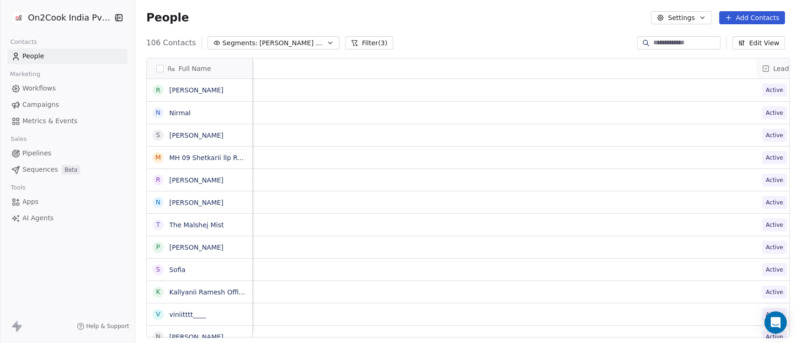
scroll to position [0, 963]
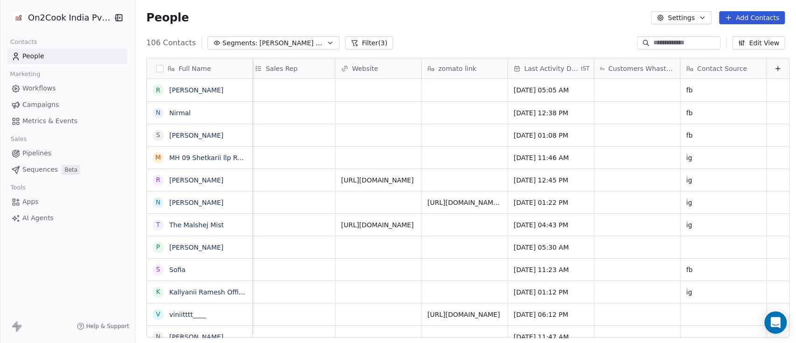
click at [775, 72] on icon at bounding box center [778, 68] width 7 height 7
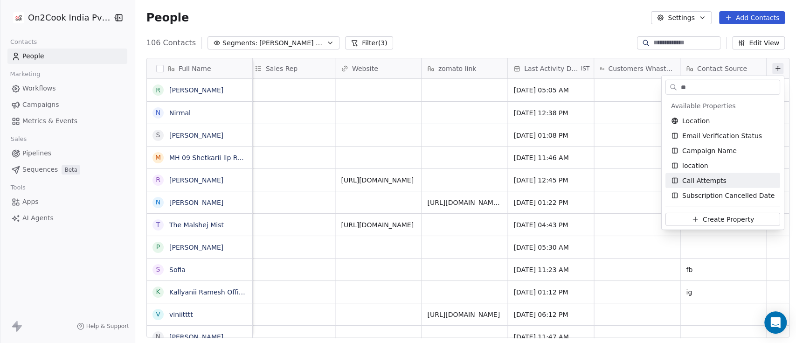
type input "**"
click at [708, 184] on span "Call Attempts" at bounding box center [705, 180] width 44 height 9
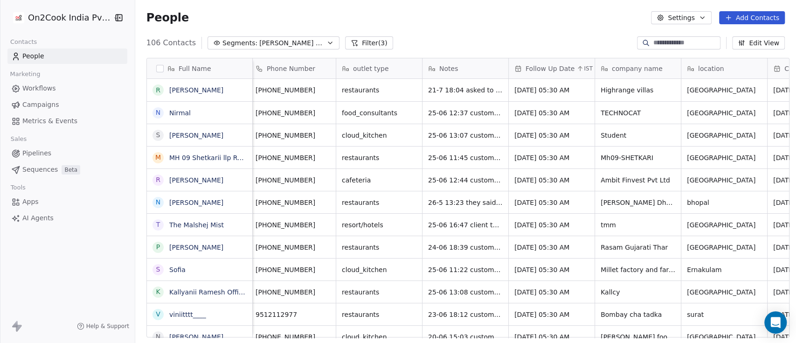
scroll to position [0, 0]
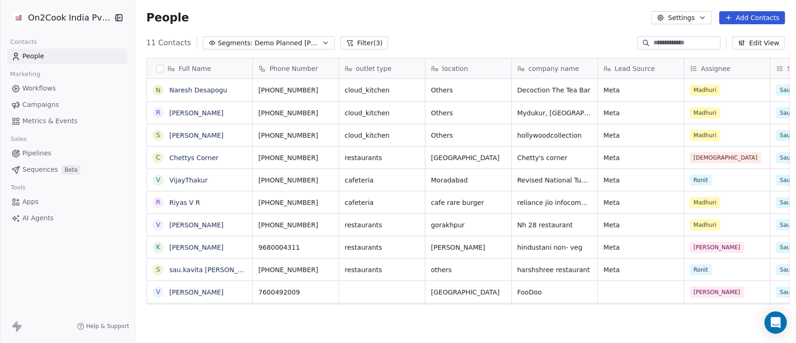
scroll to position [292, 656]
click at [654, 44] on input at bounding box center [686, 42] width 65 height 9
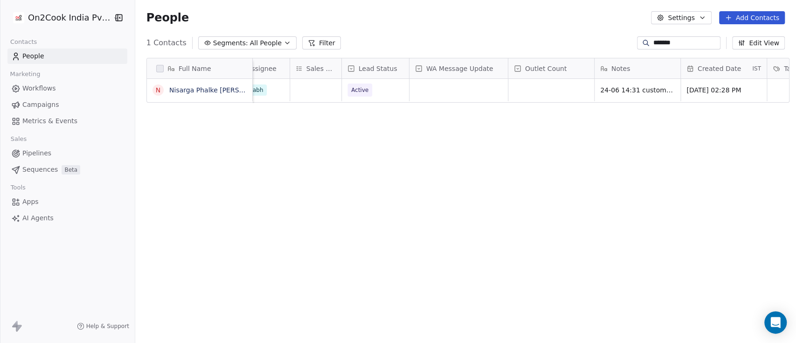
scroll to position [0, 632]
type input "*******"
click at [594, 86] on div "24-06 14:31 customer is saying she has a small home catering business told me t…" at bounding box center [664, 102] width 140 height 46
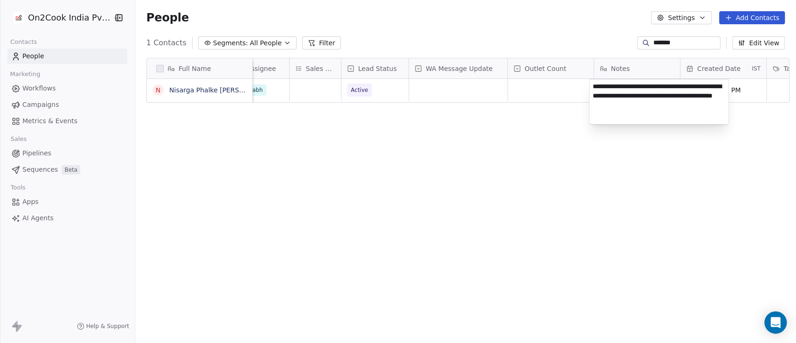
click at [597, 86] on textarea "**********" at bounding box center [659, 101] width 139 height 45
click at [594, 86] on textarea "**********" at bounding box center [659, 101] width 139 height 45
type textarea "**********"
click at [594, 22] on html "**********" at bounding box center [398, 171] width 796 height 343
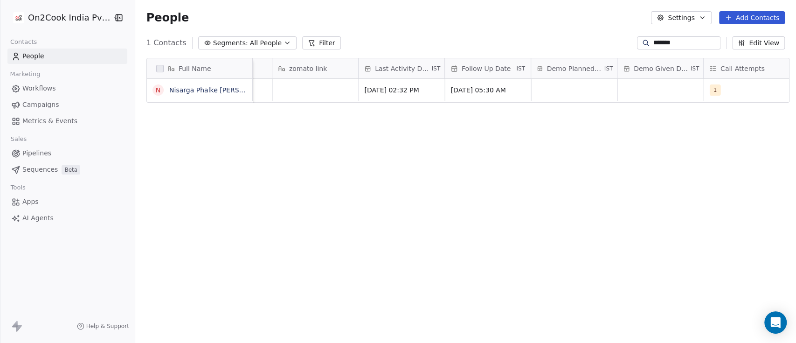
scroll to position [0, 1309]
click at [726, 91] on div "1" at bounding box center [728, 89] width 57 height 11
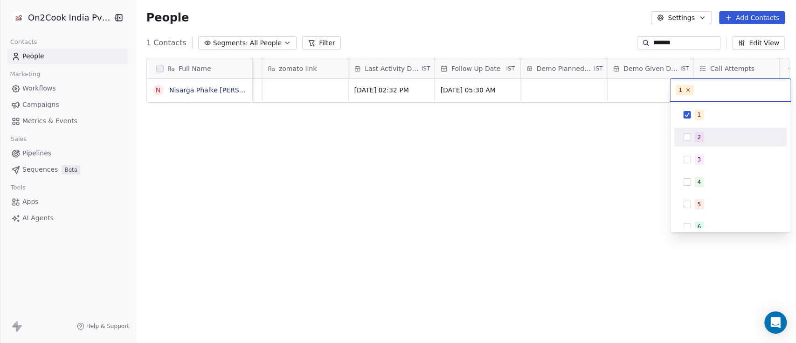
click at [717, 139] on div "2" at bounding box center [736, 137] width 83 height 10
click at [604, 125] on html "On2Cook India Pvt. Ltd. Contacts People Marketing Workflows Campaigns Metrics &…" at bounding box center [398, 171] width 796 height 343
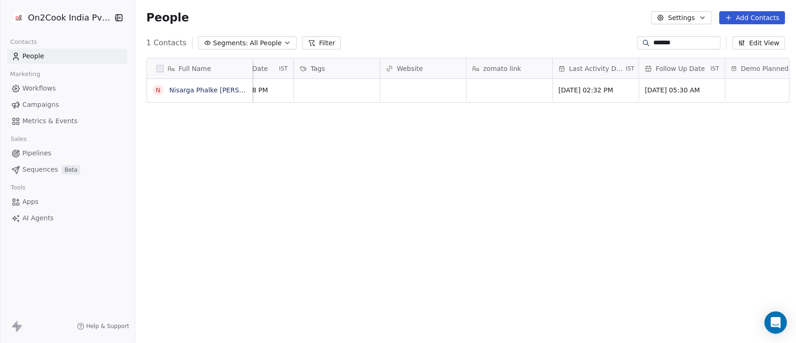
scroll to position [0, 1102]
drag, startPoint x: 493, startPoint y: 94, endPoint x: 464, endPoint y: 130, distance: 45.5
click at [464, 130] on div "Full Name N Nisarga Phalke [PERSON_NAME] [GEOGRAPHIC_DATA] Message Update Outle…" at bounding box center [465, 201] width 661 height 302
click at [599, 85] on span "[DATE] 02:32 PM" at bounding box center [590, 89] width 57 height 9
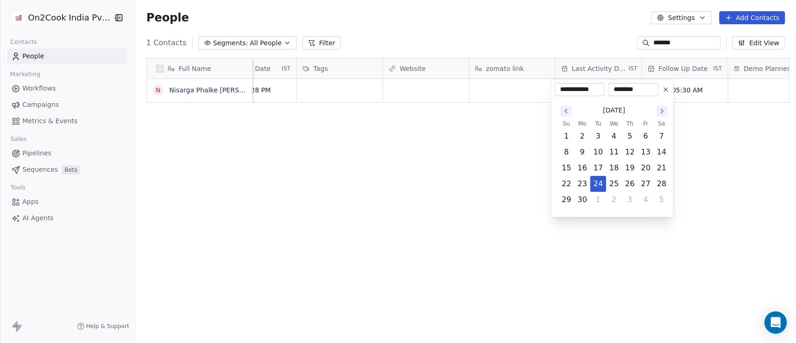
click at [666, 90] on icon at bounding box center [666, 90] width 4 height 4
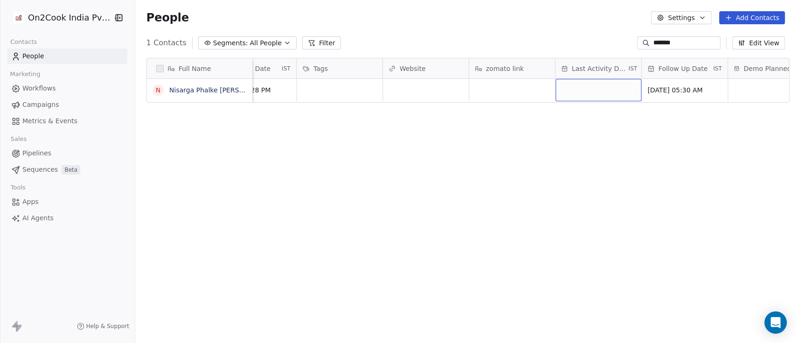
click at [605, 84] on div "grid" at bounding box center [599, 90] width 86 height 22
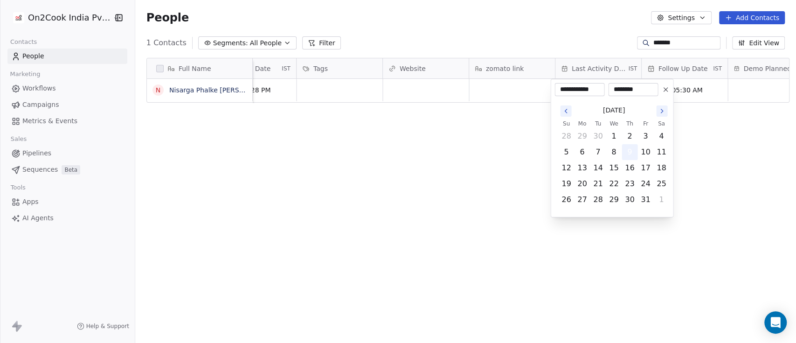
click at [632, 154] on button "9" at bounding box center [629, 152] width 15 height 15
click at [488, 152] on html "**********" at bounding box center [398, 171] width 796 height 343
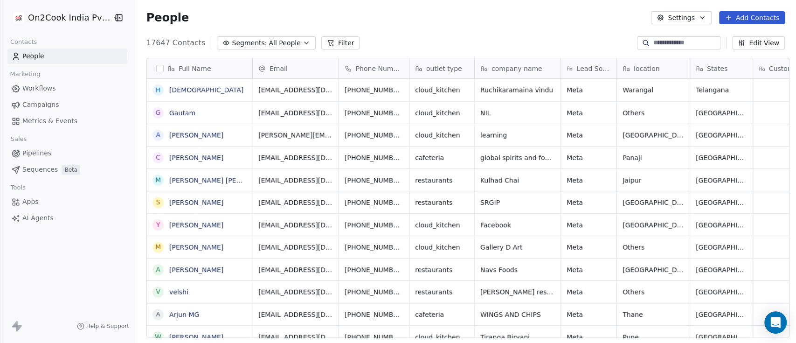
scroll to position [10, 10]
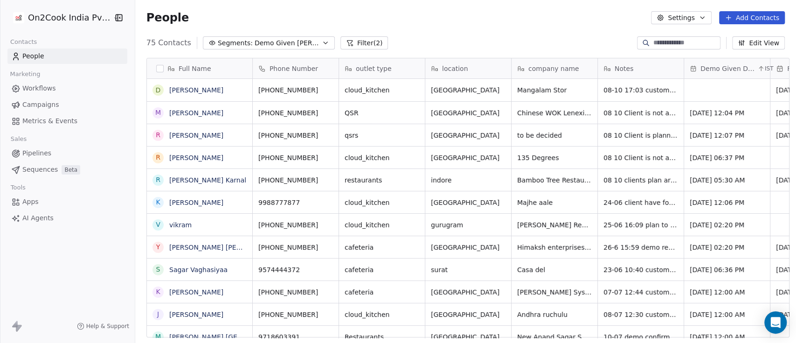
scroll to position [292, 656]
